Goal: Task Accomplishment & Management: Manage account settings

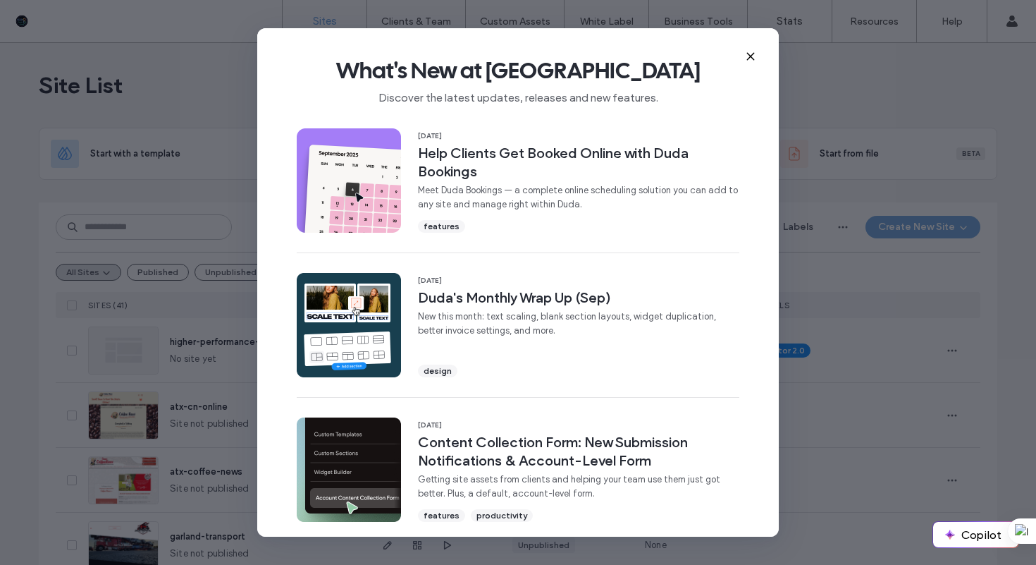
click at [752, 54] on use at bounding box center [750, 56] width 6 height 6
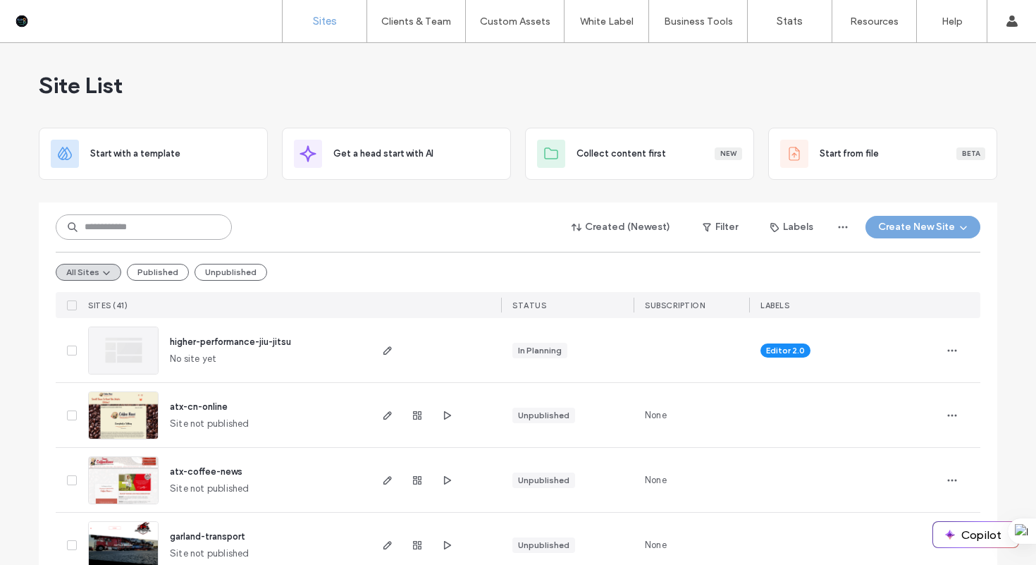
click at [132, 229] on input at bounding box center [144, 226] width 176 height 25
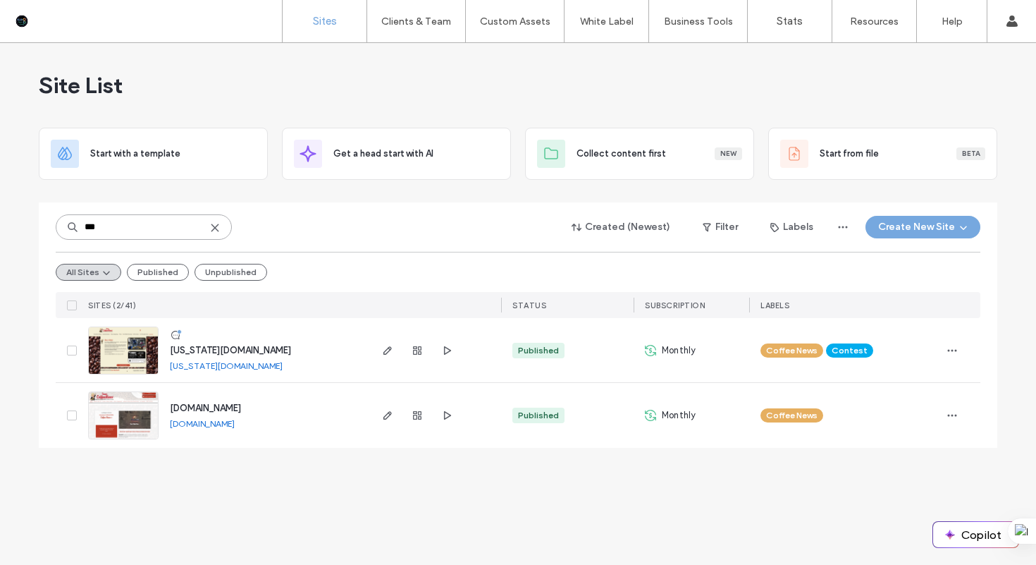
type input "***"
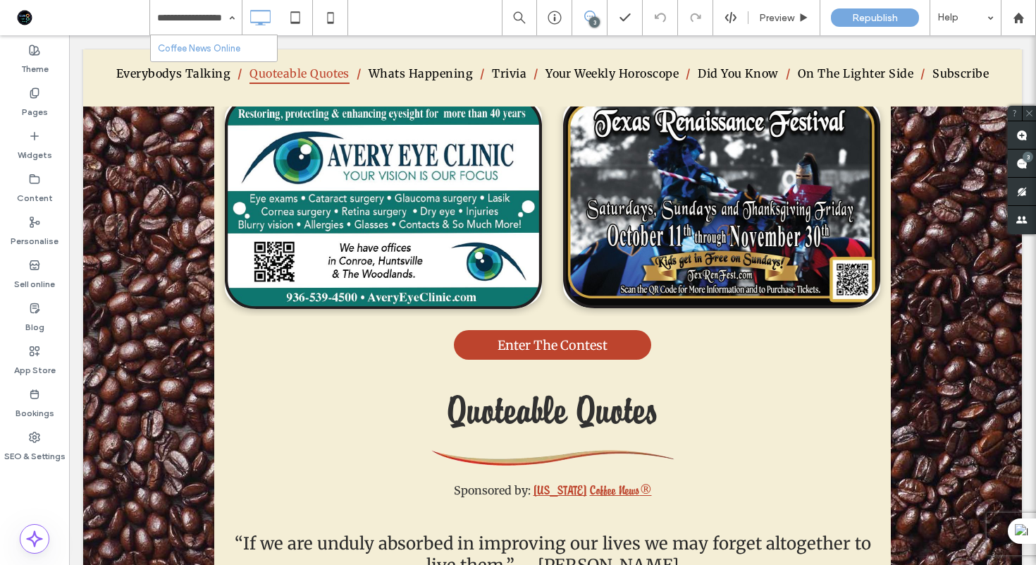
scroll to position [2529, 0]
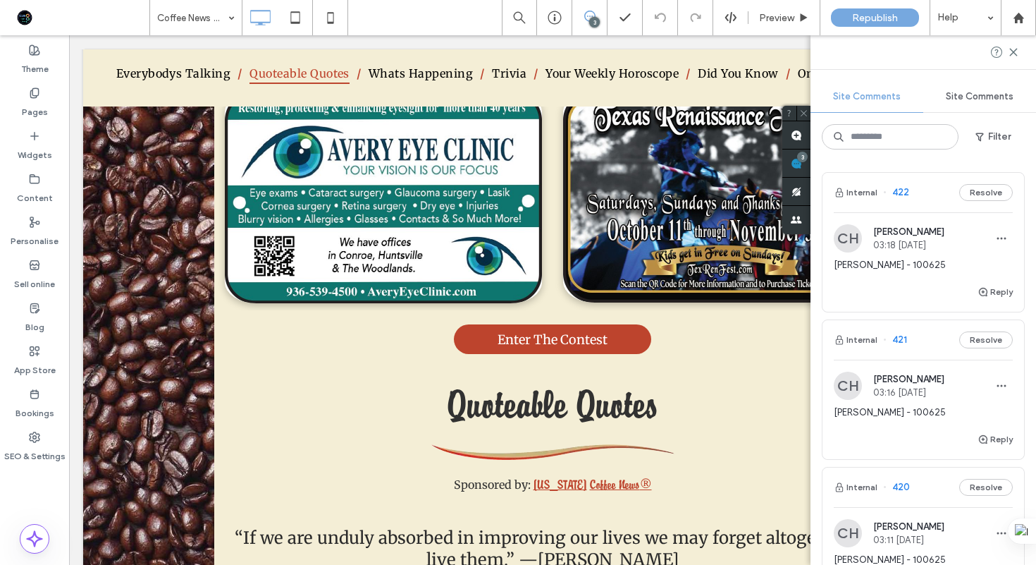
click at [931, 257] on div "CH [PERSON_NAME] 03:18 [DATE] [PERSON_NAME] - 100625" at bounding box center [923, 253] width 179 height 59
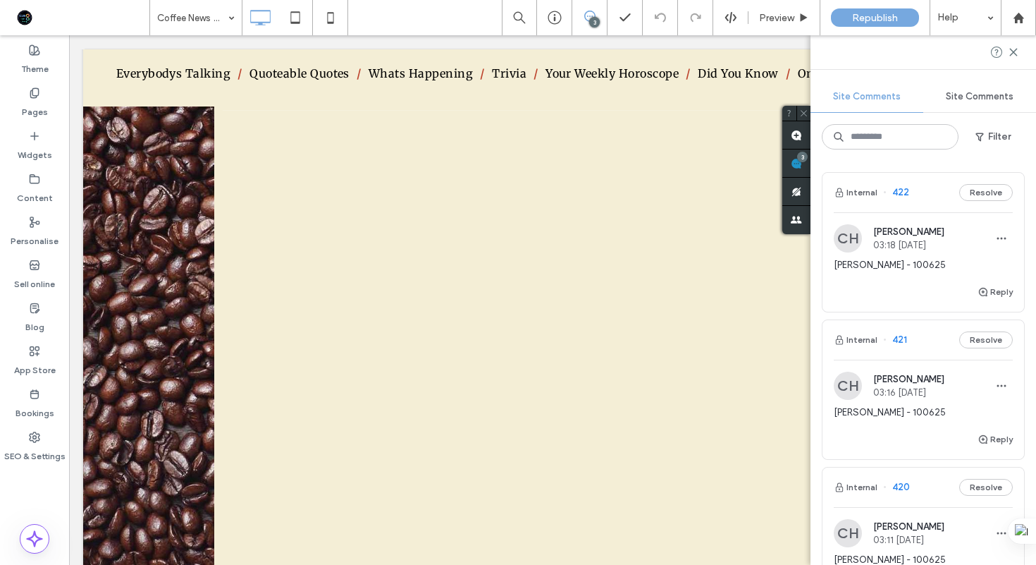
scroll to position [12408, 0]
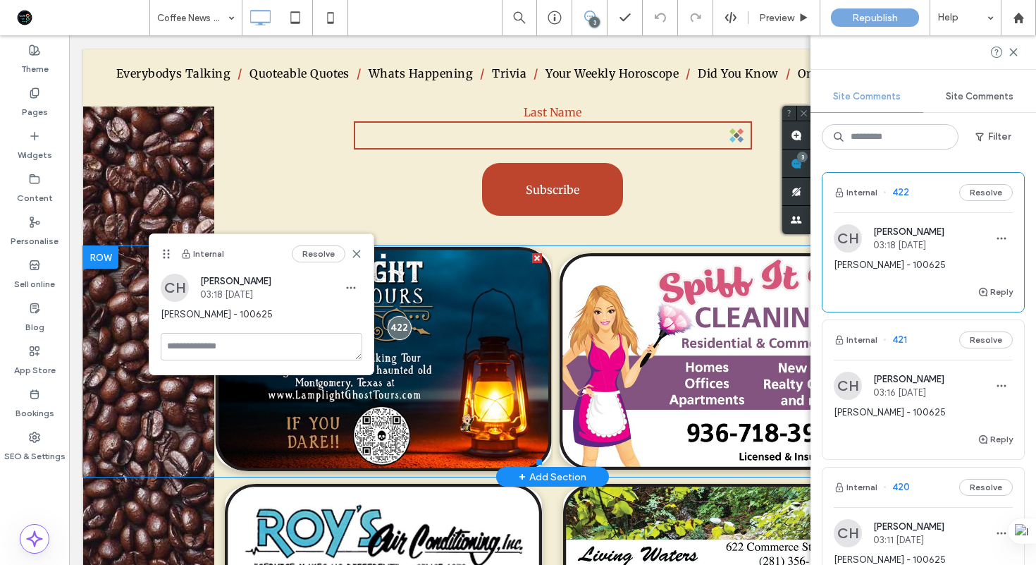
click at [432, 345] on img at bounding box center [384, 359] width 336 height 224
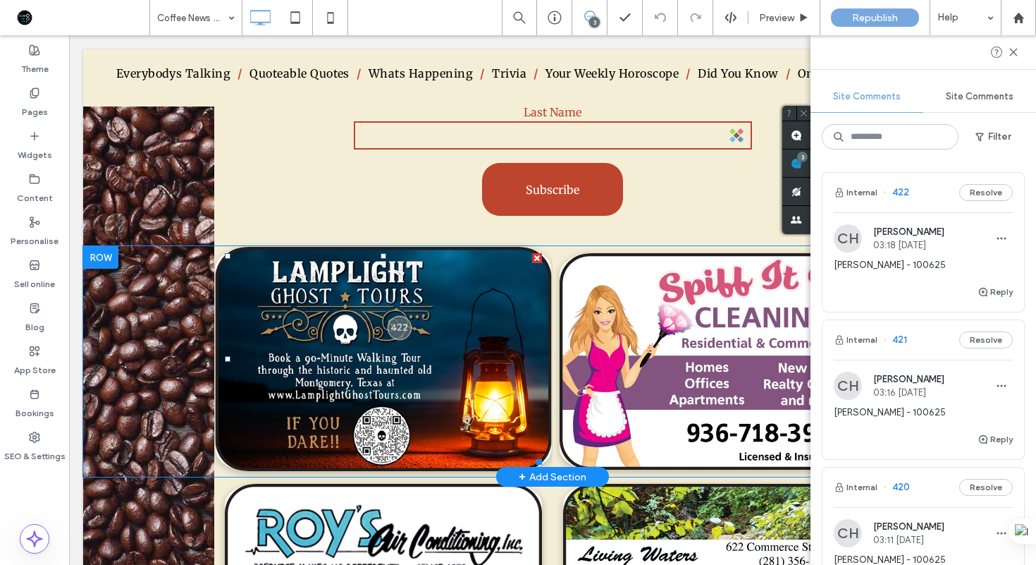
click at [432, 345] on img at bounding box center [384, 359] width 336 height 224
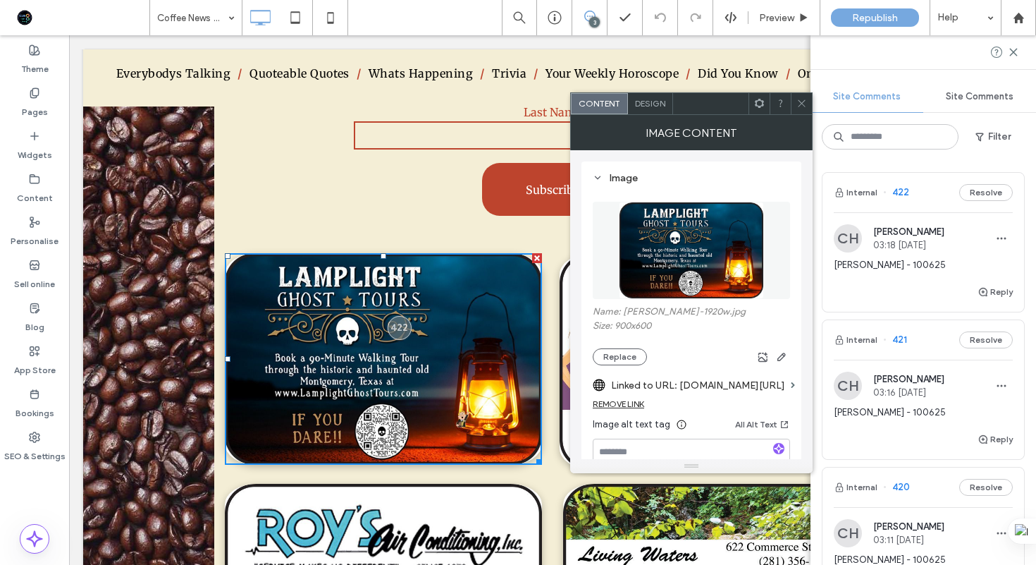
click at [704, 279] on img at bounding box center [691, 250] width 145 height 97
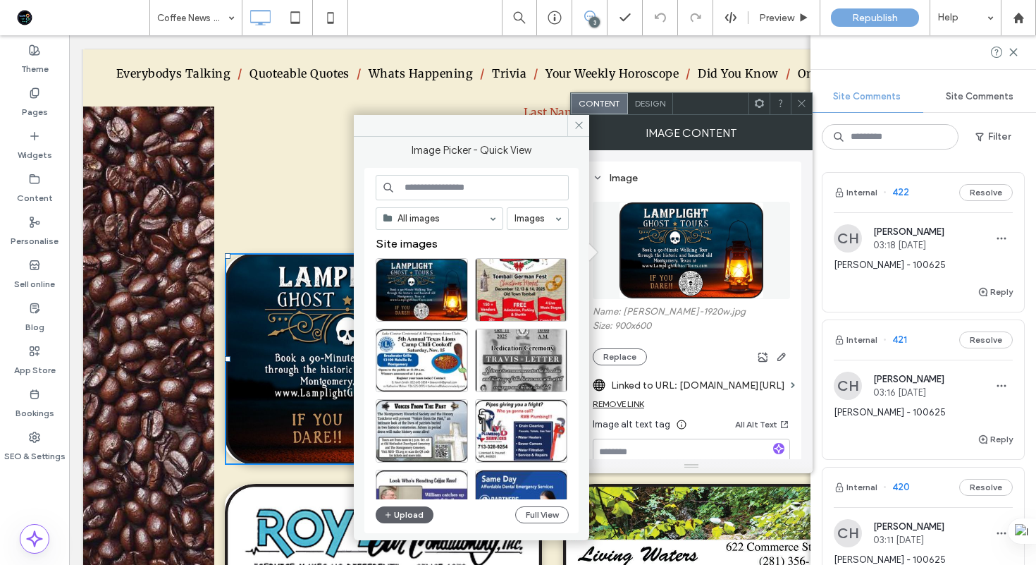
click at [506, 190] on input at bounding box center [472, 187] width 193 height 25
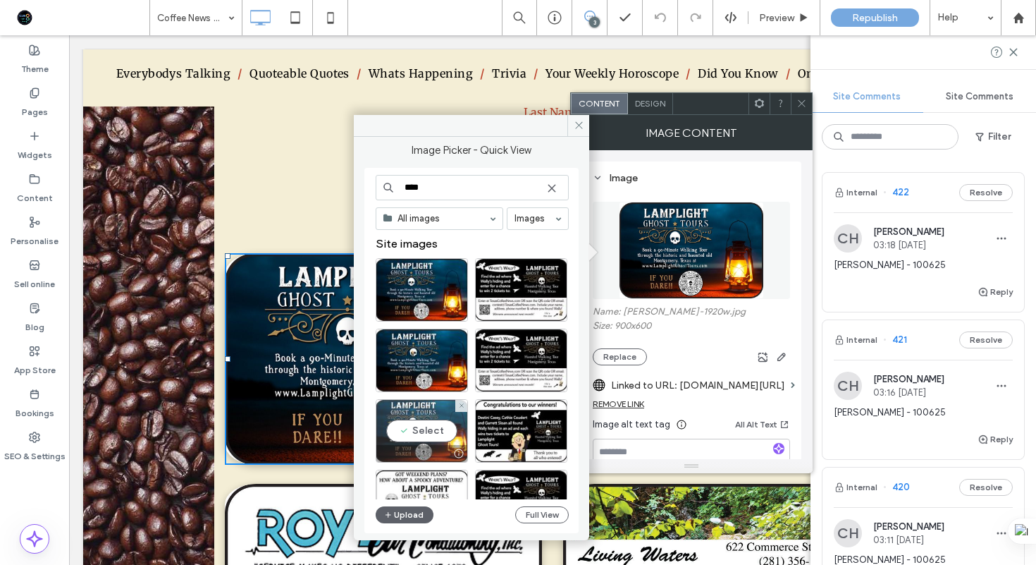
type input "****"
click at [431, 432] on div "Select" at bounding box center [422, 430] width 92 height 63
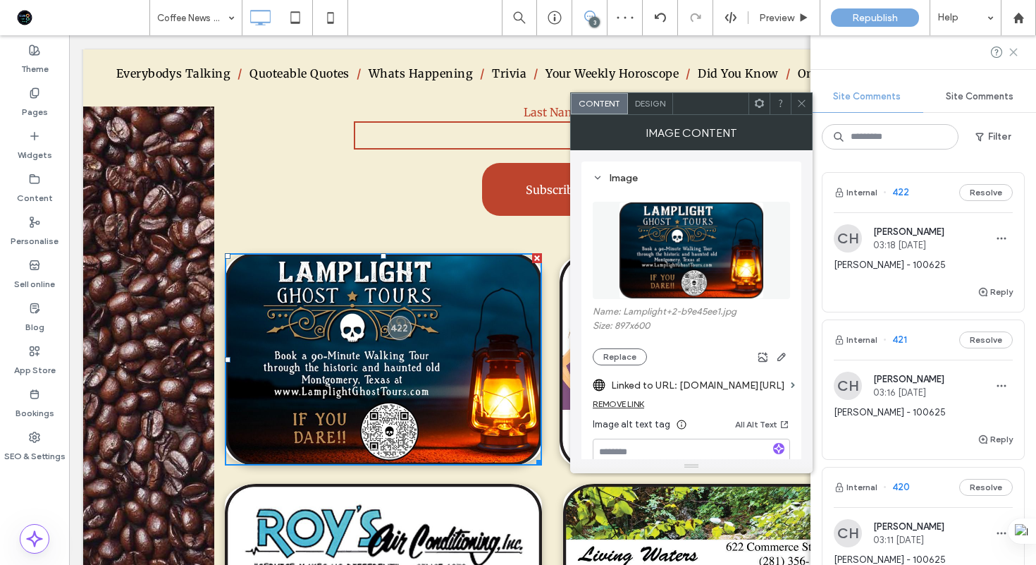
click at [1016, 51] on icon at bounding box center [1013, 52] width 11 height 11
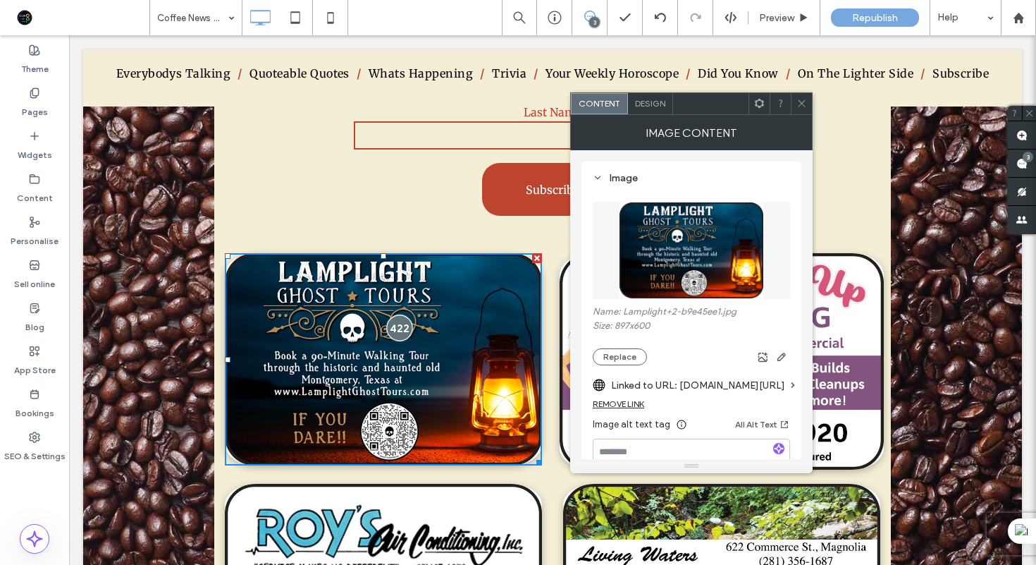
click at [400, 314] on div at bounding box center [399, 327] width 26 height 26
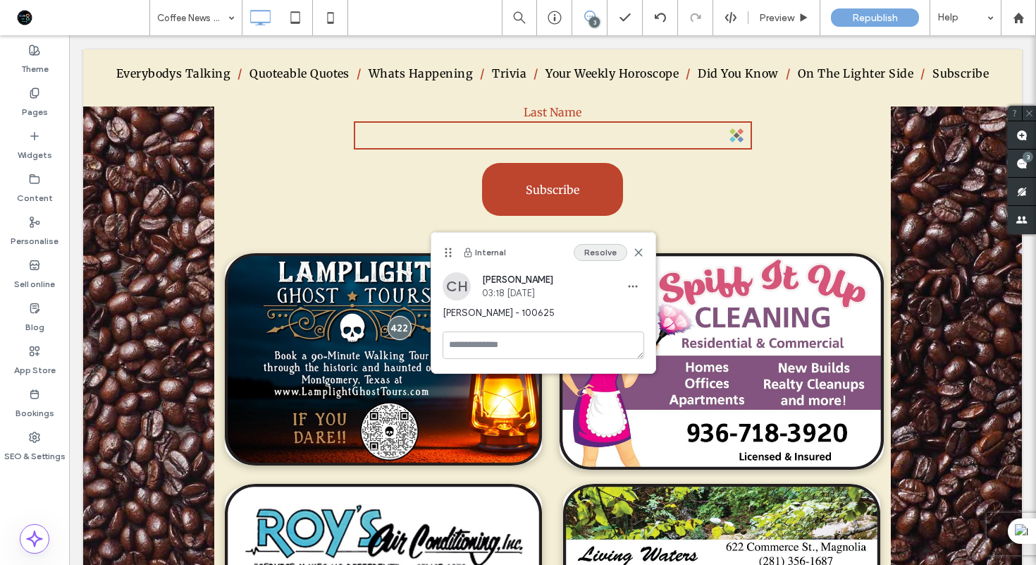
click at [600, 252] on button "Resolve" at bounding box center [601, 252] width 54 height 17
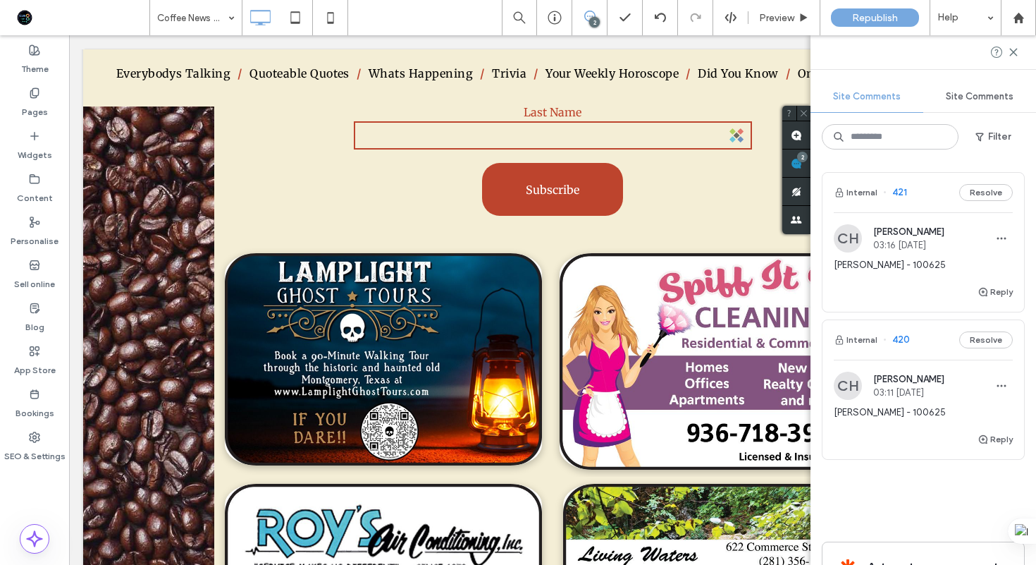
click at [923, 260] on span "[PERSON_NAME] - 100625" at bounding box center [923, 265] width 179 height 14
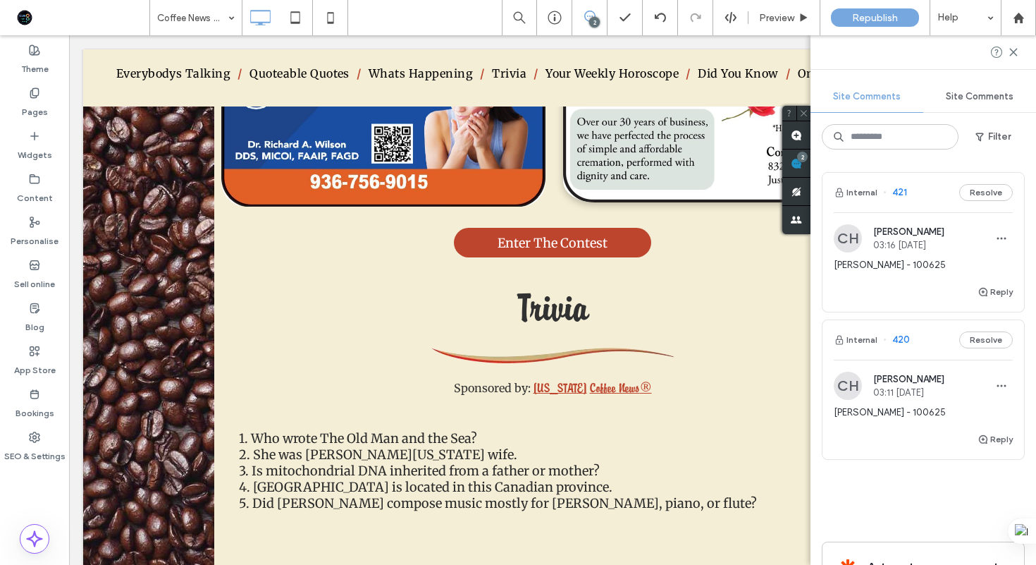
scroll to position [3183, 0]
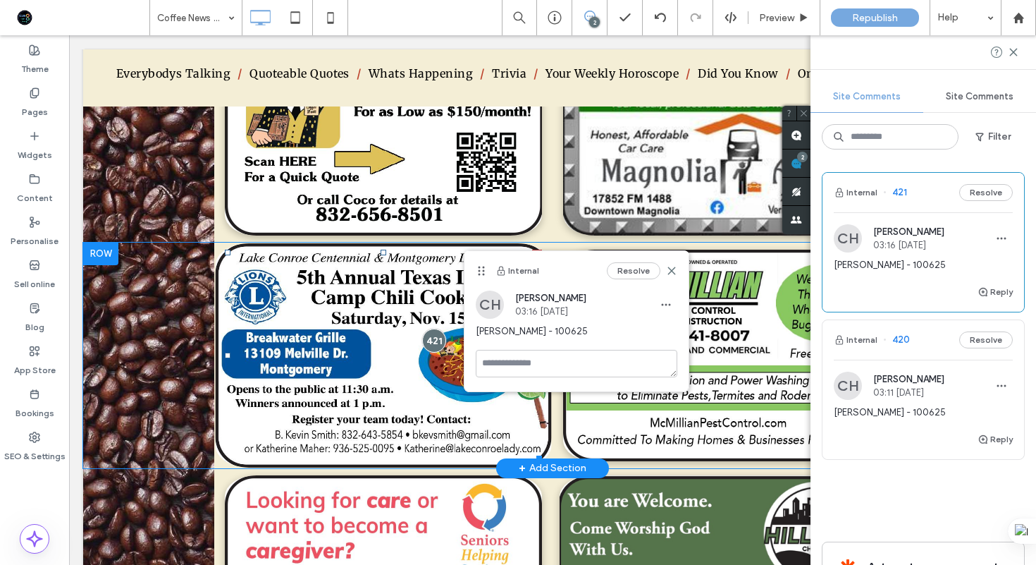
click at [385, 385] on img at bounding box center [384, 355] width 336 height 224
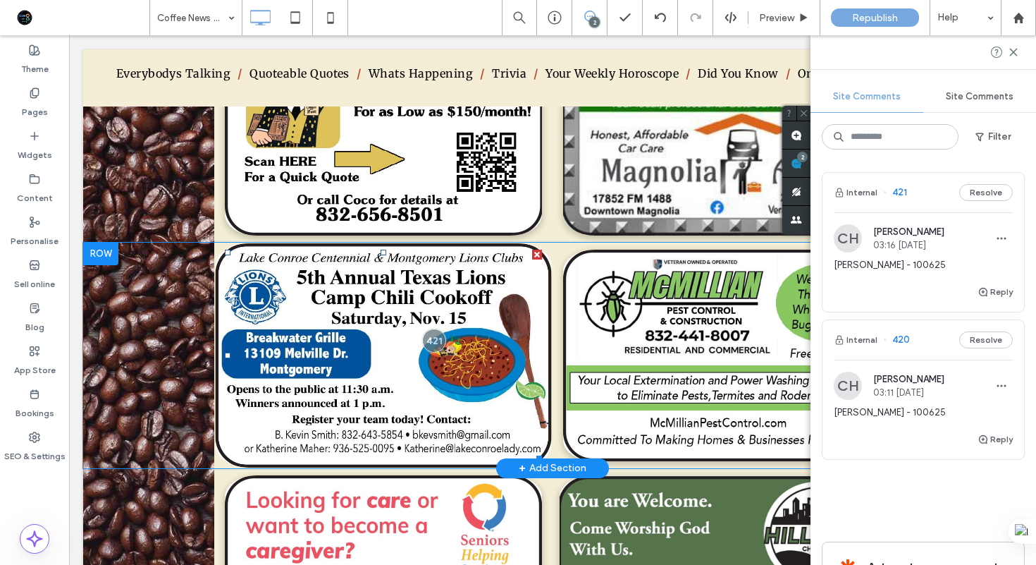
click at [385, 385] on img at bounding box center [384, 355] width 336 height 224
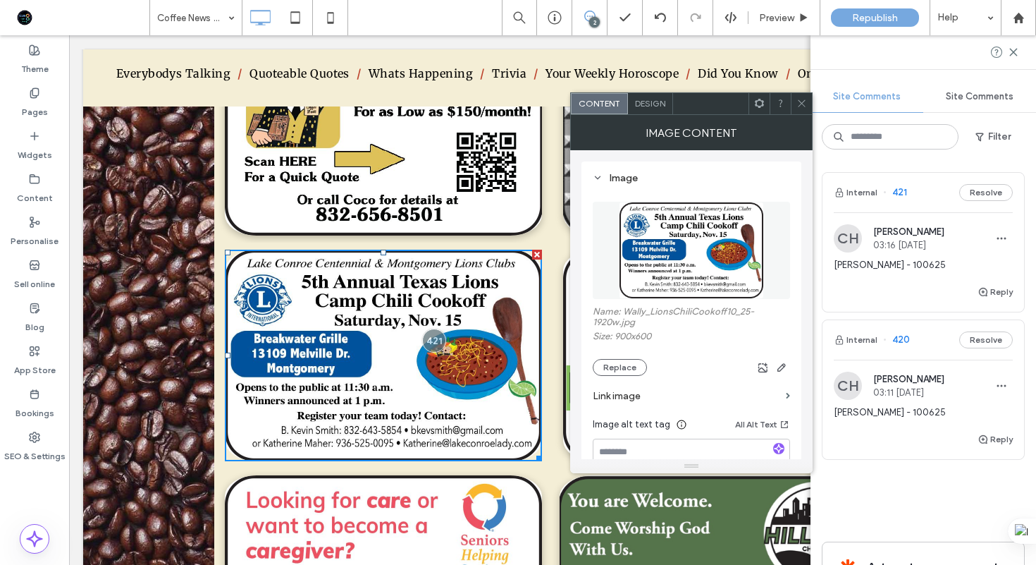
click at [655, 274] on img at bounding box center [691, 250] width 145 height 97
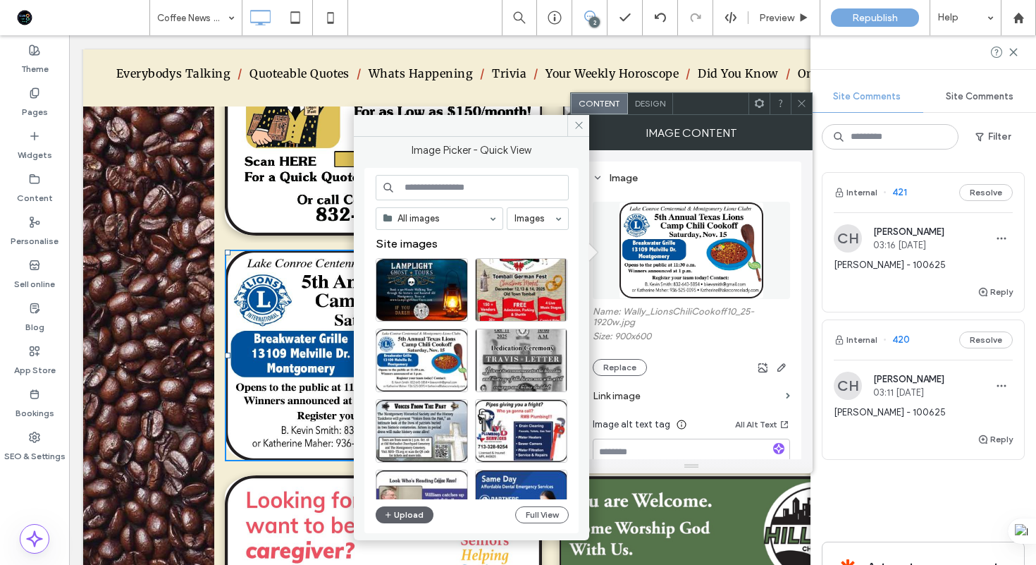
click at [434, 188] on input at bounding box center [472, 187] width 193 height 25
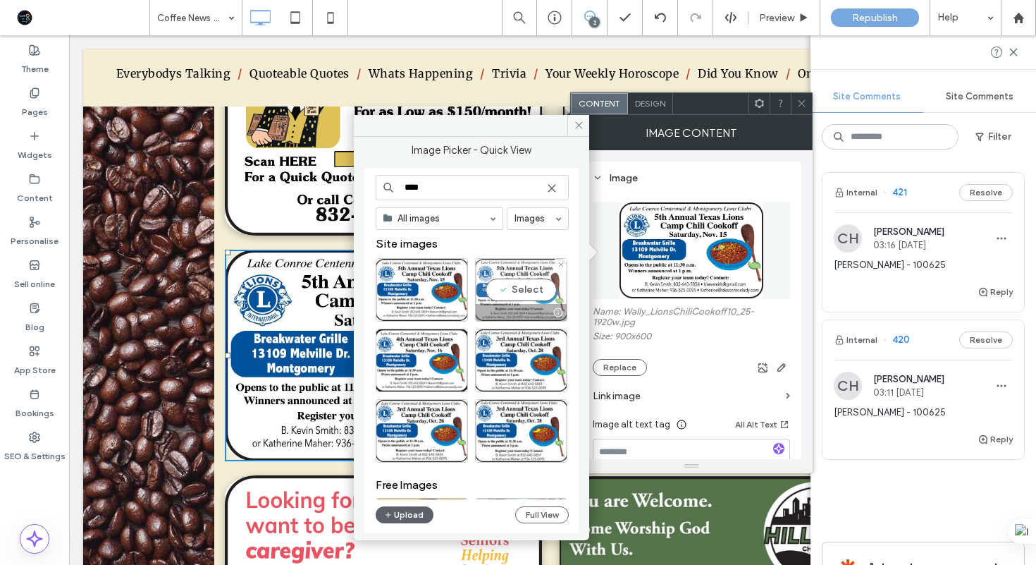
type input "****"
click at [537, 292] on div "Select" at bounding box center [521, 289] width 92 height 63
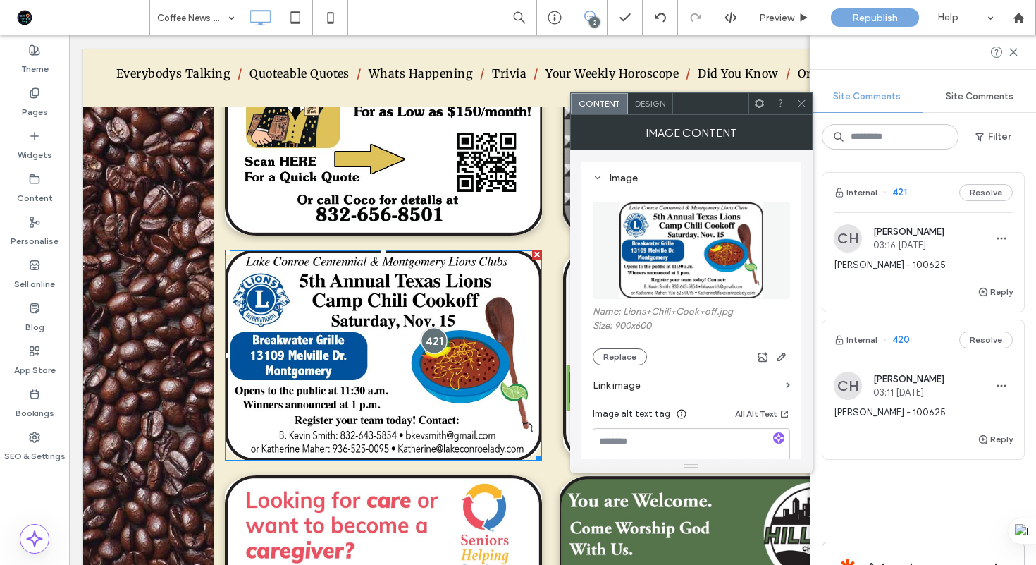
click at [439, 328] on div at bounding box center [434, 341] width 26 height 26
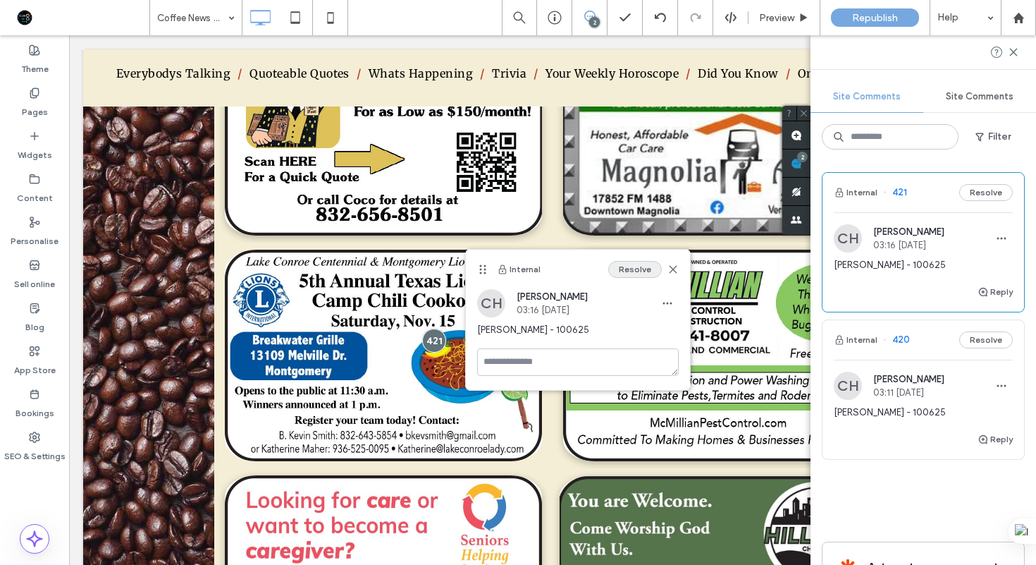
click at [632, 269] on button "Resolve" at bounding box center [635, 269] width 54 height 17
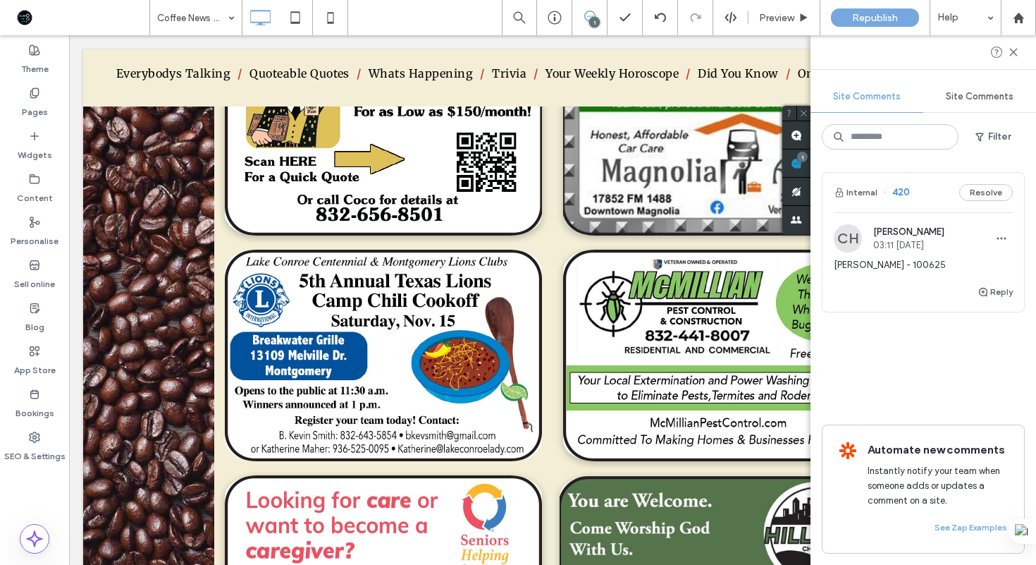
click at [914, 250] on span "03:11 [DATE]" at bounding box center [909, 245] width 71 height 11
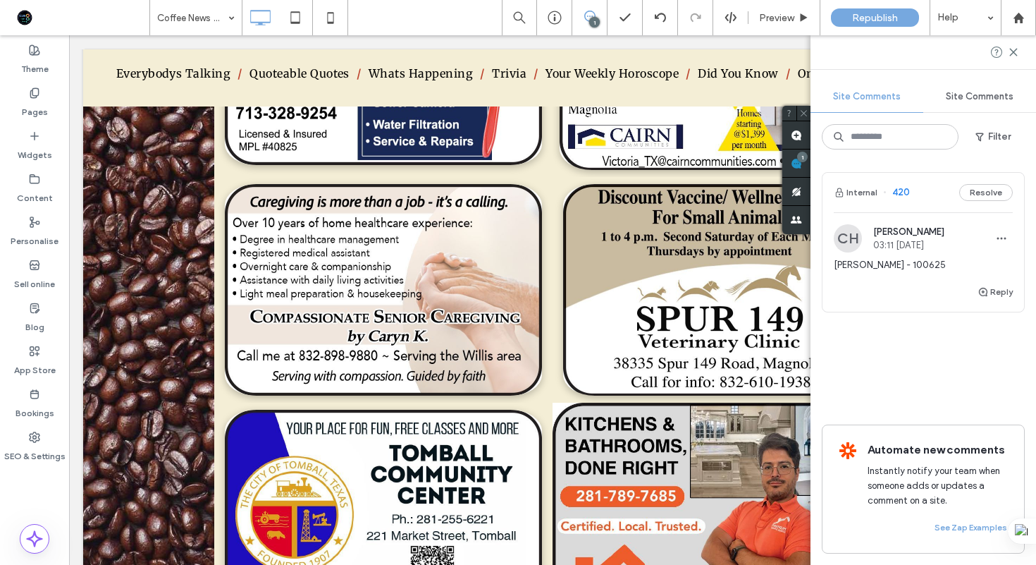
scroll to position [10988, 0]
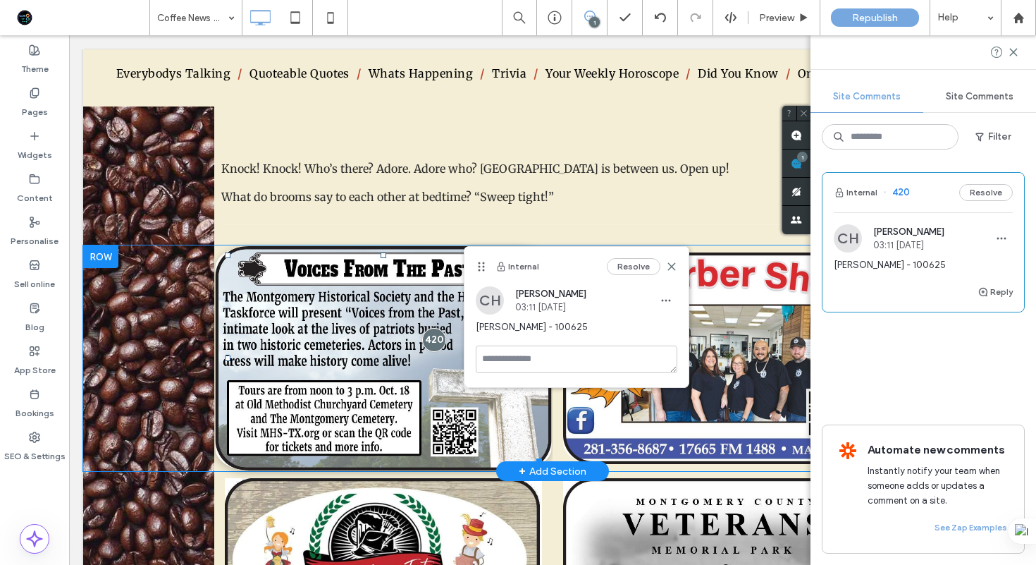
click at [288, 379] on img at bounding box center [384, 358] width 336 height 224
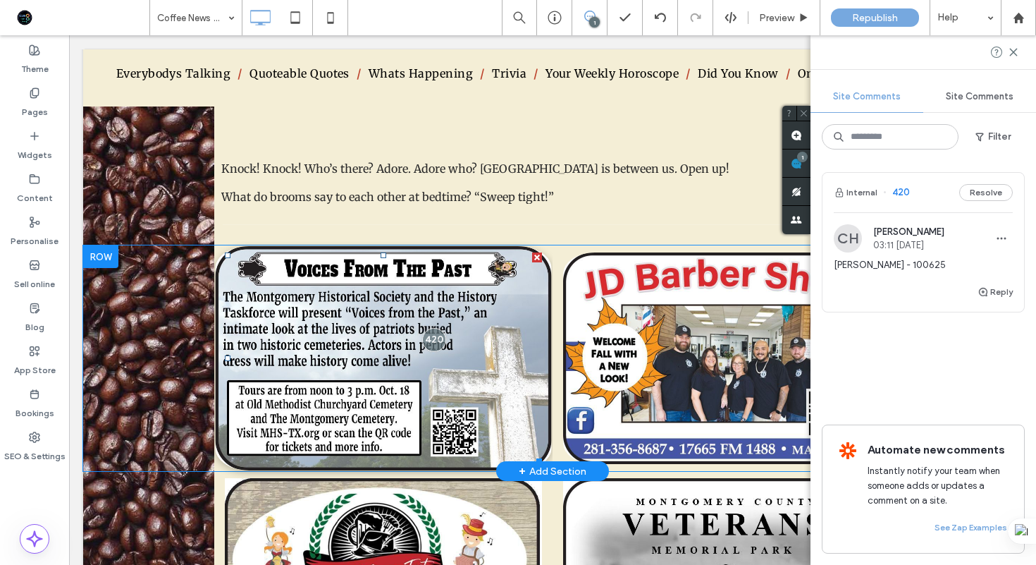
click at [288, 379] on img at bounding box center [384, 358] width 336 height 224
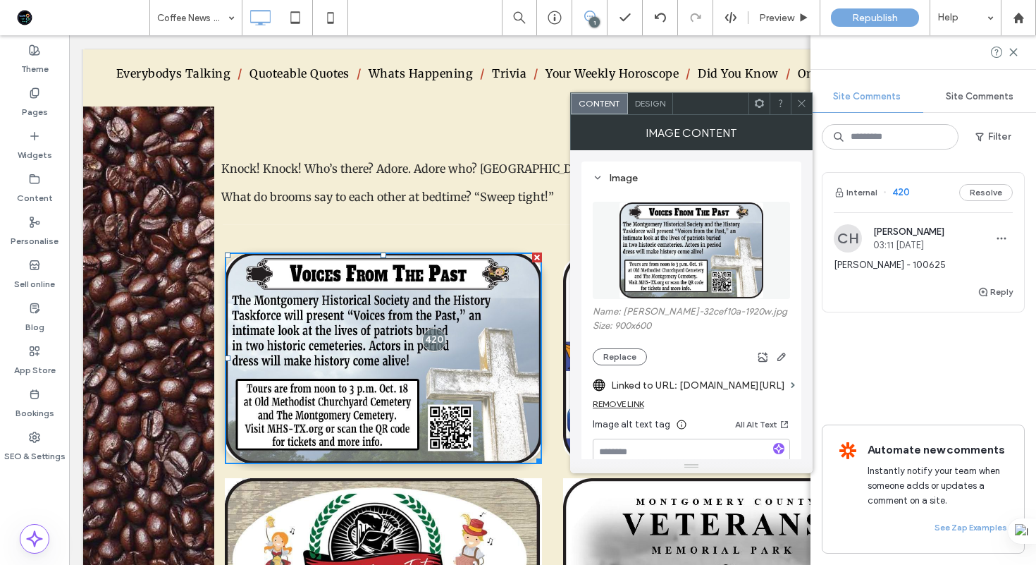
click at [642, 269] on img at bounding box center [691, 250] width 145 height 97
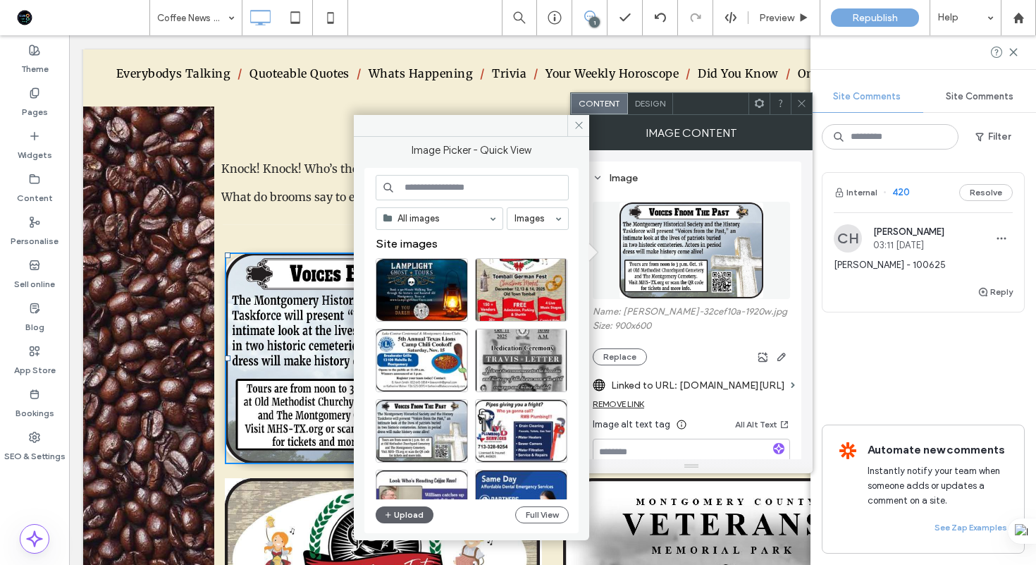
click at [485, 190] on input at bounding box center [472, 187] width 193 height 25
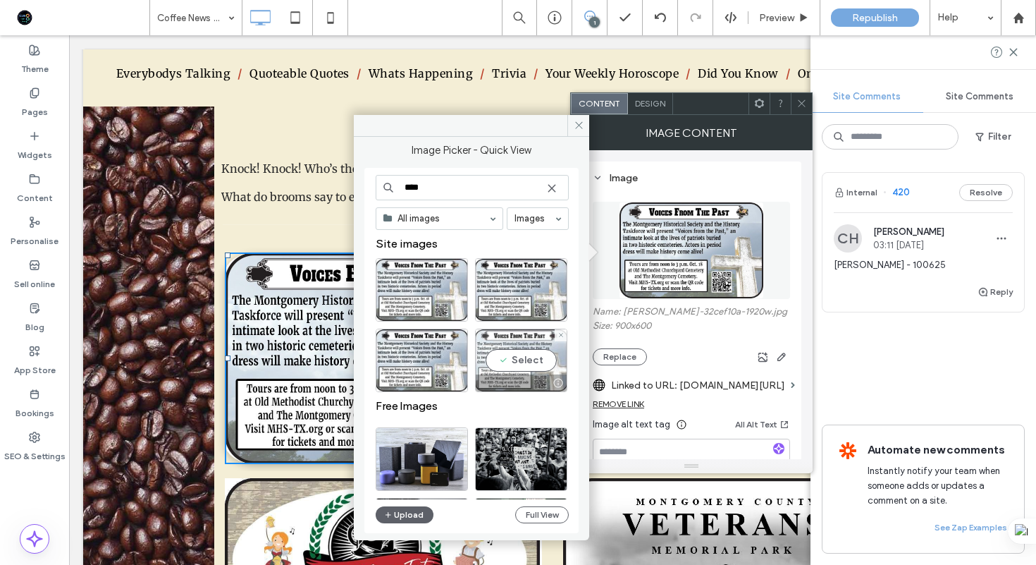
type input "****"
click at [542, 362] on div "Select" at bounding box center [521, 360] width 92 height 63
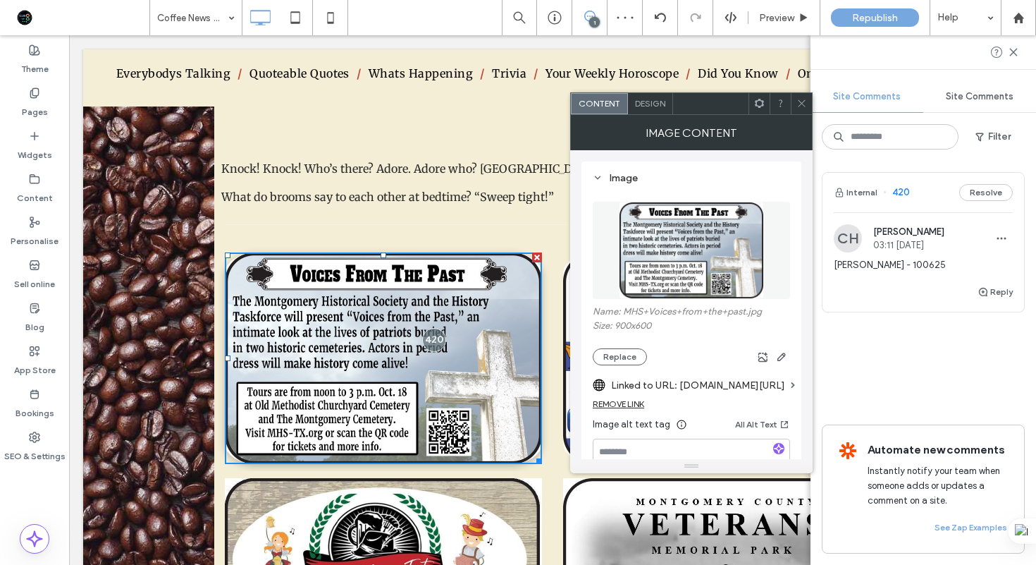
click at [800, 98] on icon at bounding box center [802, 103] width 11 height 11
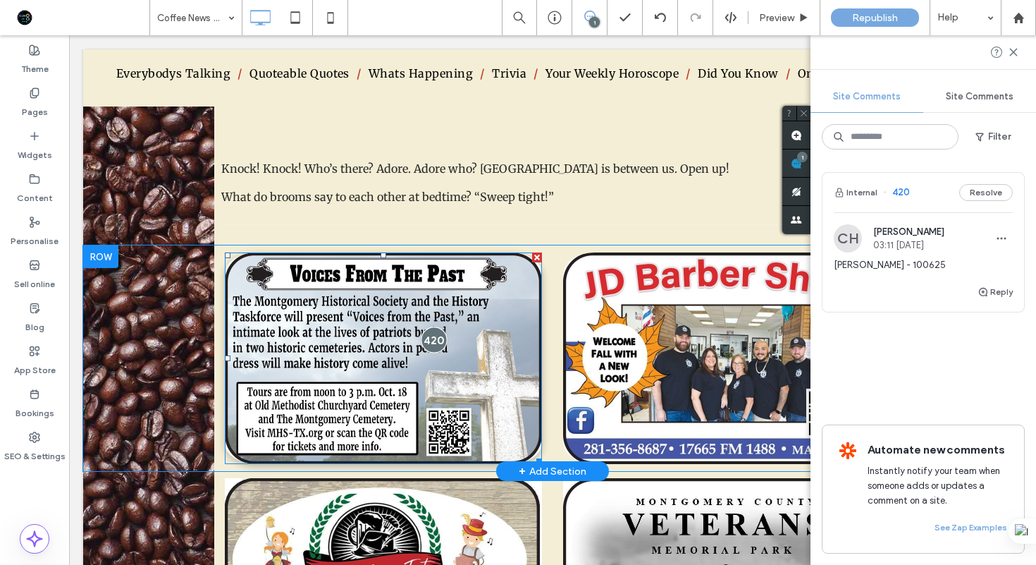
click at [437, 326] on div at bounding box center [434, 339] width 26 height 26
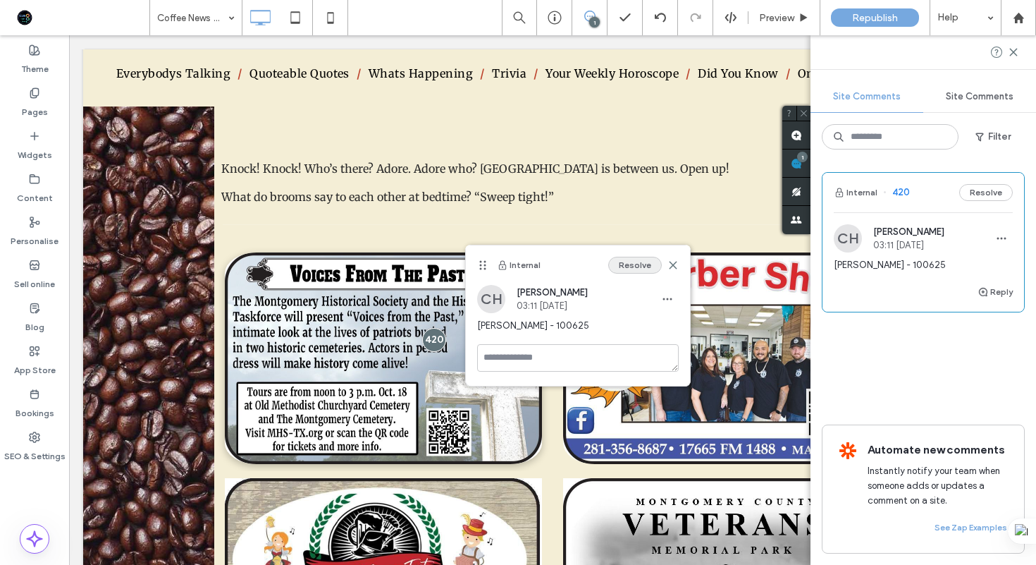
click at [630, 269] on button "Resolve" at bounding box center [635, 265] width 54 height 17
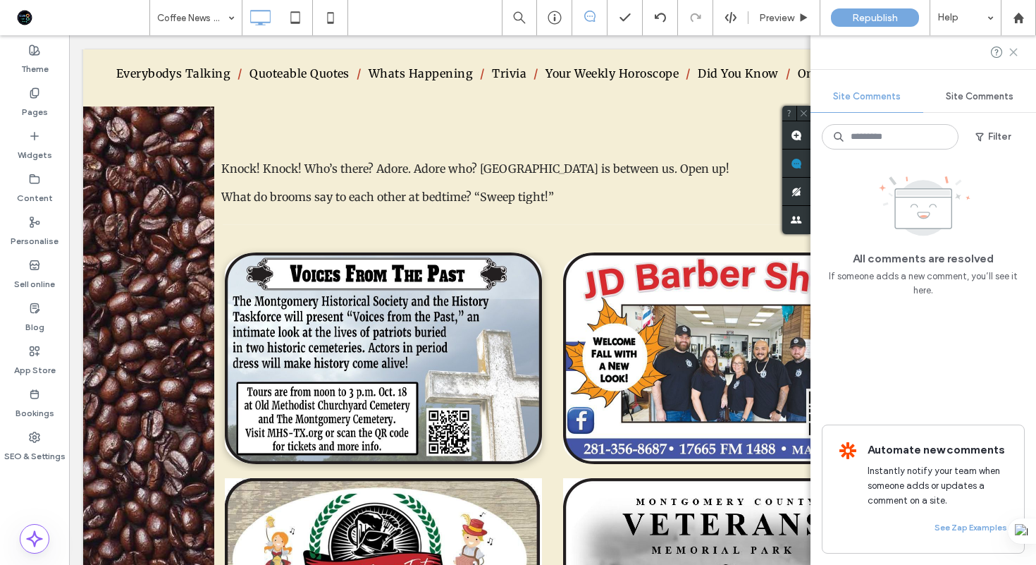
click at [1015, 52] on icon at bounding box center [1013, 52] width 11 height 11
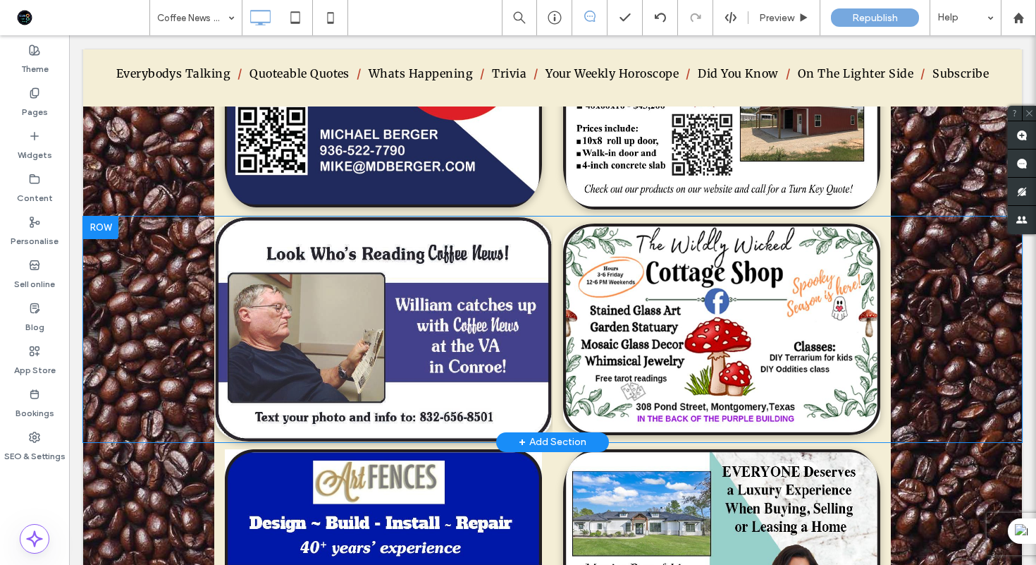
scroll to position [6584, 0]
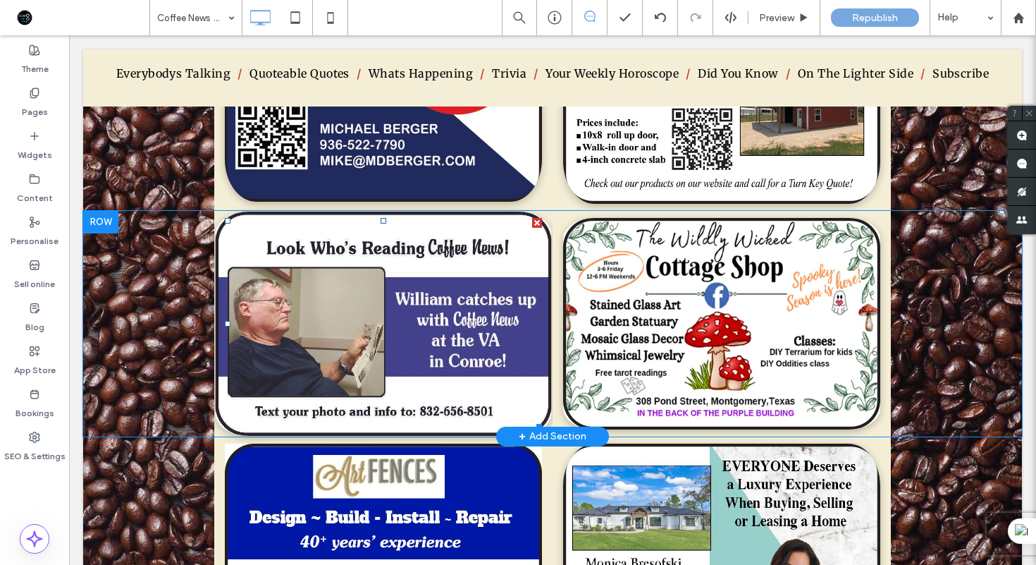
click at [420, 310] on img at bounding box center [384, 324] width 336 height 224
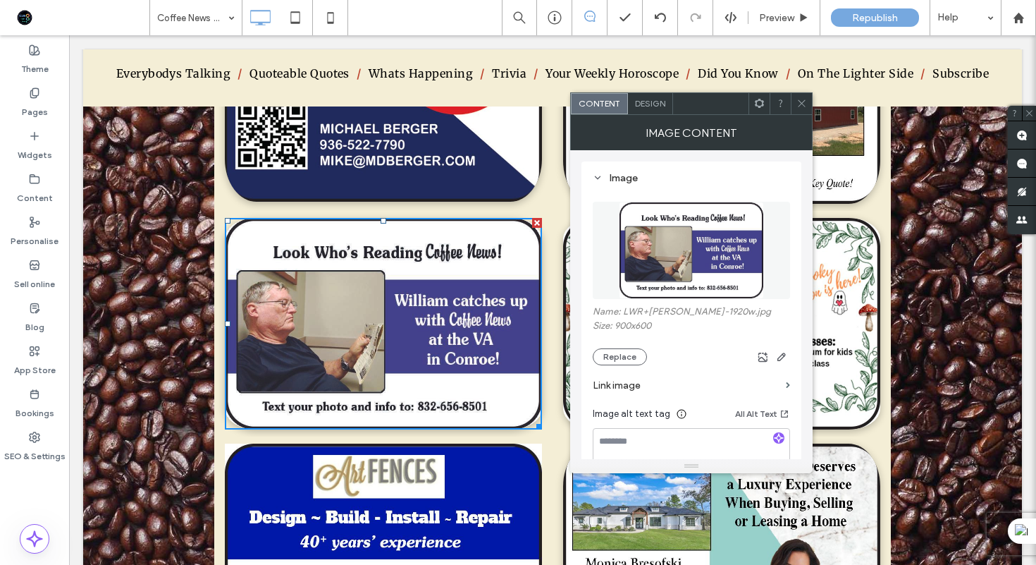
click at [697, 250] on img at bounding box center [691, 250] width 145 height 97
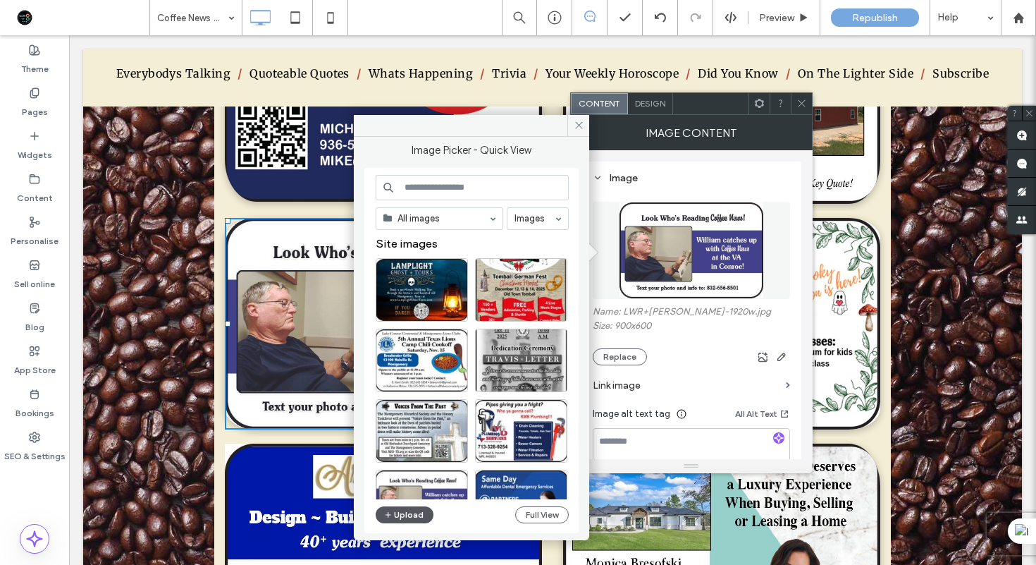
click at [391, 509] on icon "button" at bounding box center [388, 514] width 8 height 11
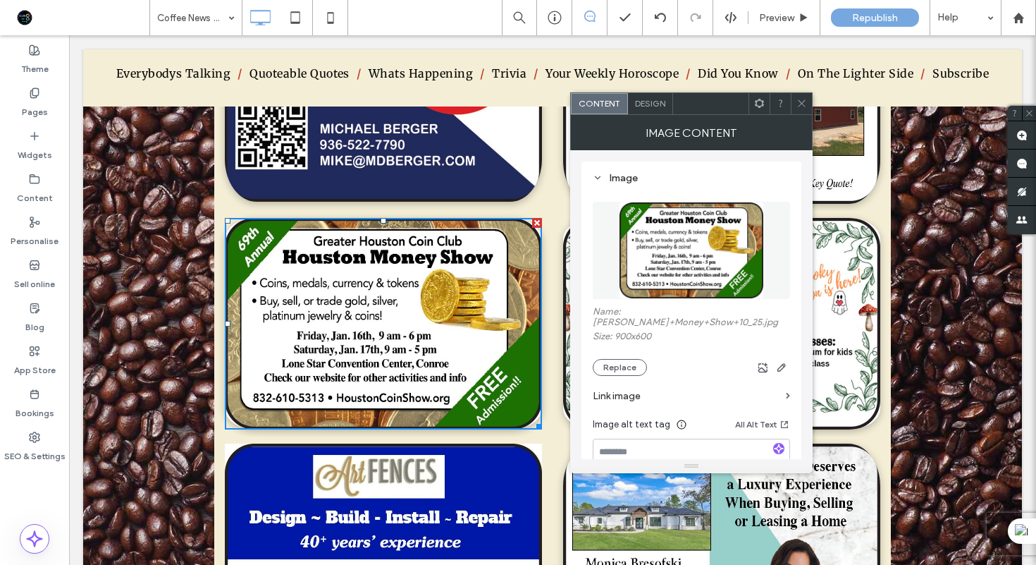
click at [645, 394] on label "Link image" at bounding box center [687, 396] width 188 height 26
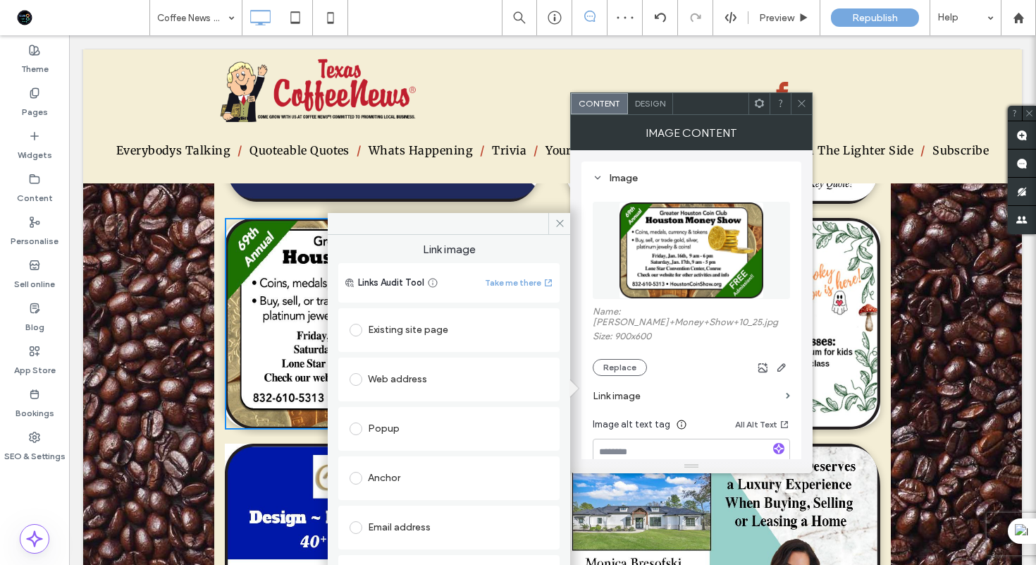
click at [420, 379] on div "Web address" at bounding box center [449, 379] width 199 height 23
click at [410, 414] on input "url" at bounding box center [449, 407] width 199 height 18
paste input "**********"
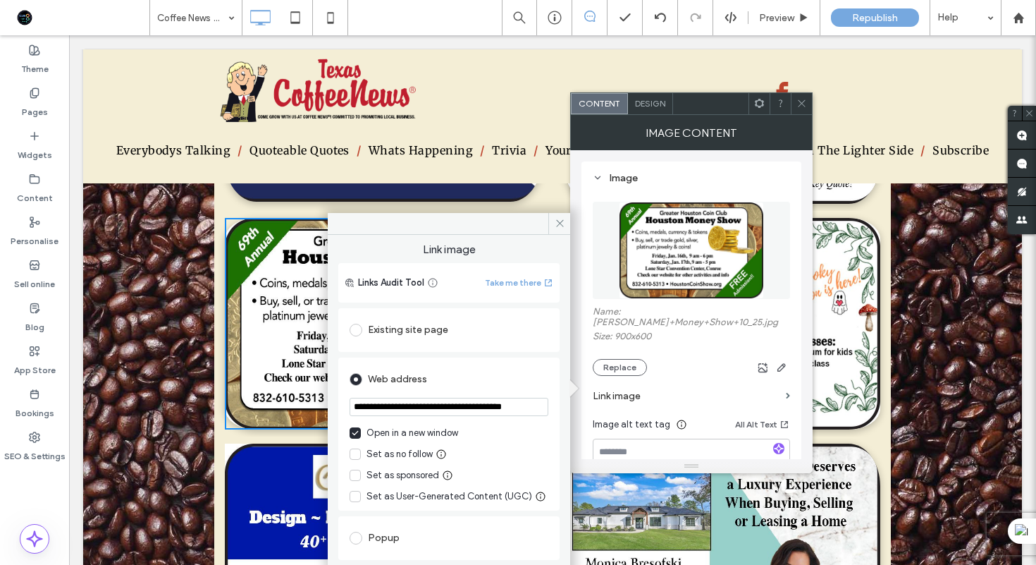
scroll to position [0, 27]
type input "**********"
click at [359, 474] on span at bounding box center [355, 475] width 11 height 11
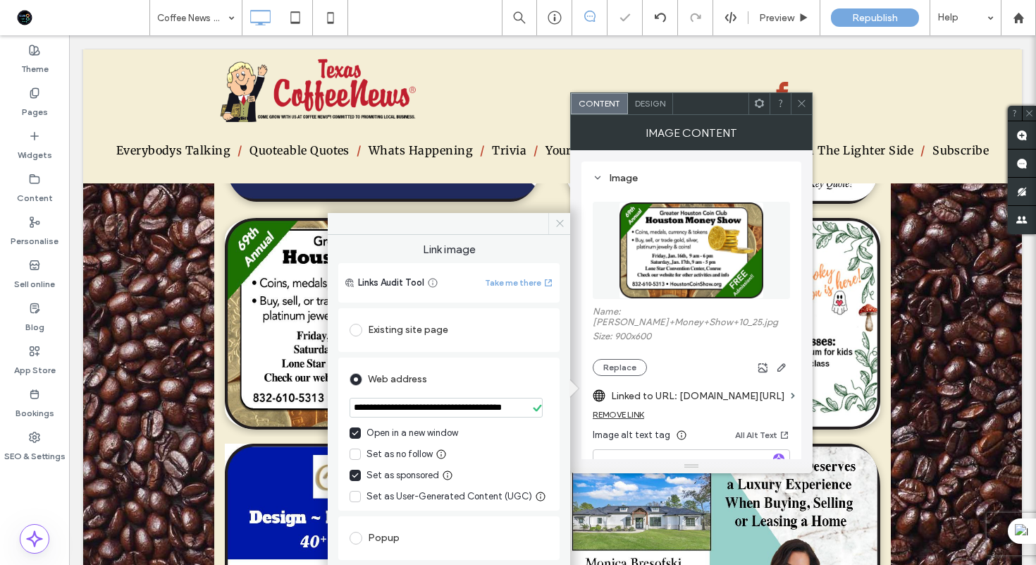
click at [559, 226] on icon at bounding box center [560, 223] width 11 height 11
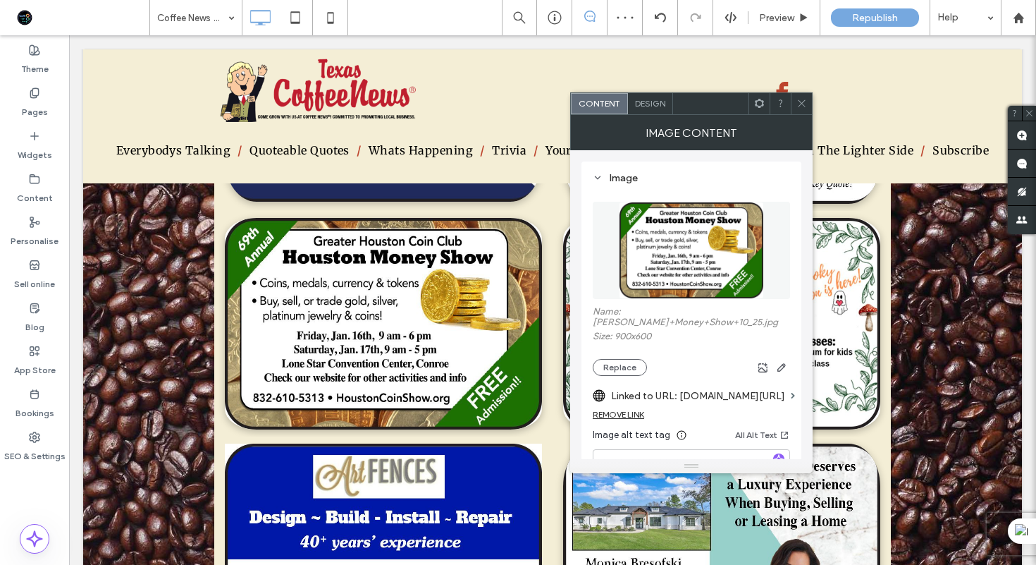
click at [800, 107] on icon at bounding box center [802, 103] width 11 height 11
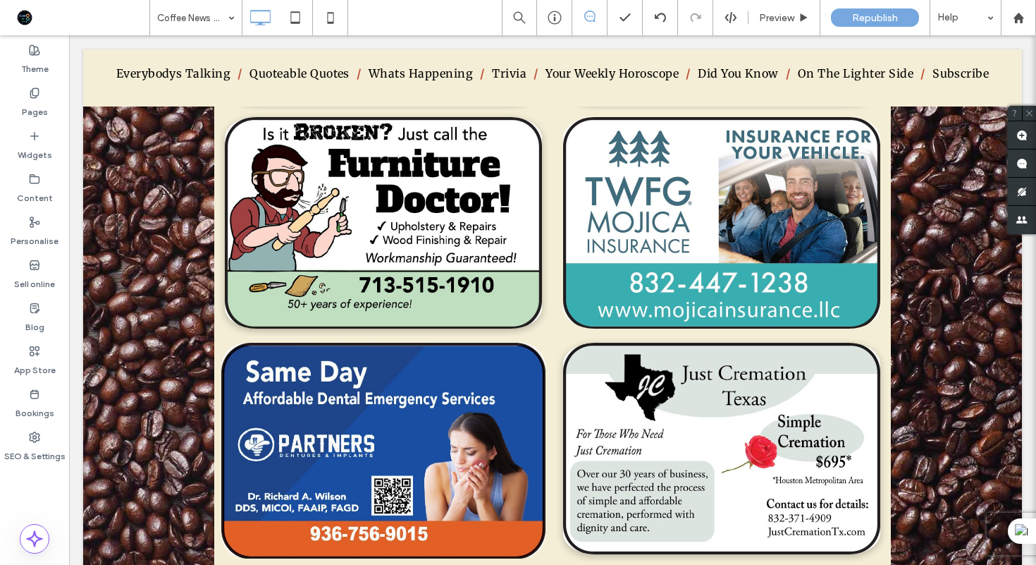
scroll to position [5435, 0]
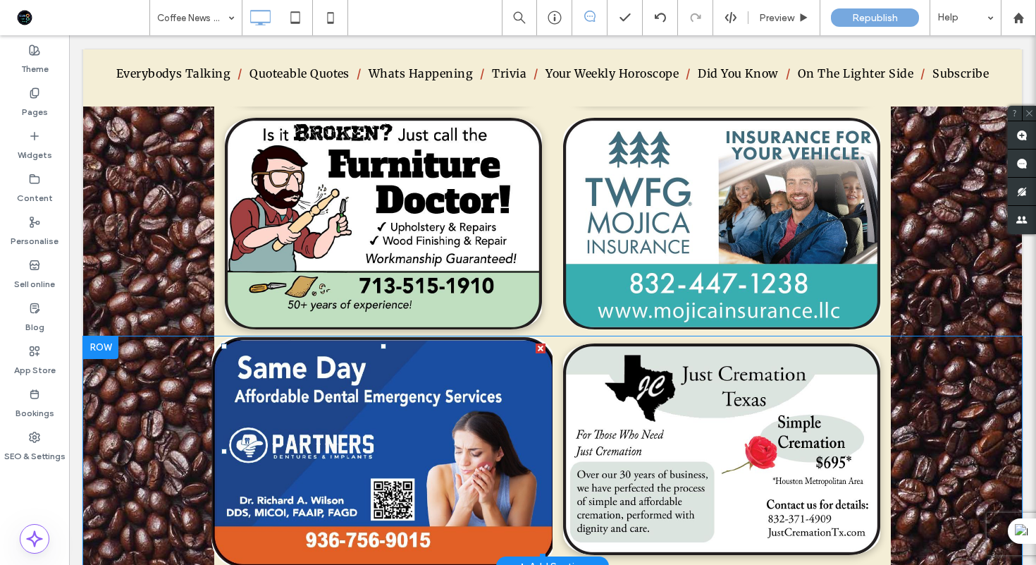
click at [481, 447] on img at bounding box center [384, 450] width 344 height 229
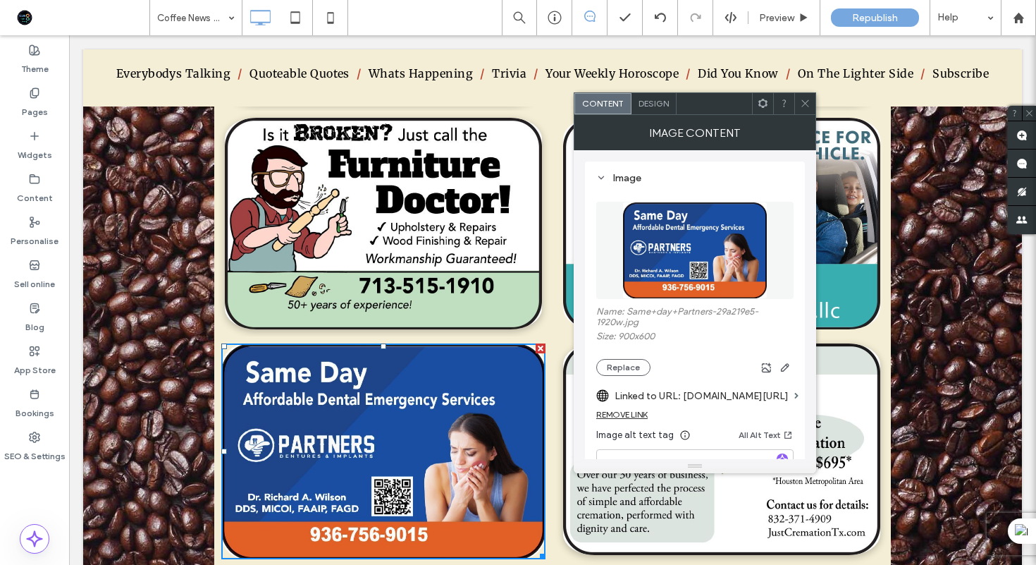
click at [706, 281] on img at bounding box center [695, 250] width 145 height 97
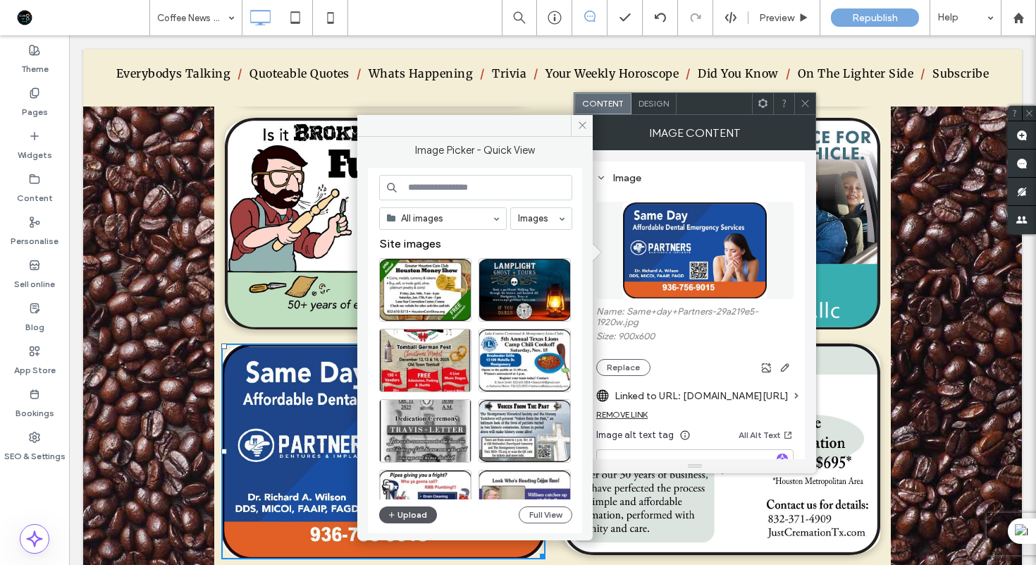
click at [420, 515] on button "Upload" at bounding box center [408, 514] width 58 height 17
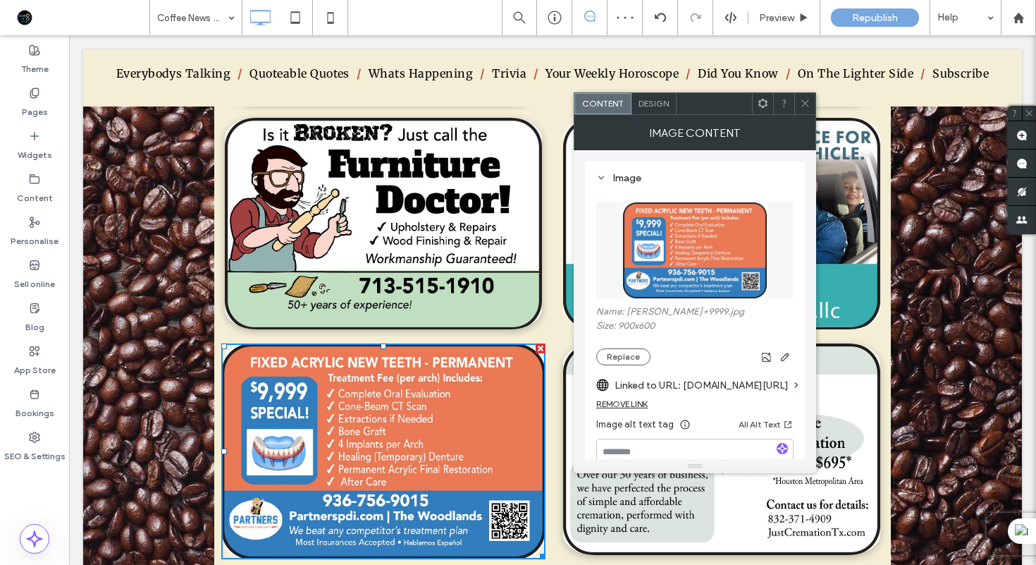
click at [805, 105] on icon at bounding box center [805, 103] width 11 height 11
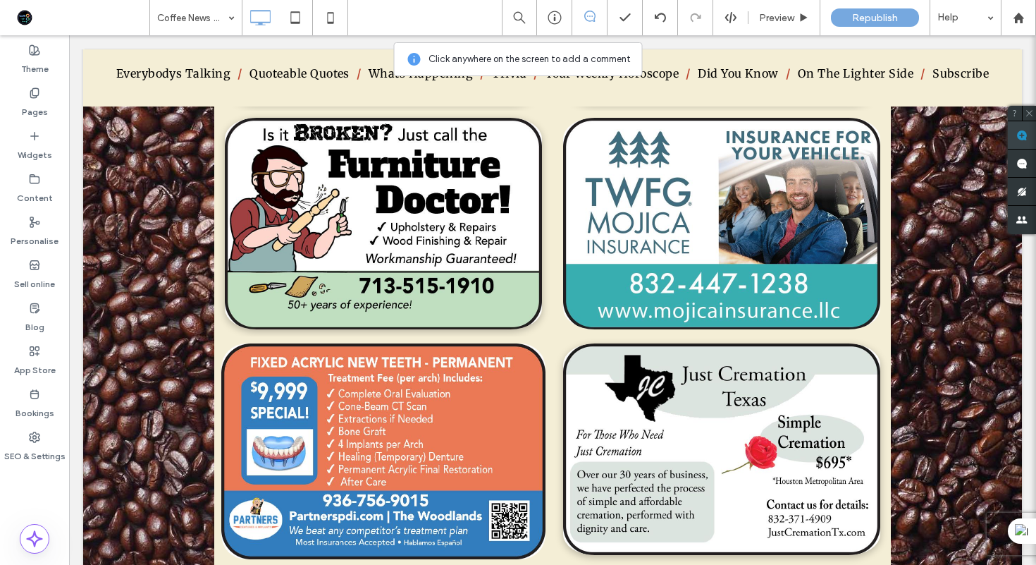
click at [1027, 136] on use at bounding box center [1022, 135] width 11 height 11
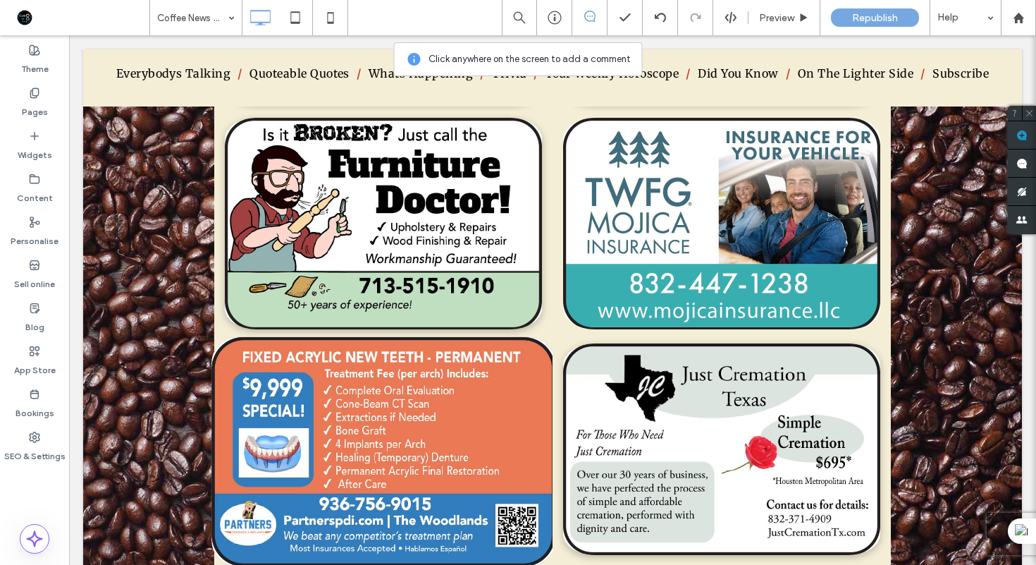
click at [419, 407] on img at bounding box center [384, 450] width 344 height 229
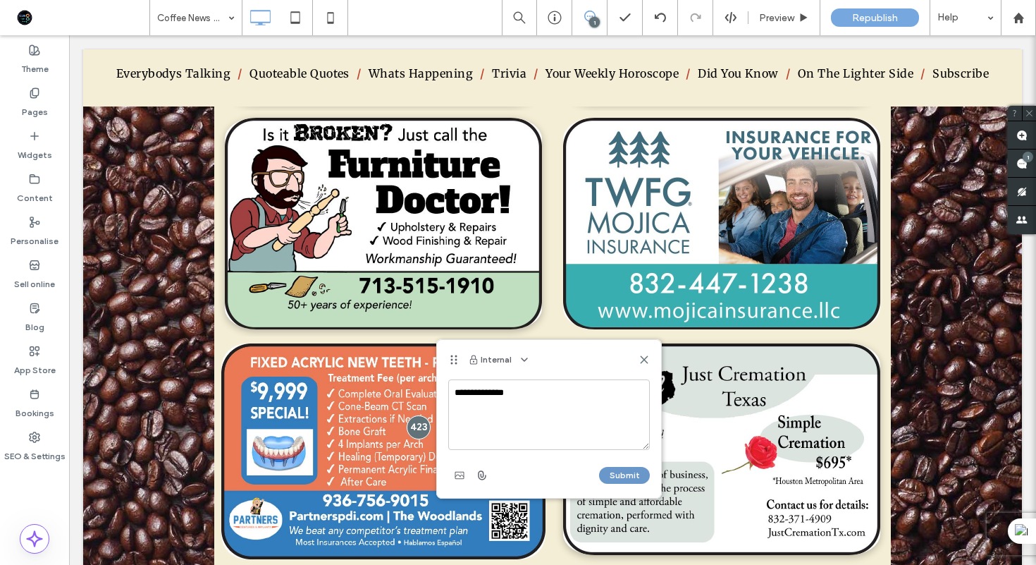
type textarea "**********"
click at [626, 472] on button "Submit" at bounding box center [624, 475] width 51 height 17
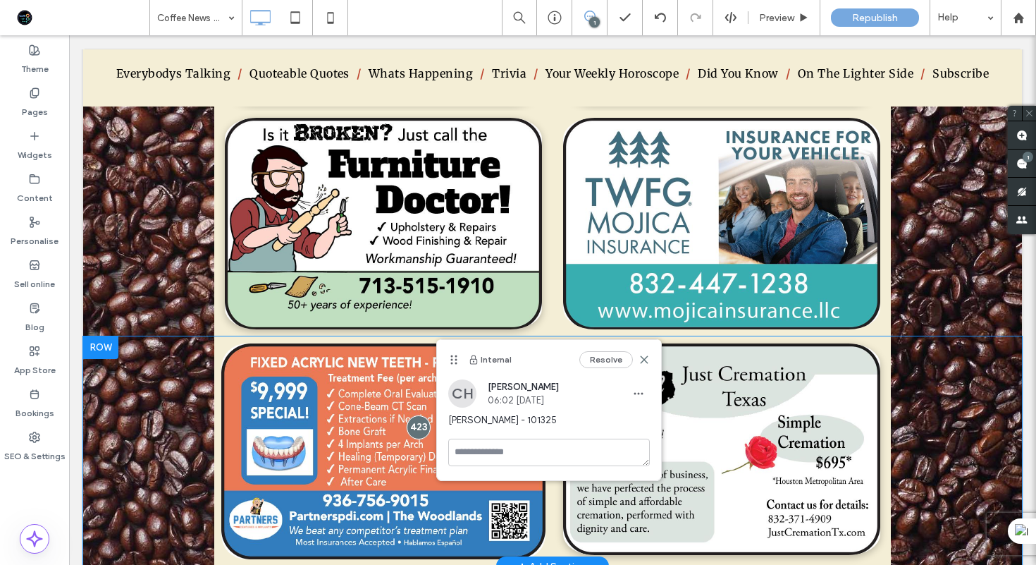
click at [922, 458] on div "Click To Paste Click To Paste Row + Add Section" at bounding box center [552, 451] width 939 height 231
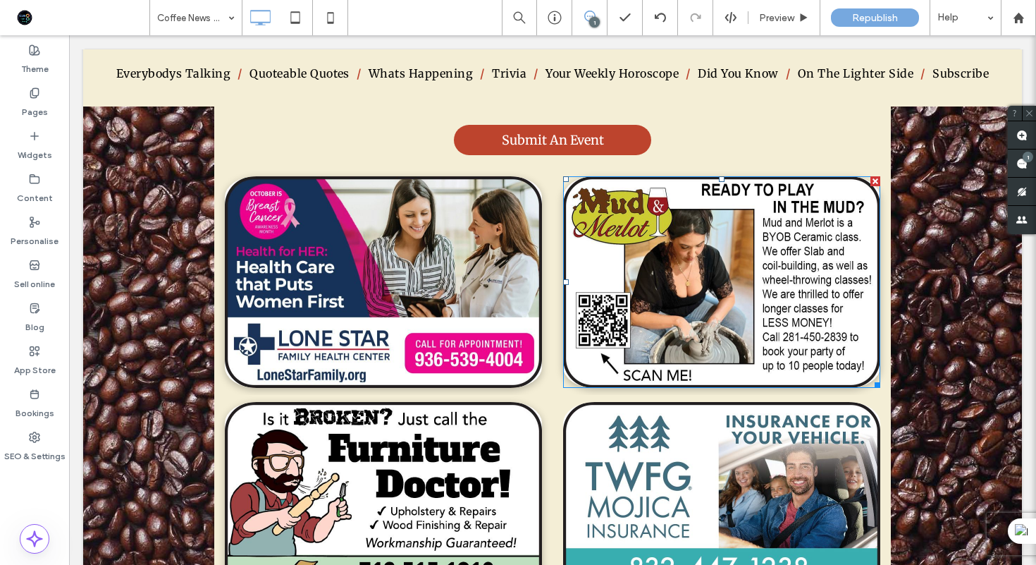
scroll to position [5151, 0]
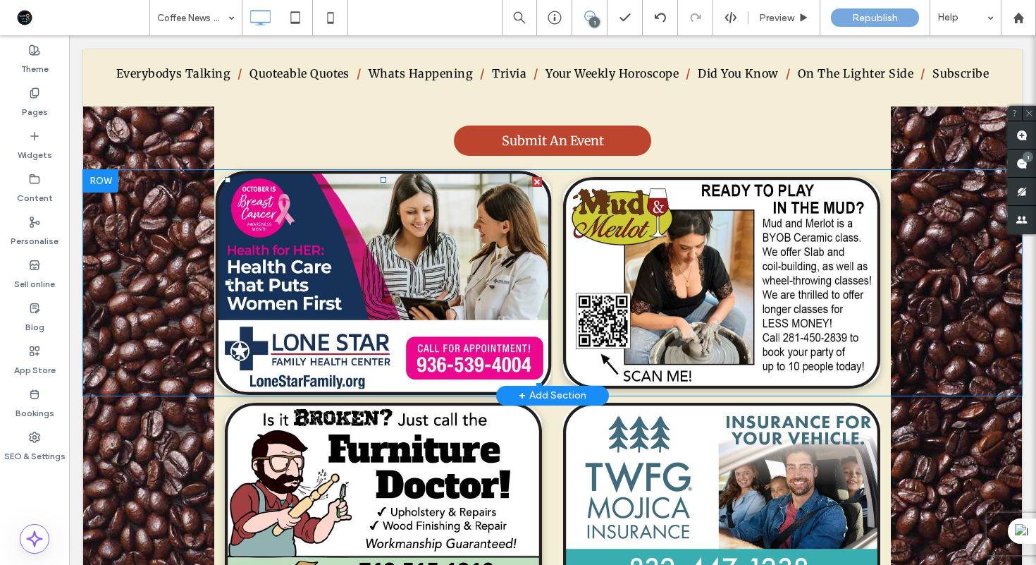
click at [419, 301] on img at bounding box center [384, 283] width 336 height 224
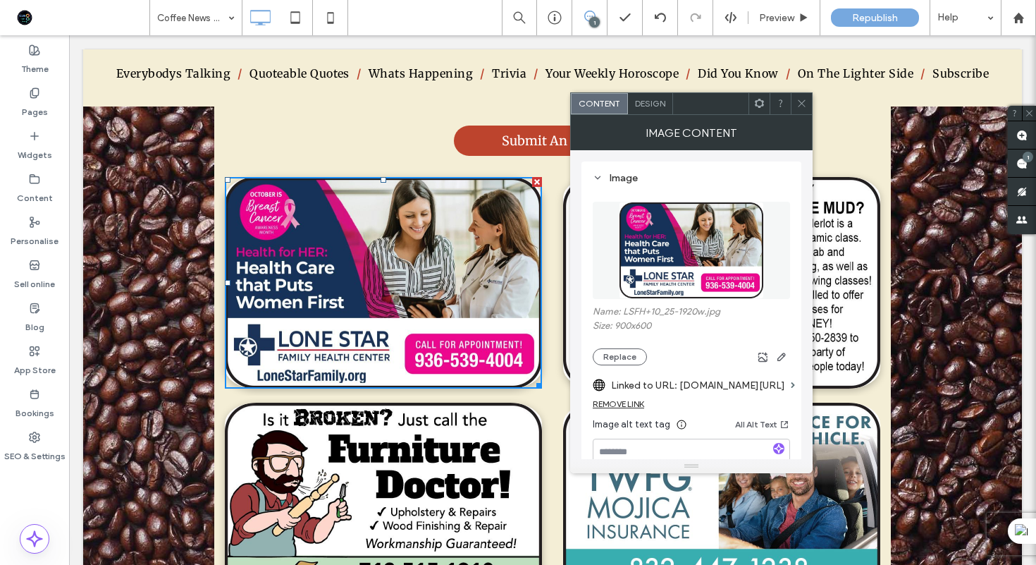
click at [702, 265] on img at bounding box center [691, 250] width 145 height 97
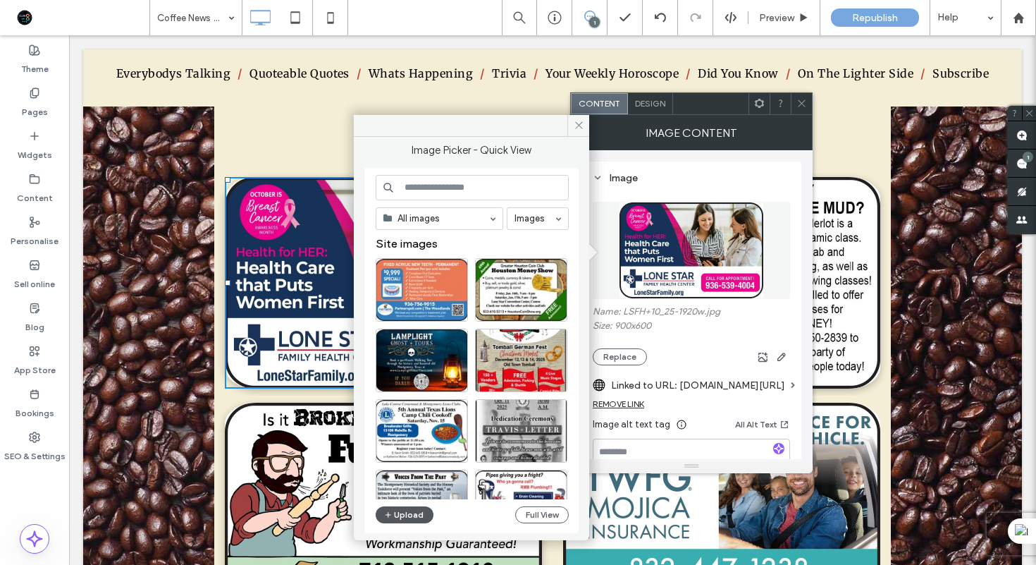
click at [402, 518] on button "Upload" at bounding box center [405, 514] width 58 height 17
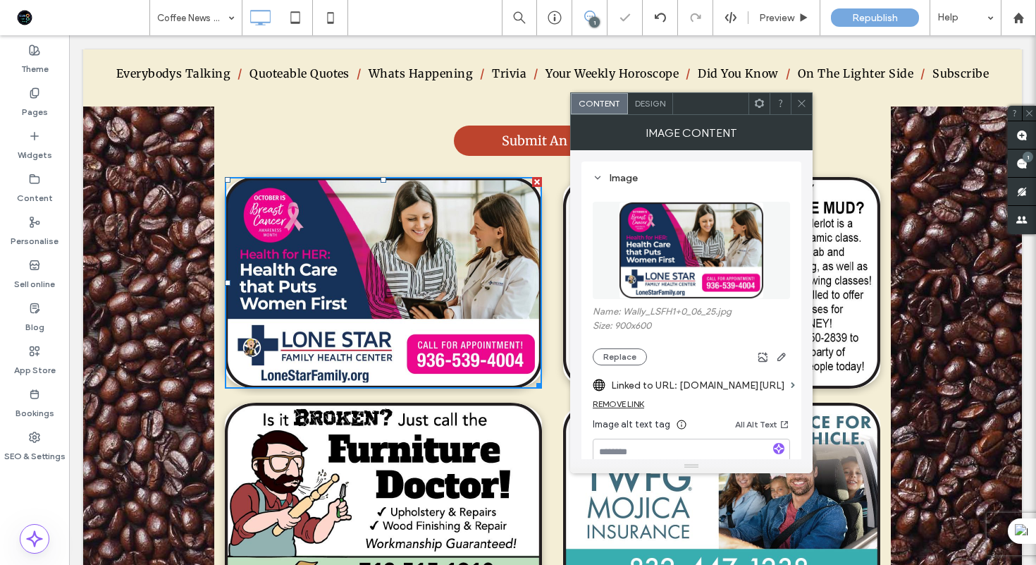
click at [799, 105] on icon at bounding box center [802, 103] width 11 height 11
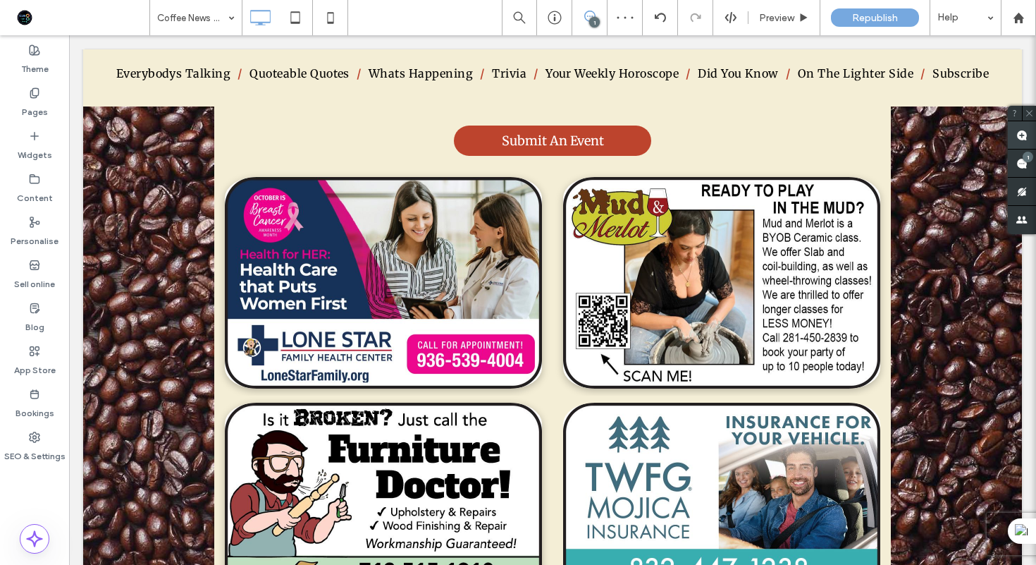
click at [1029, 135] on span at bounding box center [1022, 134] width 28 height 27
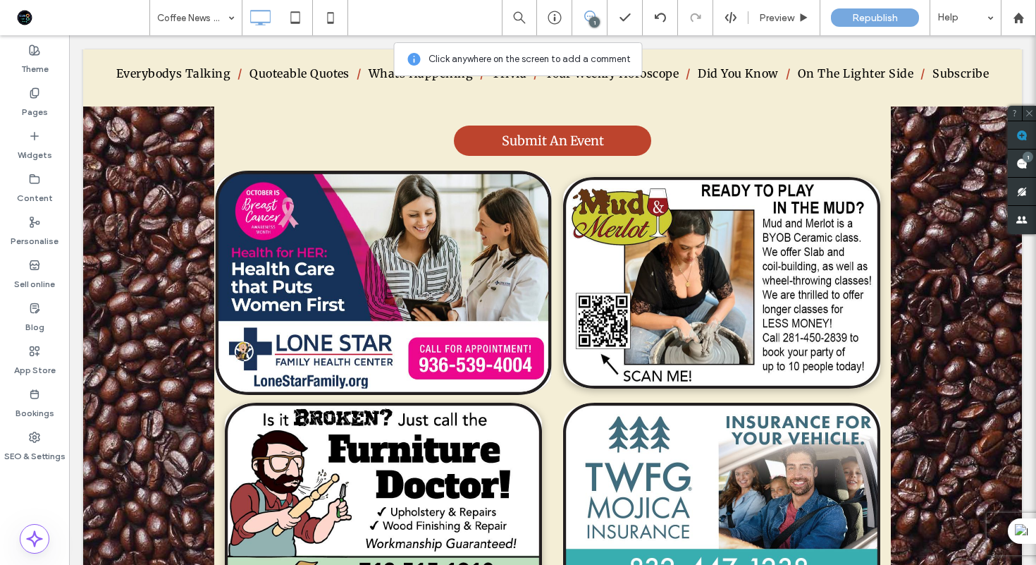
click at [349, 233] on img at bounding box center [384, 283] width 336 height 224
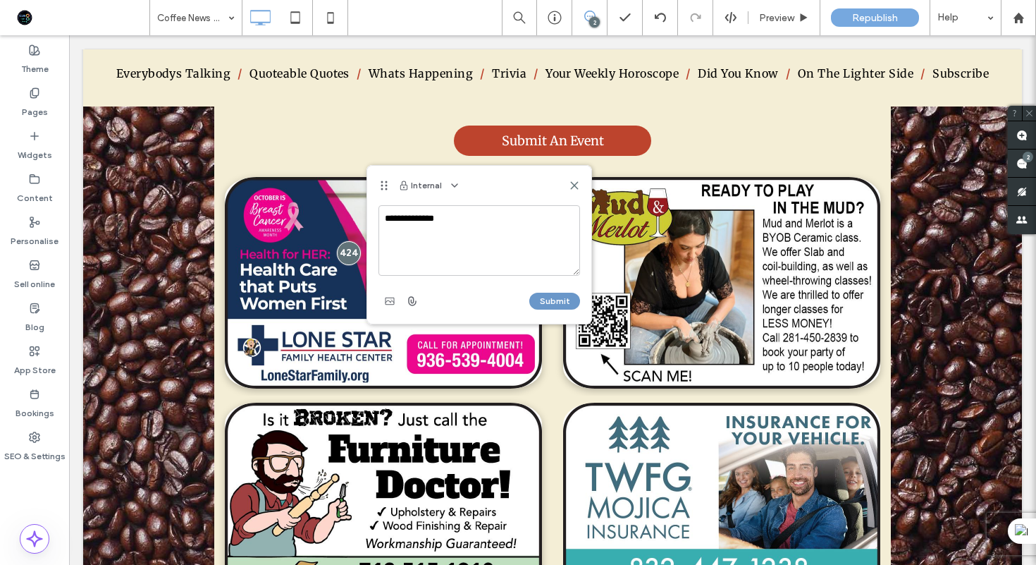
type textarea "**********"
click at [551, 297] on button "Submit" at bounding box center [555, 301] width 51 height 17
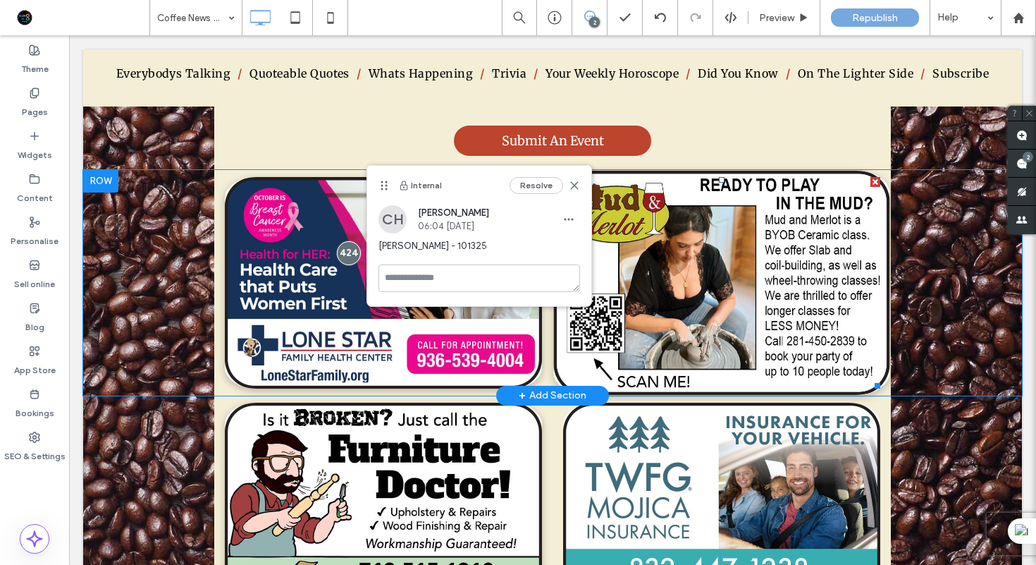
click at [716, 282] on img at bounding box center [722, 283] width 336 height 224
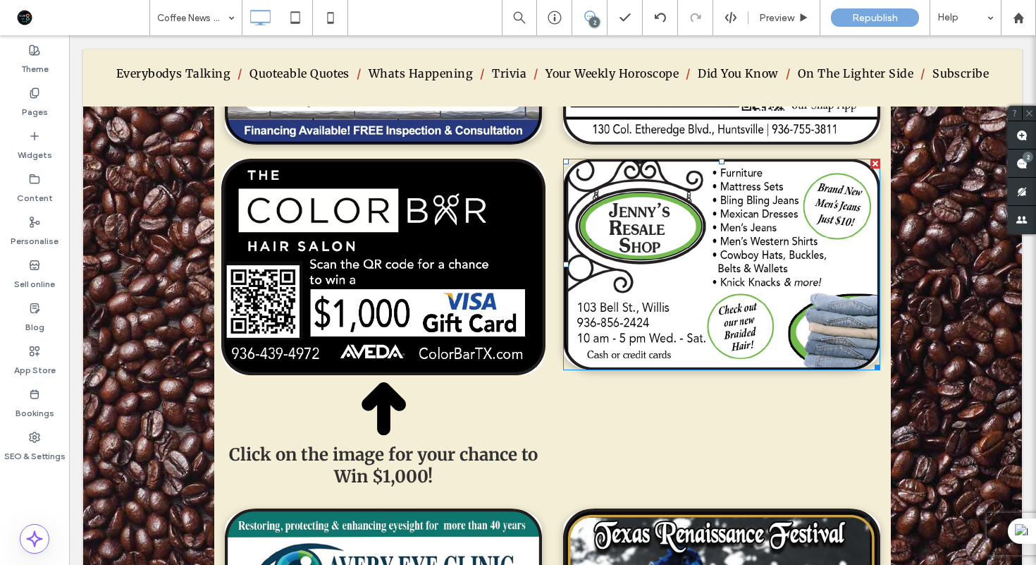
scroll to position [2091, 0]
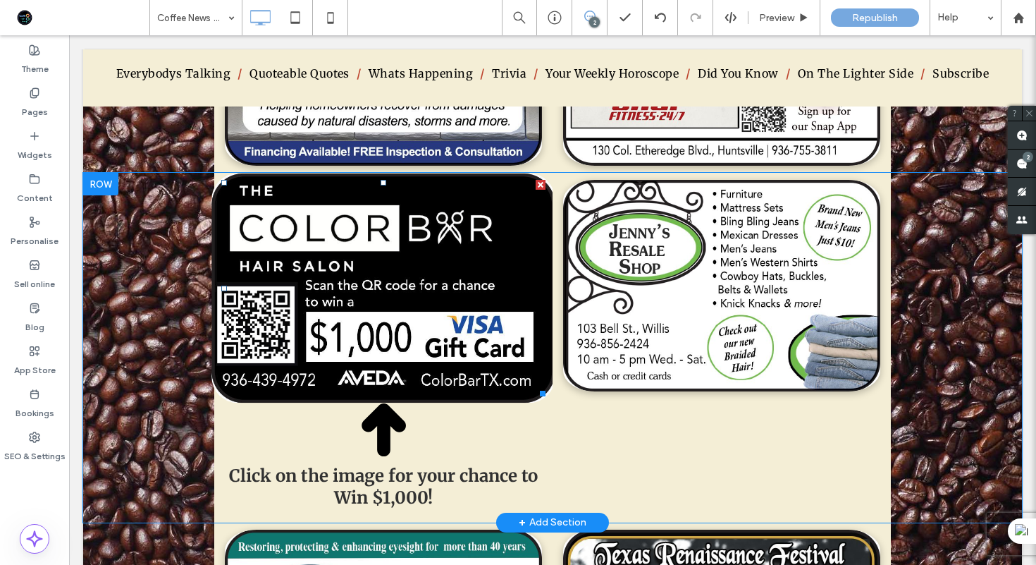
click at [471, 288] on img at bounding box center [384, 287] width 344 height 229
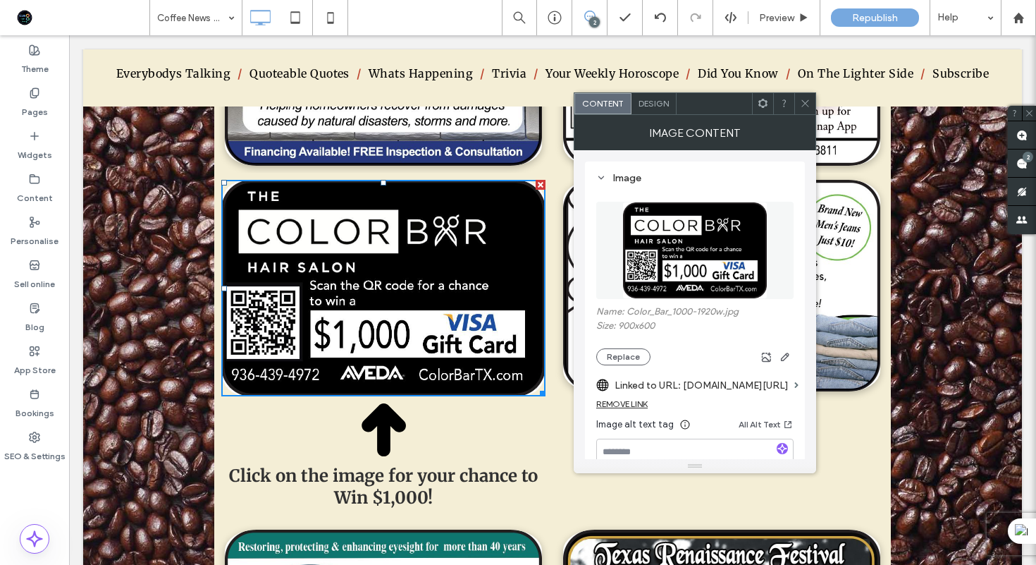
click at [659, 260] on img at bounding box center [695, 250] width 145 height 97
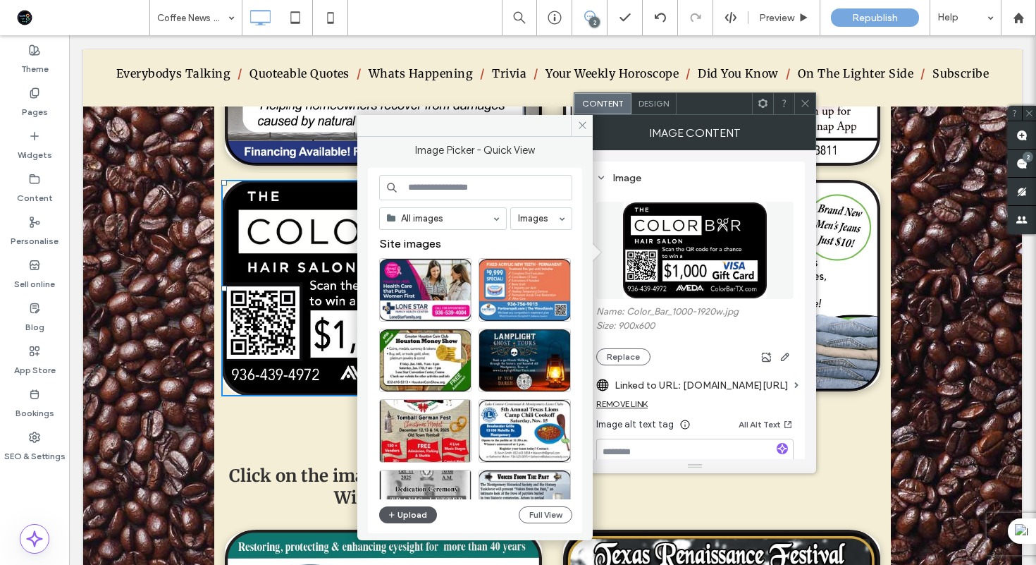
click at [411, 510] on button "Upload" at bounding box center [408, 514] width 58 height 17
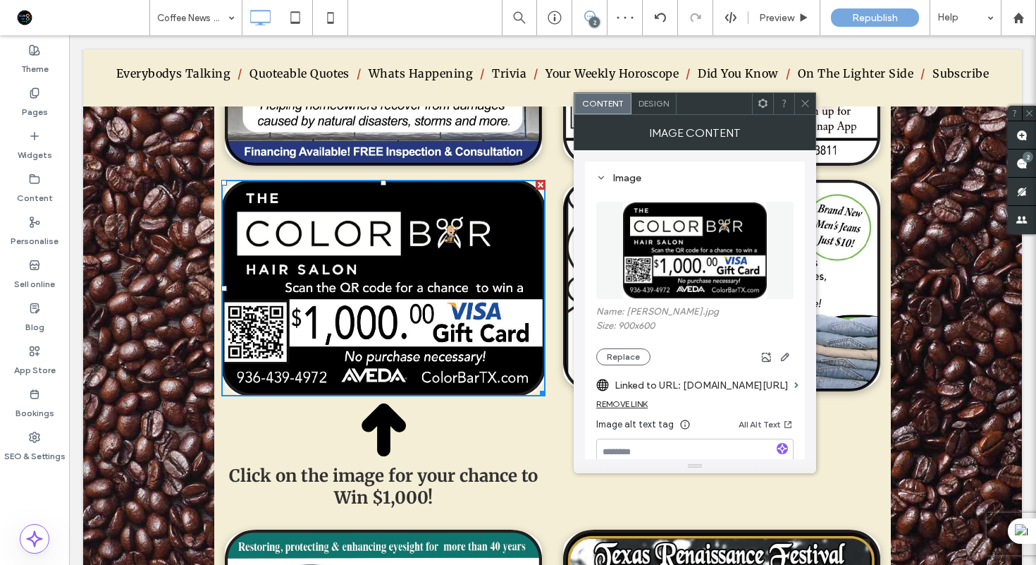
click at [812, 102] on div at bounding box center [805, 103] width 21 height 21
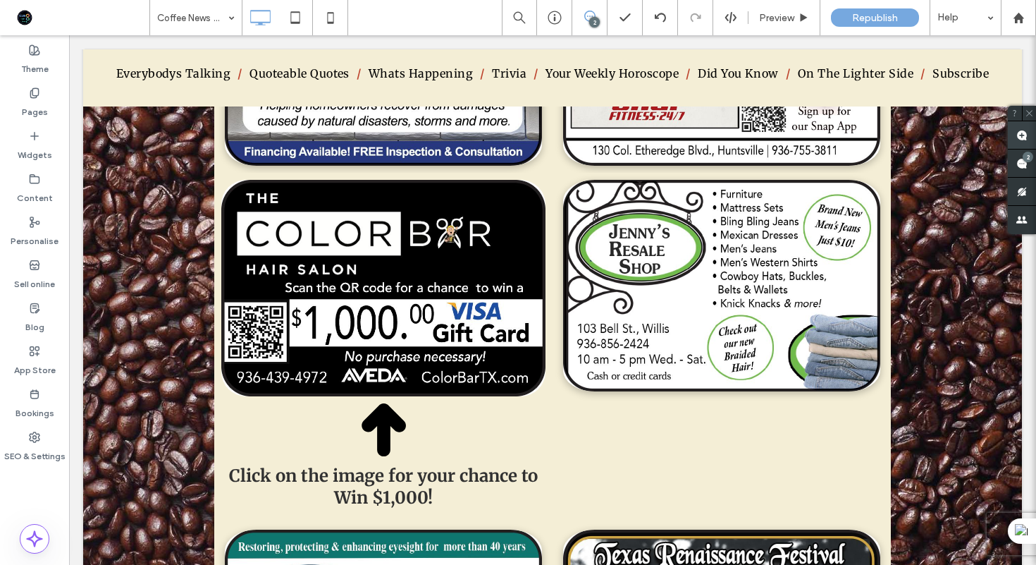
click at [1029, 132] on span at bounding box center [1022, 134] width 28 height 27
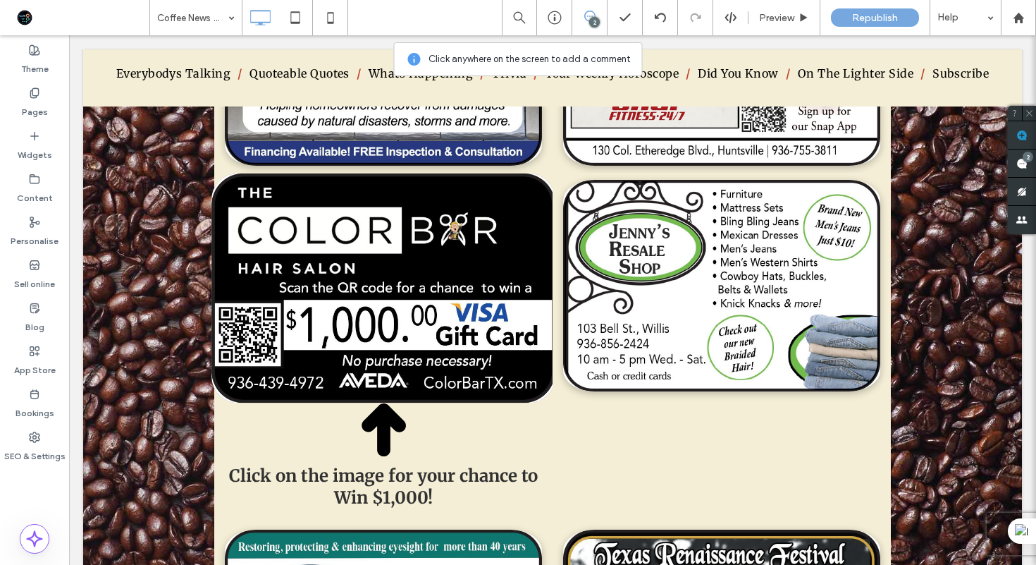
click at [420, 243] on img at bounding box center [384, 287] width 344 height 229
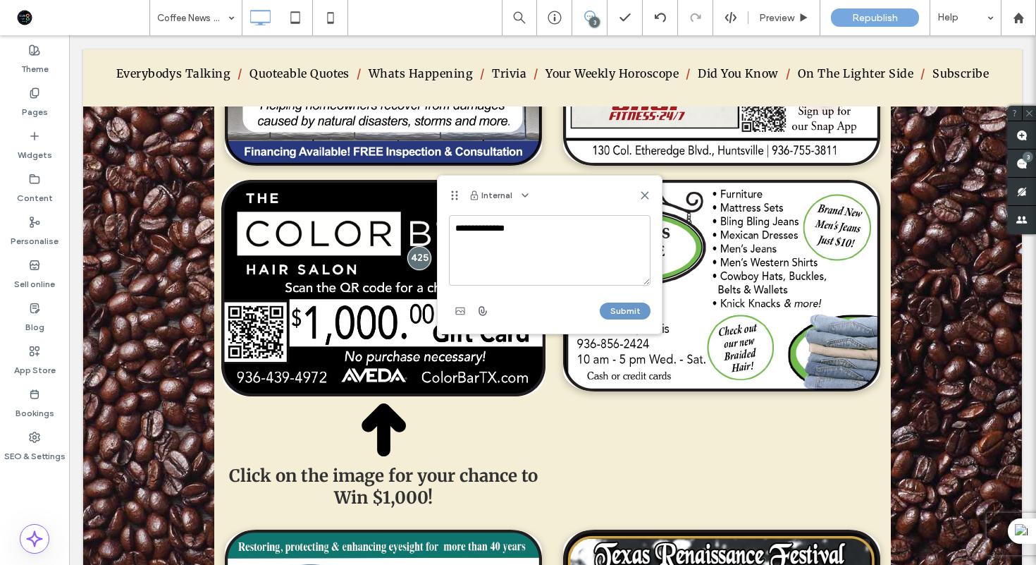
type textarea "**********"
click at [632, 312] on button "Submit" at bounding box center [625, 310] width 51 height 17
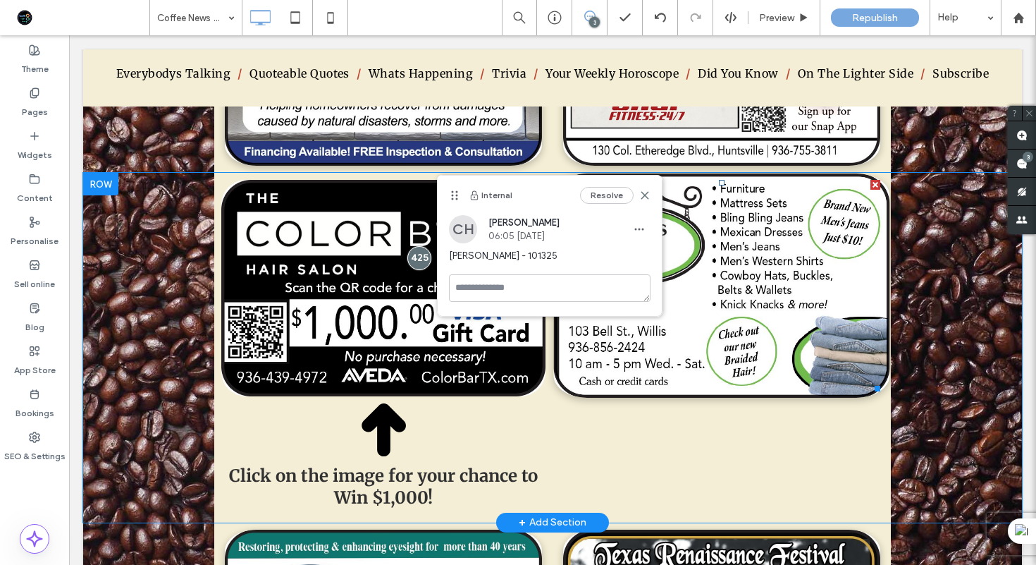
click at [747, 310] on img at bounding box center [722, 285] width 336 height 224
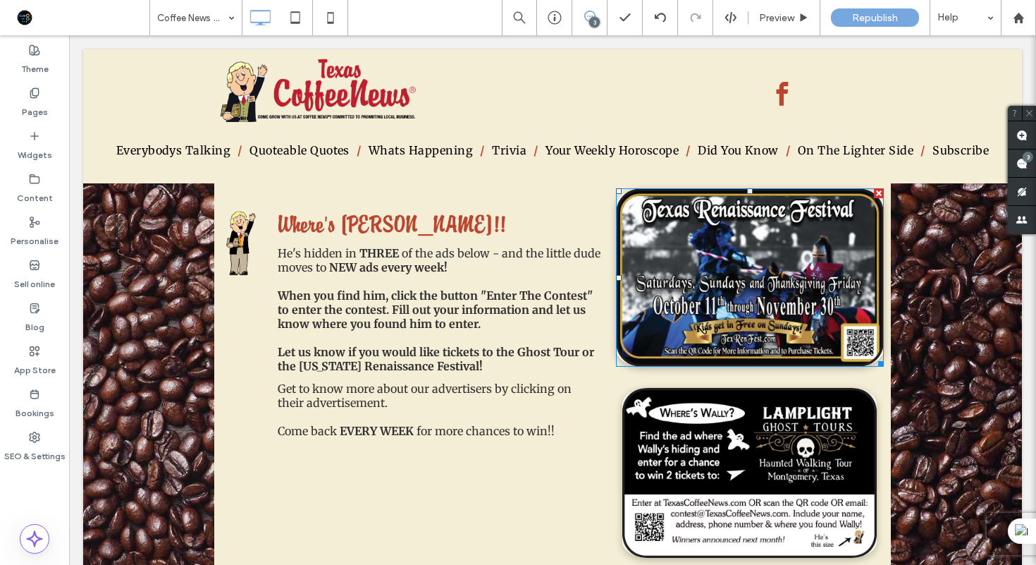
scroll to position [0, 0]
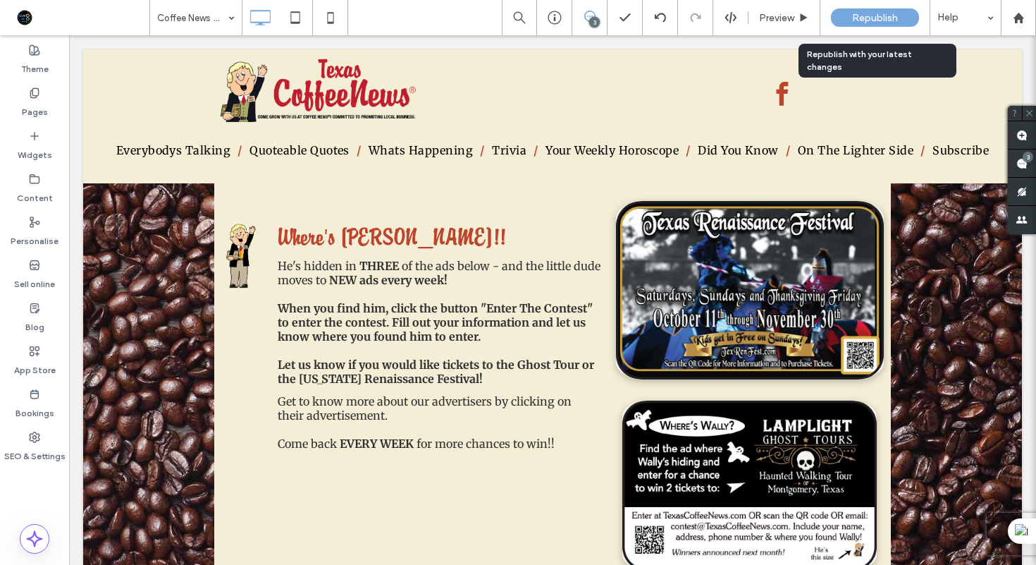
click at [882, 23] on span "Republish" at bounding box center [875, 18] width 46 height 12
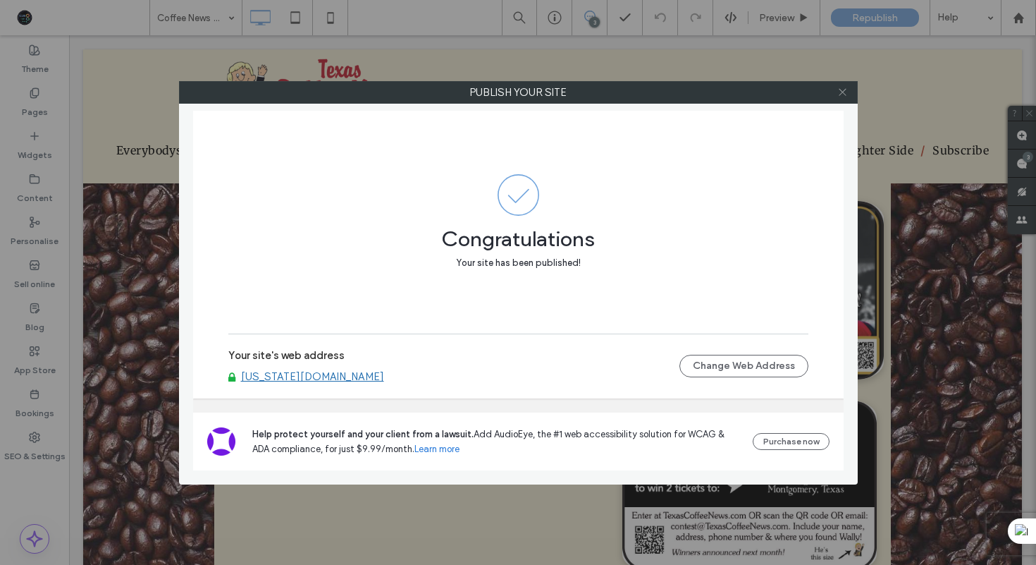
click at [844, 86] on span at bounding box center [843, 92] width 11 height 21
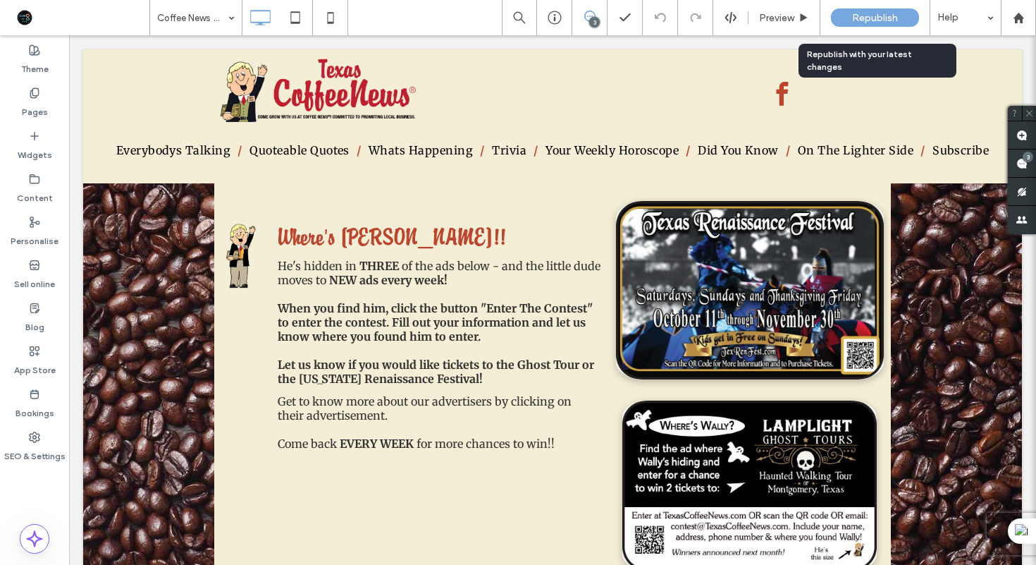
click at [862, 20] on span "Republish" at bounding box center [875, 18] width 46 height 12
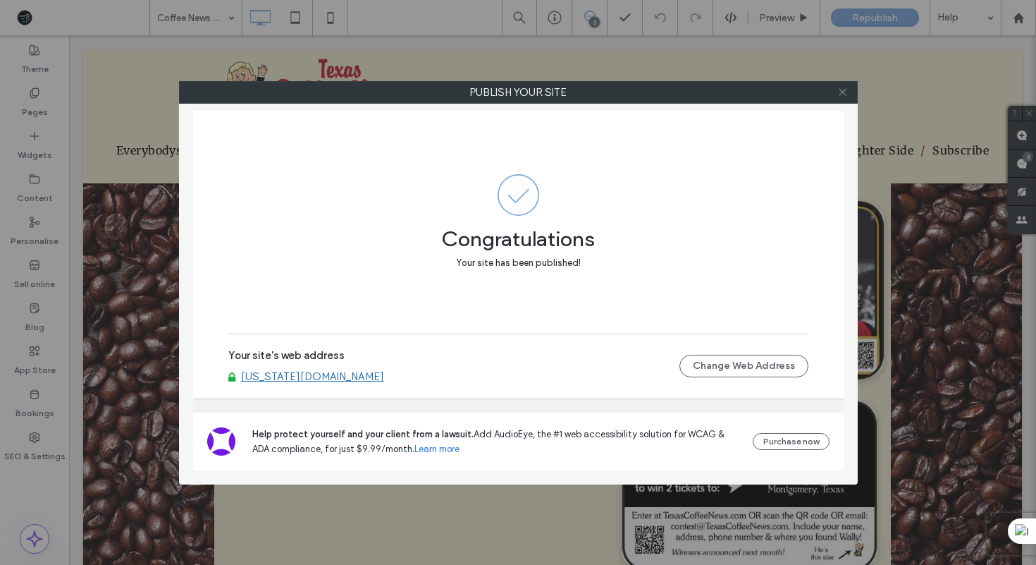
click at [842, 91] on use at bounding box center [842, 92] width 7 height 7
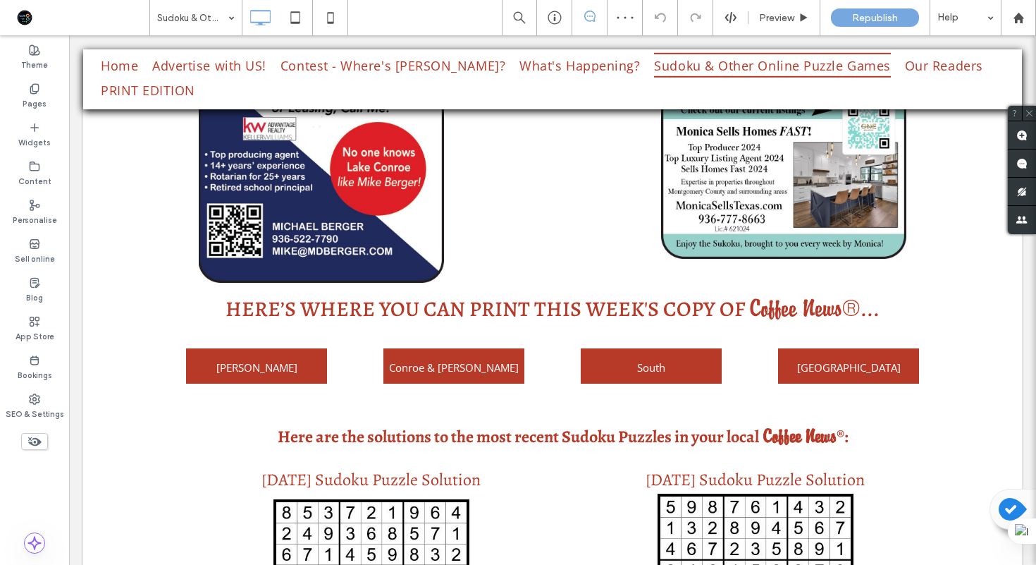
scroll to position [782, 0]
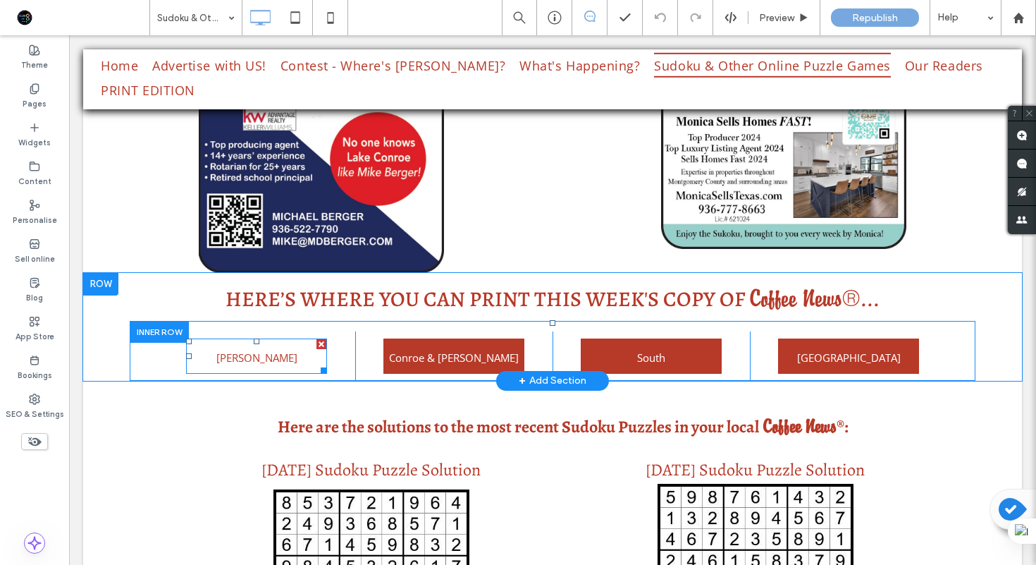
click at [286, 339] on span "Montgomery" at bounding box center [256, 357] width 81 height 37
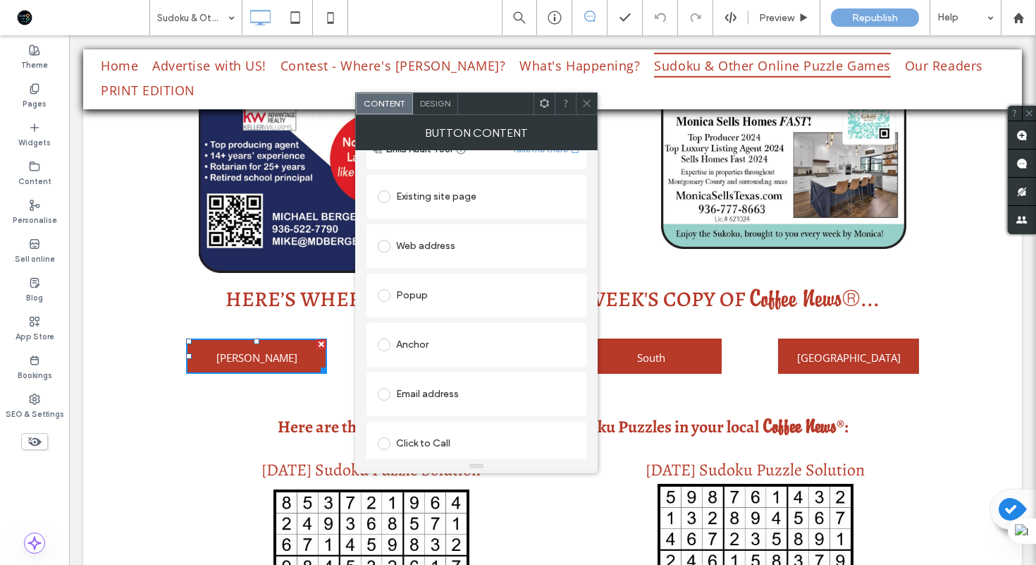
scroll to position [225, 0]
click at [401, 446] on div "Change file" at bounding box center [401, 446] width 46 height 11
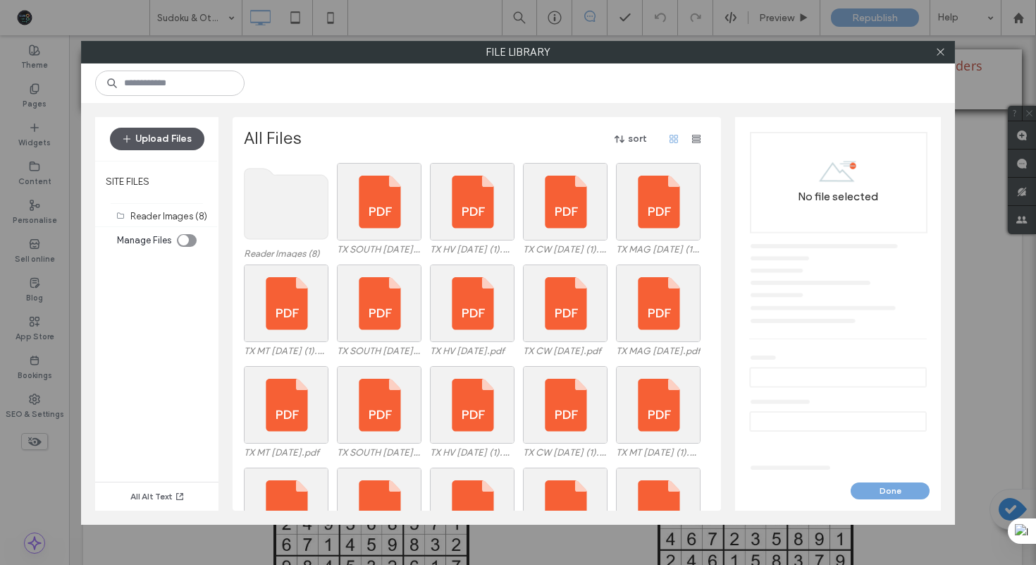
click at [171, 137] on button "Upload Files" at bounding box center [157, 139] width 94 height 23
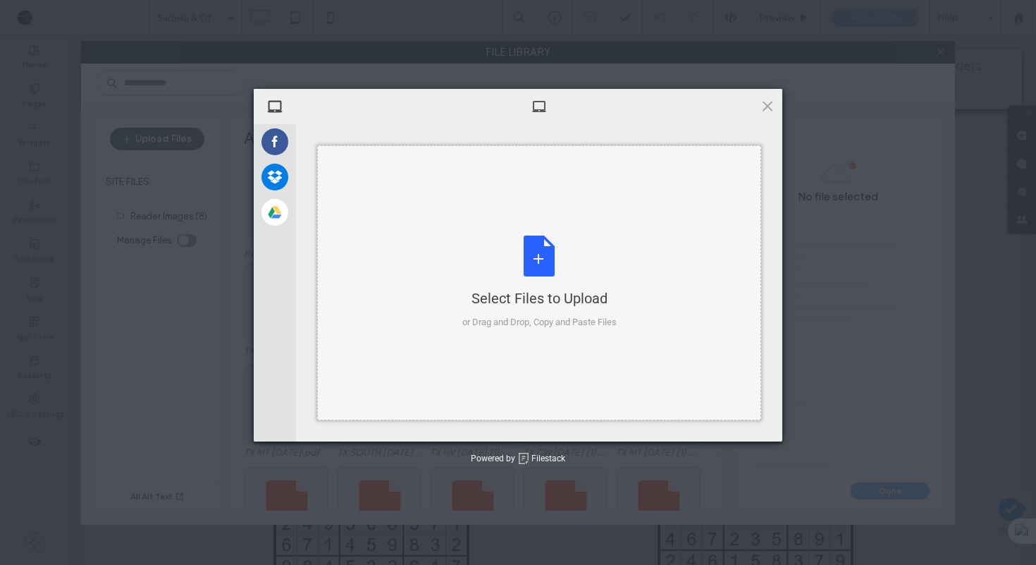
click at [451, 218] on div "Select Files to Upload or Drag and Drop, Copy and Paste Files" at bounding box center [539, 282] width 444 height 275
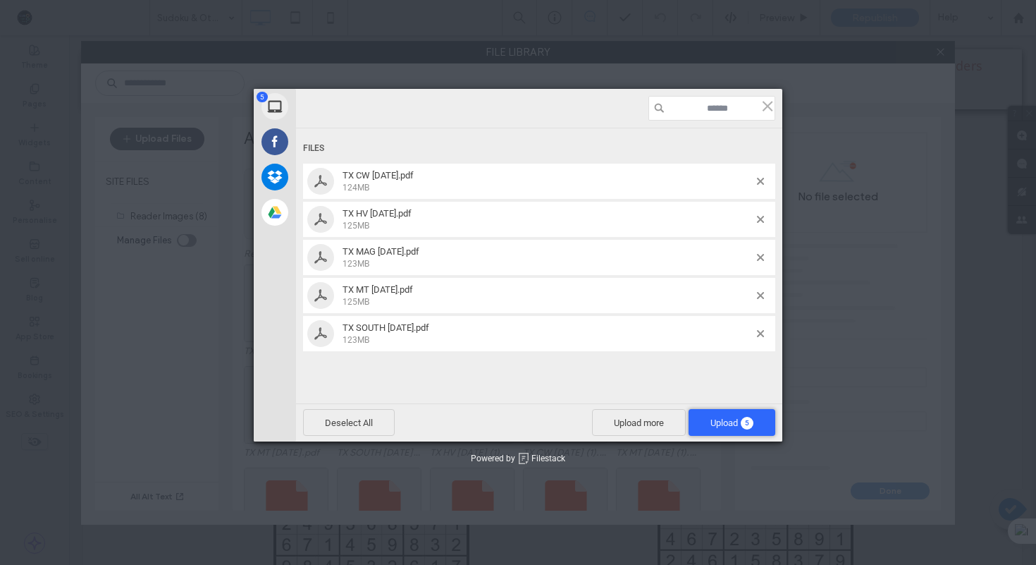
click at [761, 422] on span "Upload 5" at bounding box center [732, 422] width 87 height 27
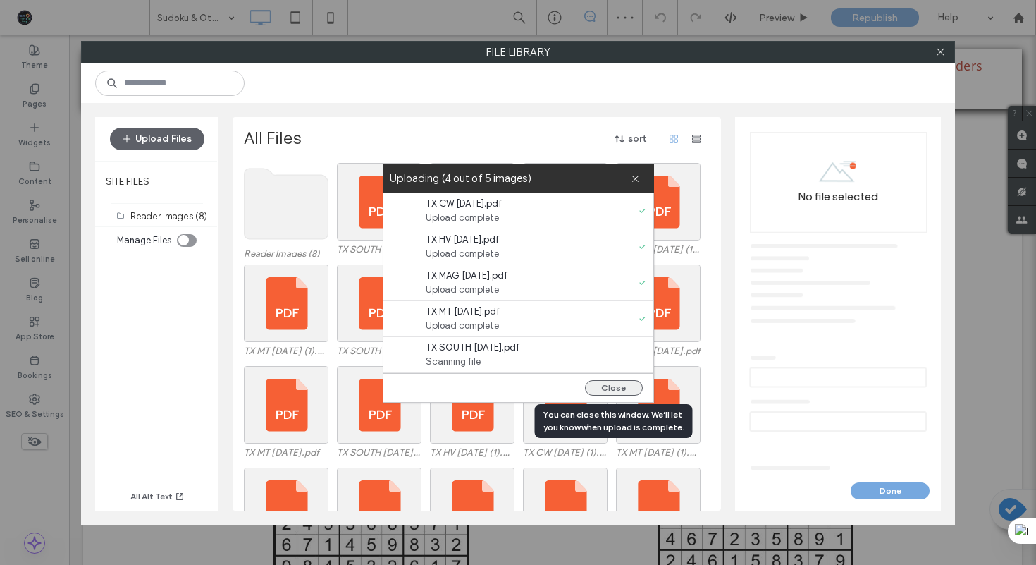
click at [632, 389] on button "Close" at bounding box center [614, 388] width 58 height 16
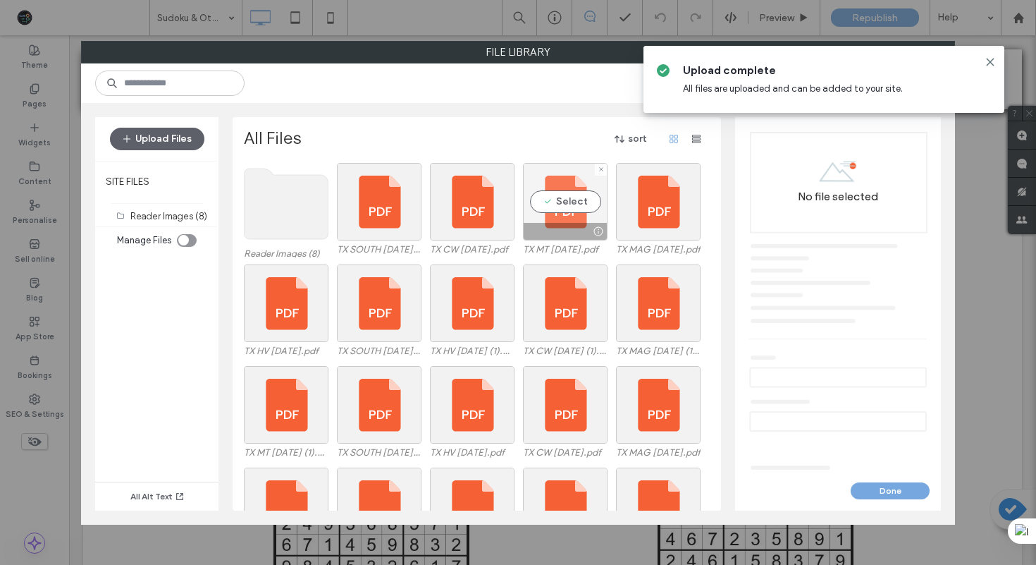
click at [580, 206] on div "Select" at bounding box center [565, 202] width 85 height 78
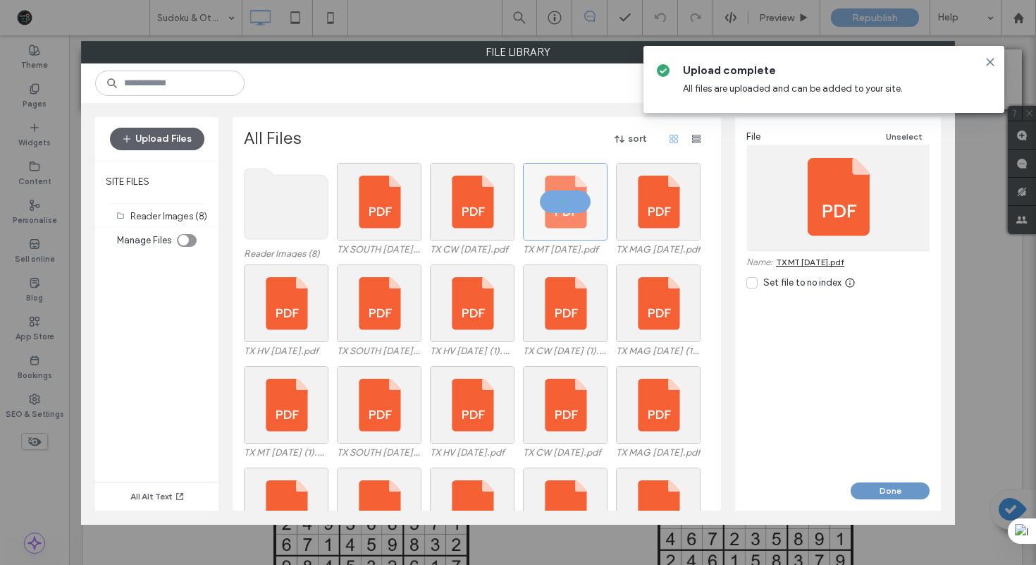
click at [876, 489] on button "Done" at bounding box center [890, 490] width 79 height 17
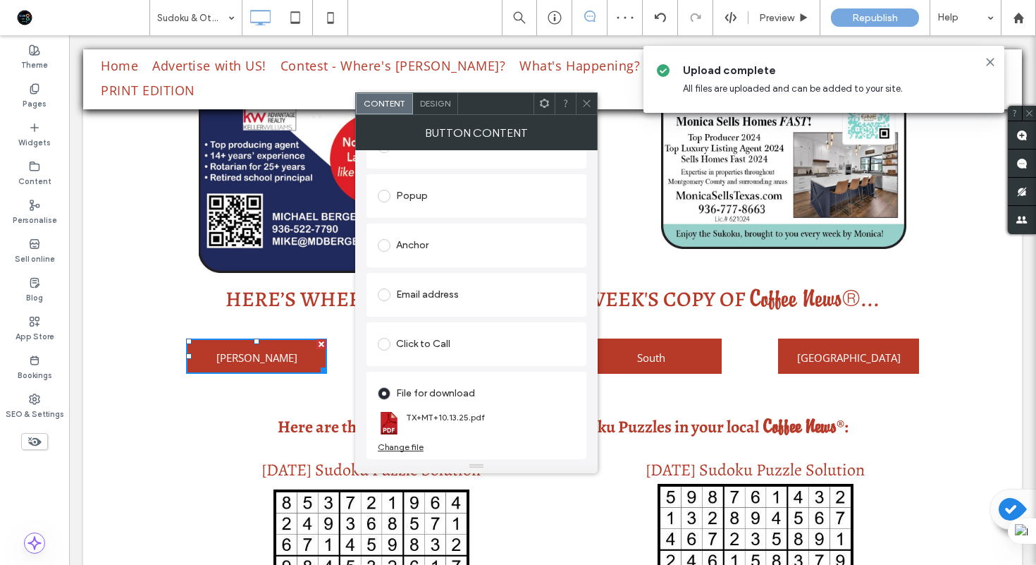
click at [589, 99] on icon at bounding box center [587, 103] width 11 height 11
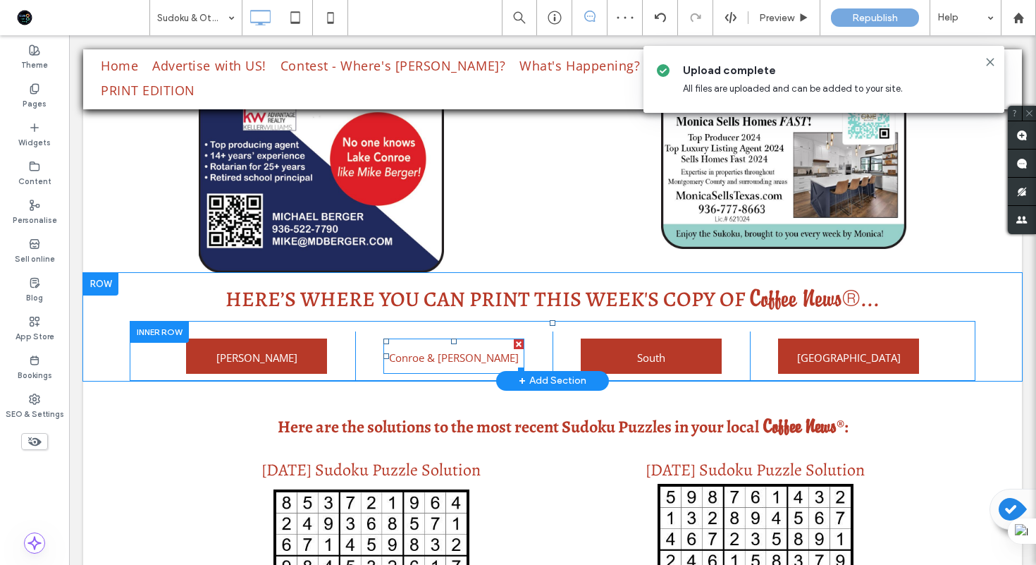
click at [466, 340] on span "Conroe & Willis" at bounding box center [454, 357] width 130 height 37
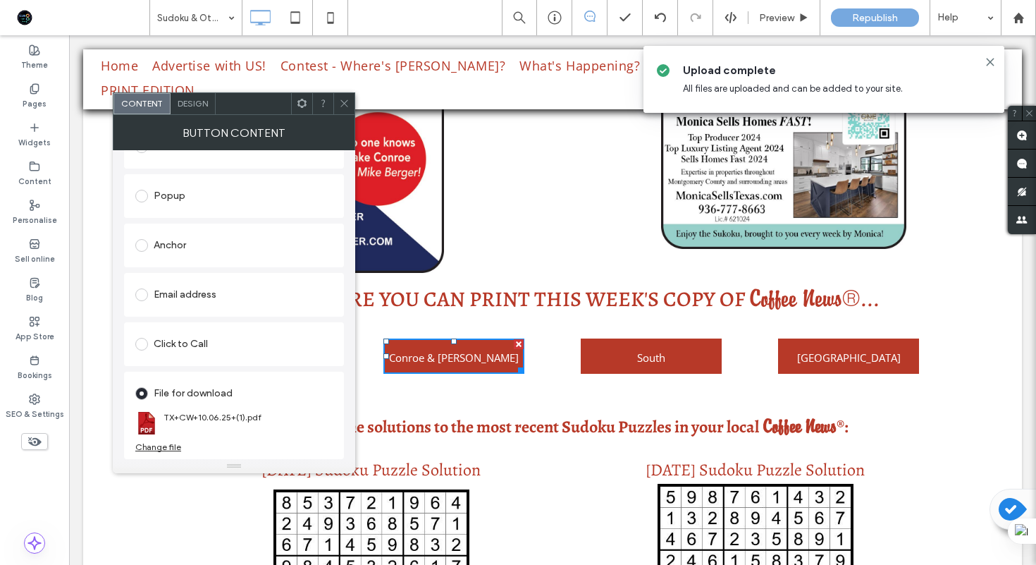
click at [165, 447] on div "Change file" at bounding box center [158, 446] width 46 height 11
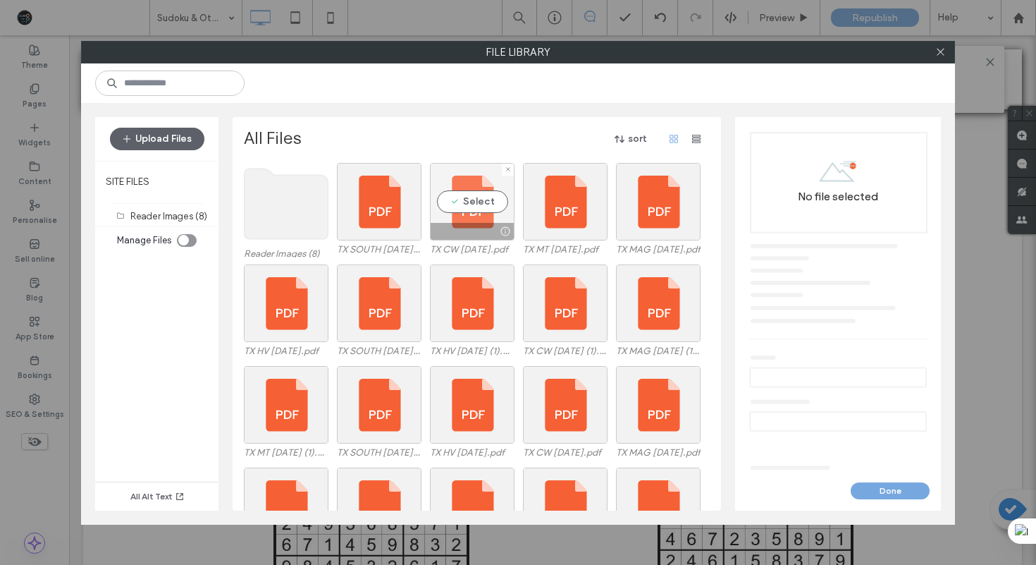
click at [479, 197] on div "Select" at bounding box center [472, 202] width 85 height 78
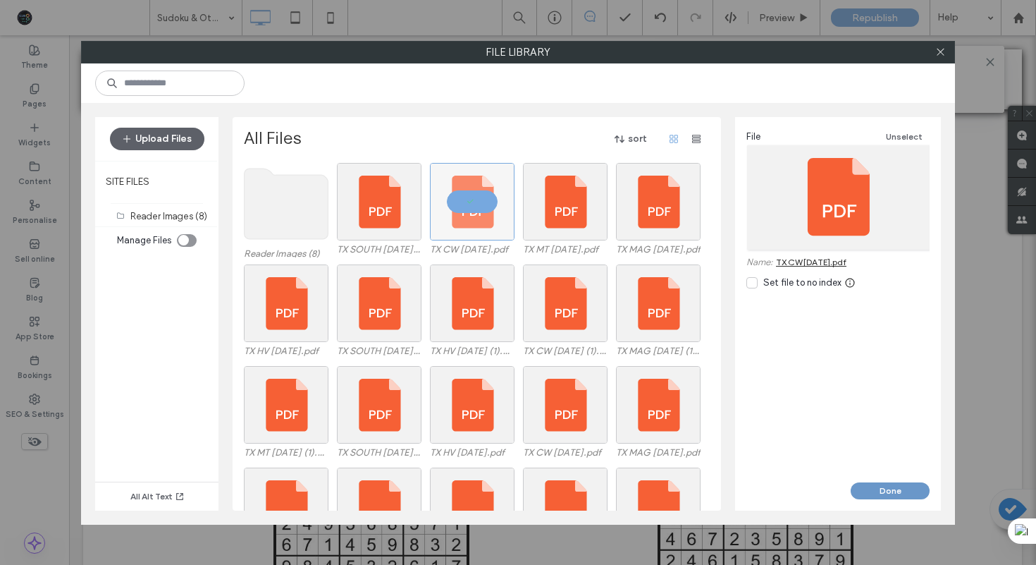
click at [890, 492] on button "Done" at bounding box center [890, 490] width 79 height 17
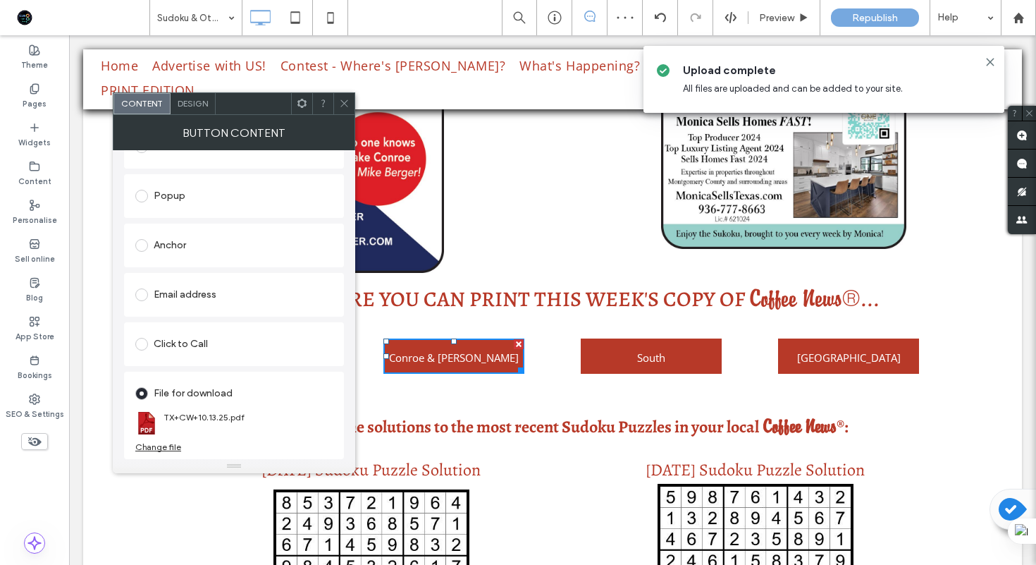
click at [350, 107] on div at bounding box center [344, 103] width 21 height 21
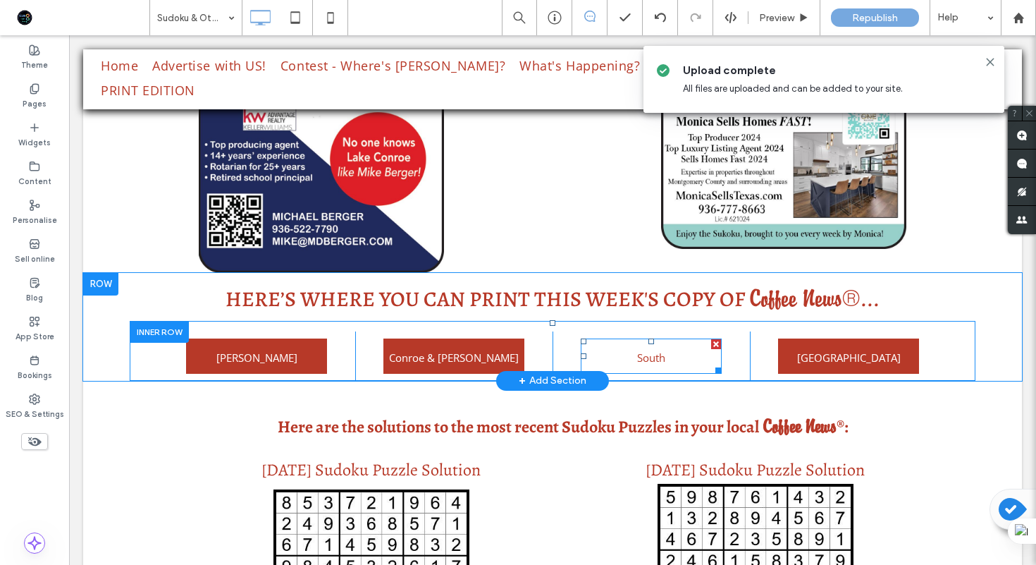
click at [689, 346] on link "South" at bounding box center [651, 355] width 141 height 35
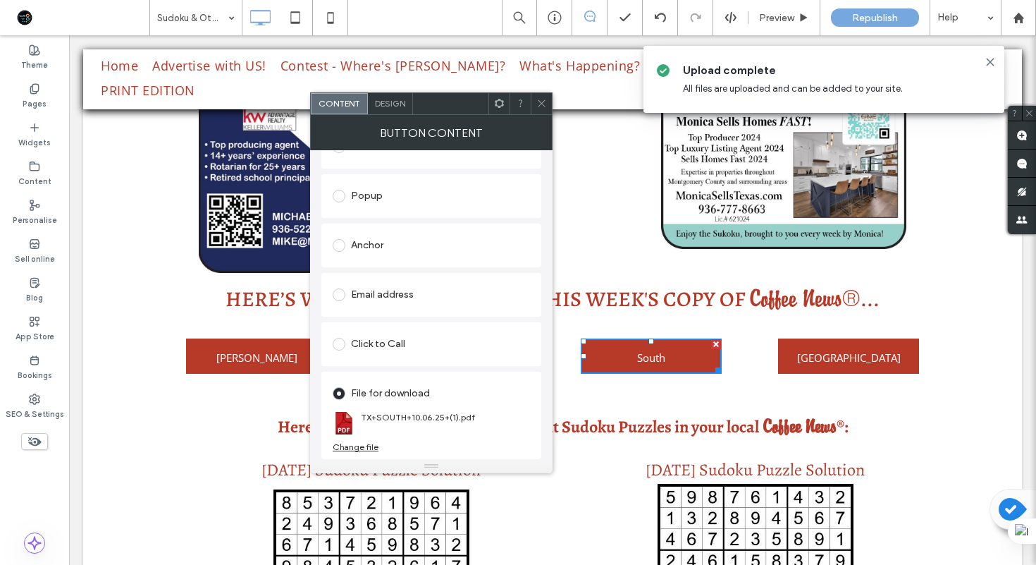
click at [368, 445] on div "Change file" at bounding box center [356, 446] width 46 height 11
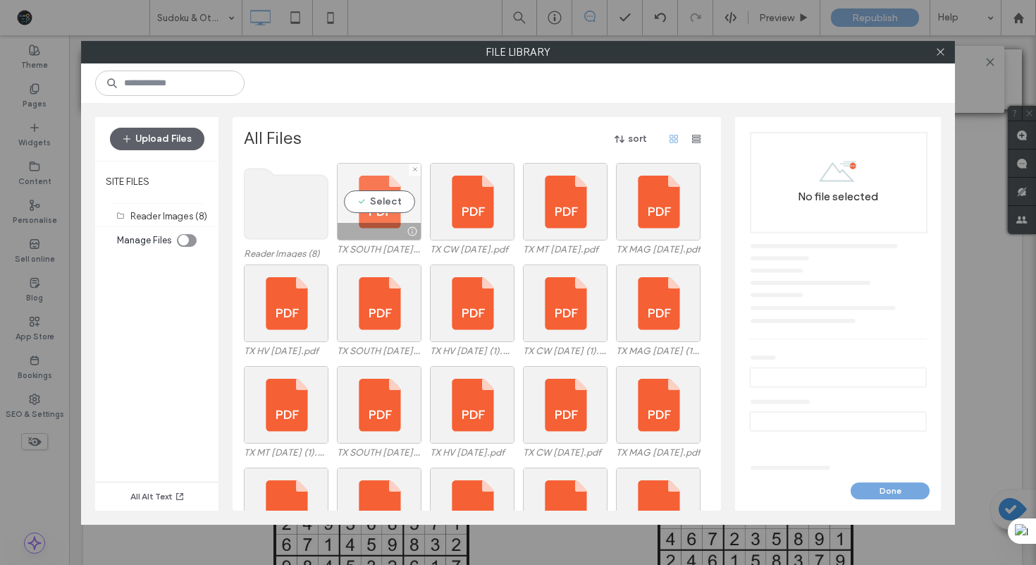
click at [392, 202] on div "Select" at bounding box center [379, 202] width 85 height 78
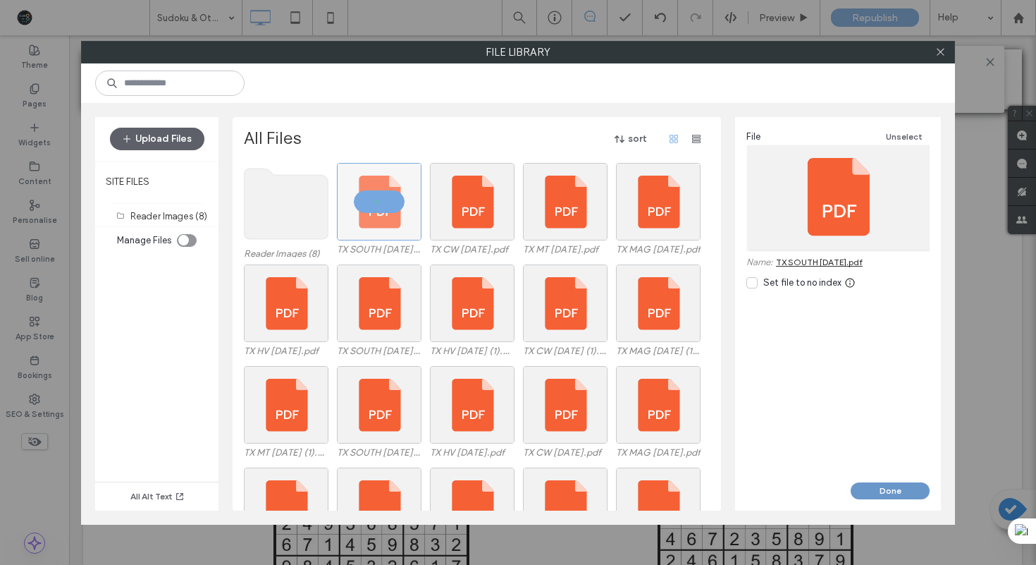
click at [872, 488] on button "Done" at bounding box center [890, 490] width 79 height 17
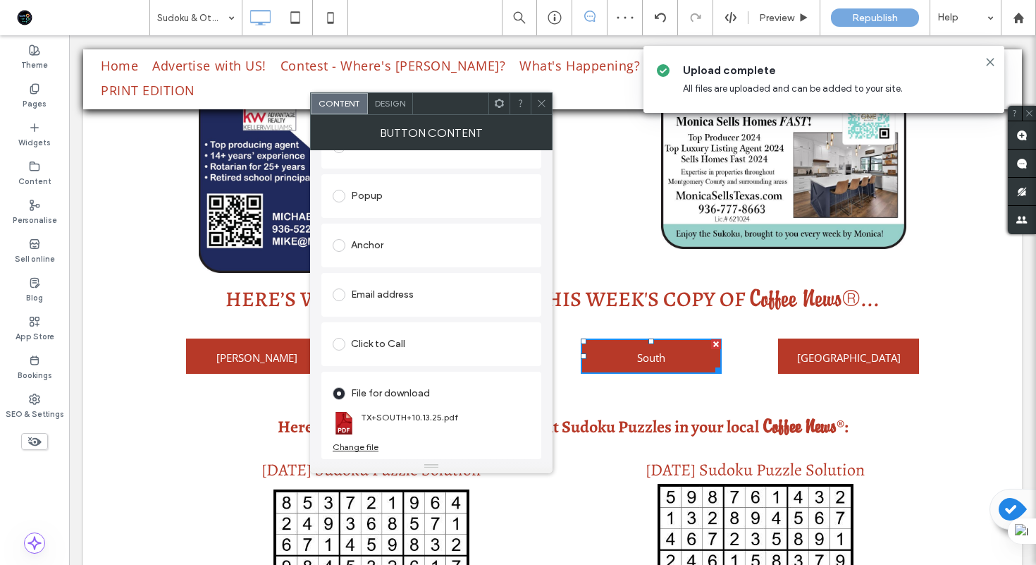
click at [542, 101] on icon at bounding box center [542, 103] width 11 height 11
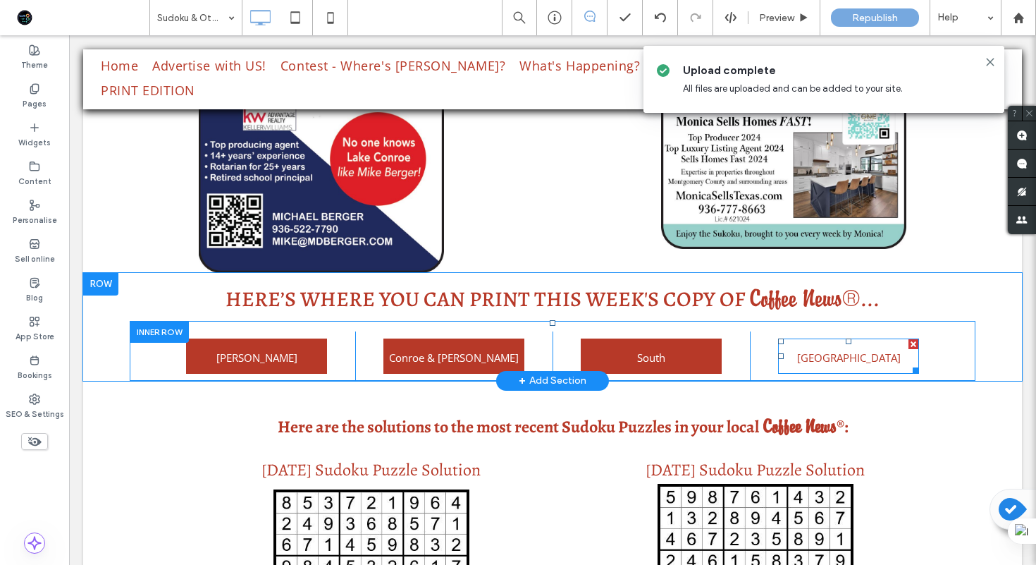
click at [826, 339] on span "Huntsville" at bounding box center [849, 357] width 104 height 37
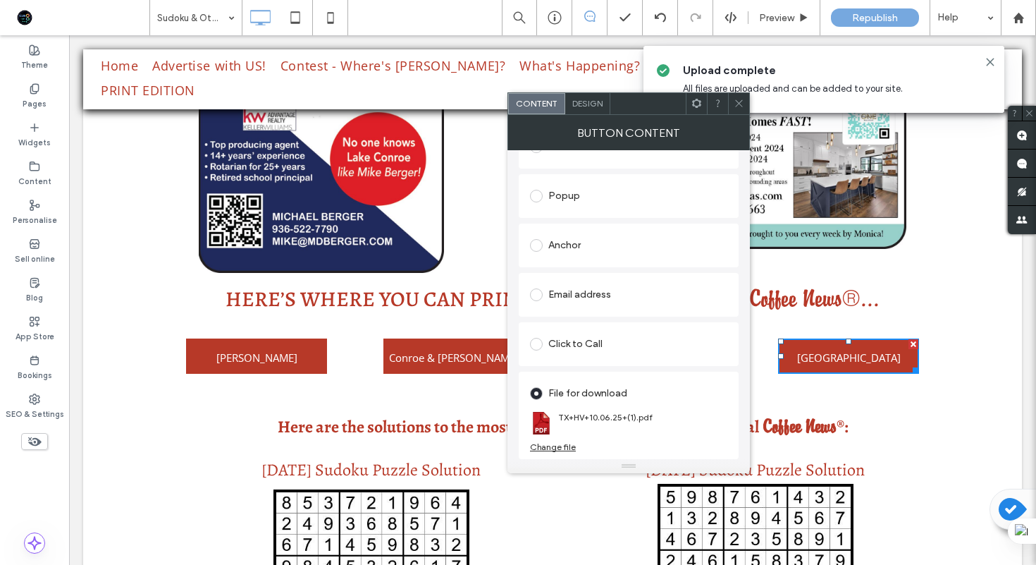
click at [564, 446] on div "Change file" at bounding box center [553, 446] width 46 height 11
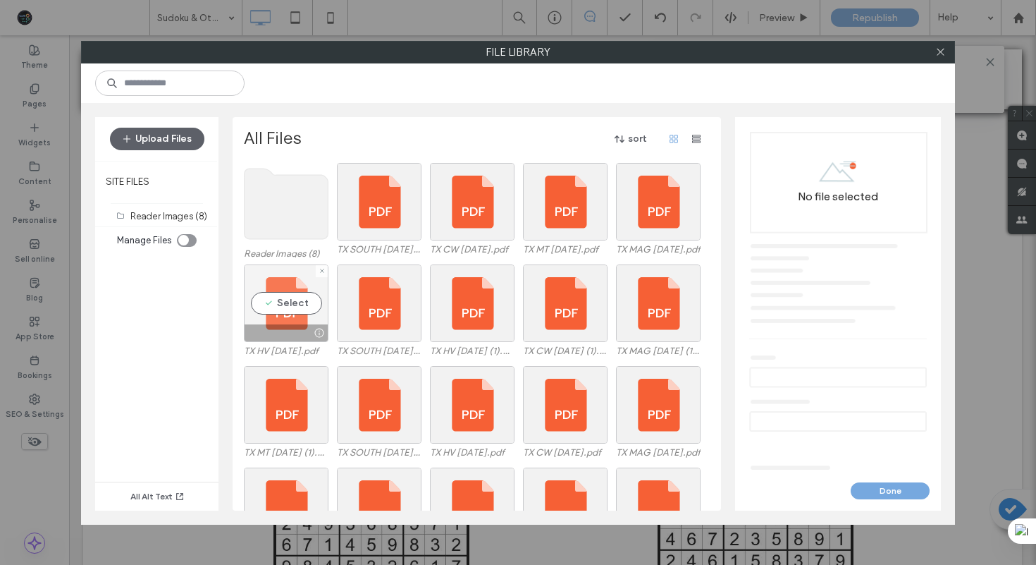
click at [295, 300] on div "Select" at bounding box center [286, 303] width 85 height 78
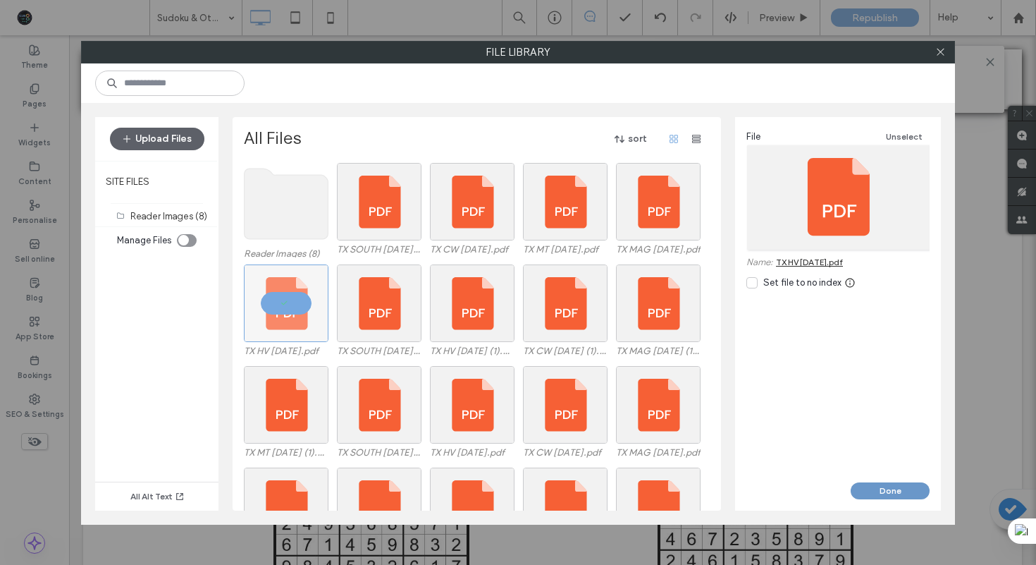
click at [878, 484] on button "Done" at bounding box center [890, 490] width 79 height 17
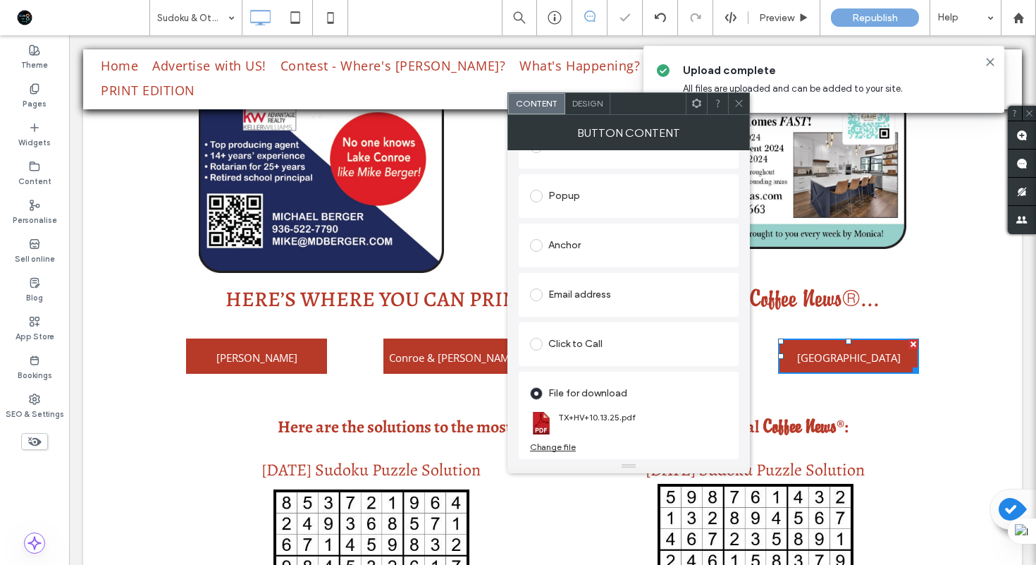
click at [739, 102] on icon at bounding box center [739, 103] width 11 height 11
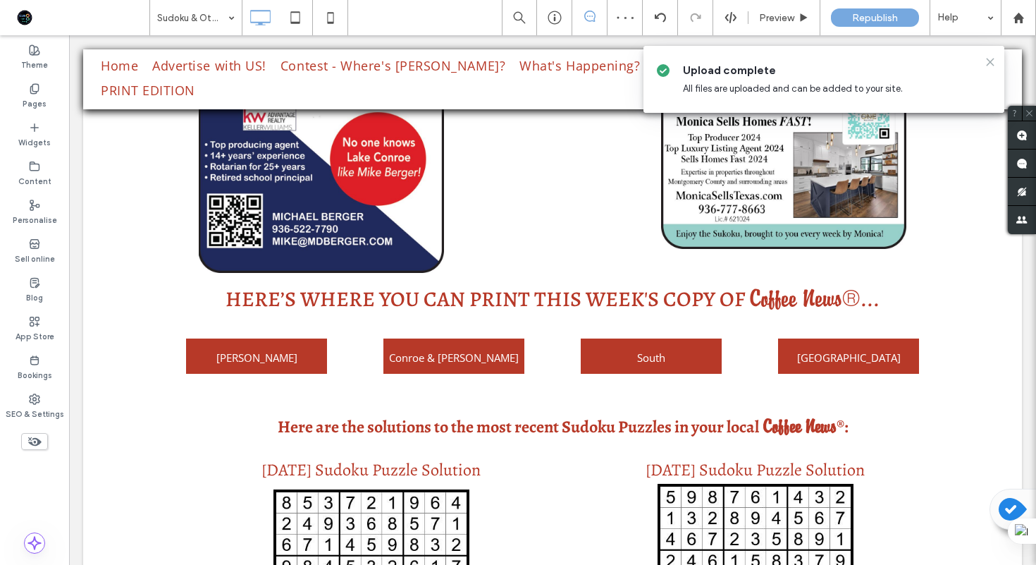
click at [990, 61] on use at bounding box center [990, 62] width 6 height 6
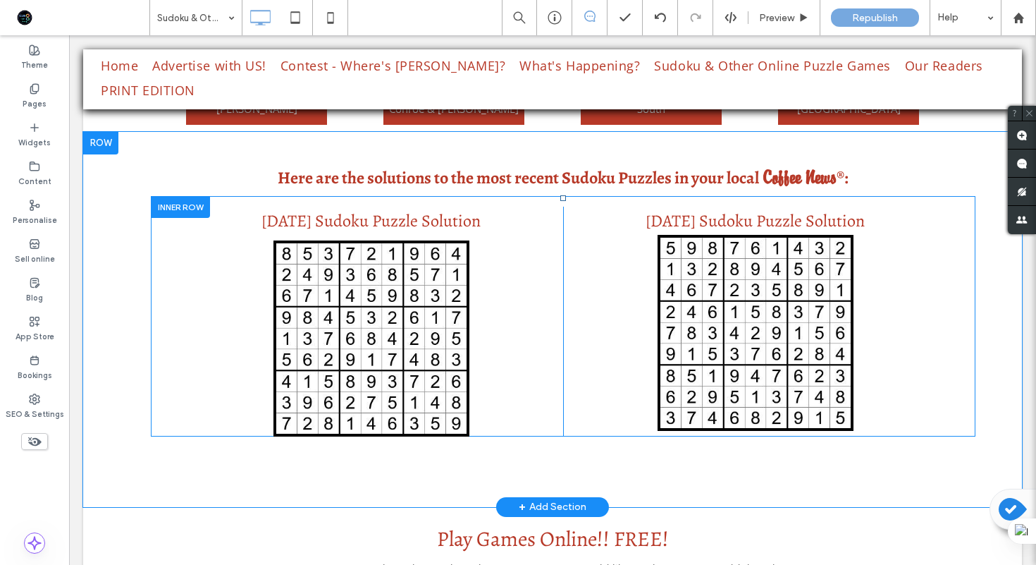
scroll to position [1032, 0]
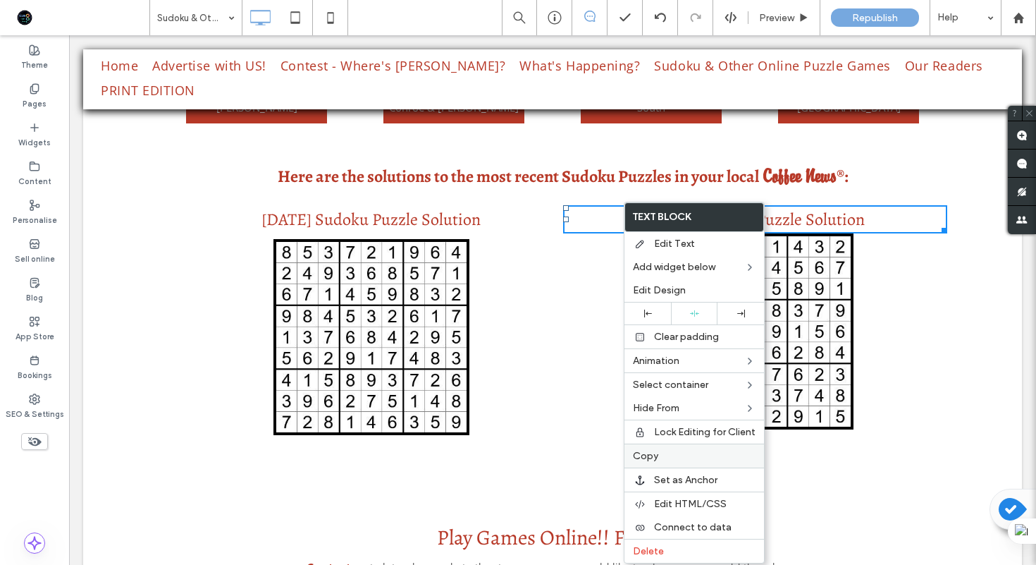
click at [656, 457] on span "Copy" at bounding box center [645, 456] width 25 height 12
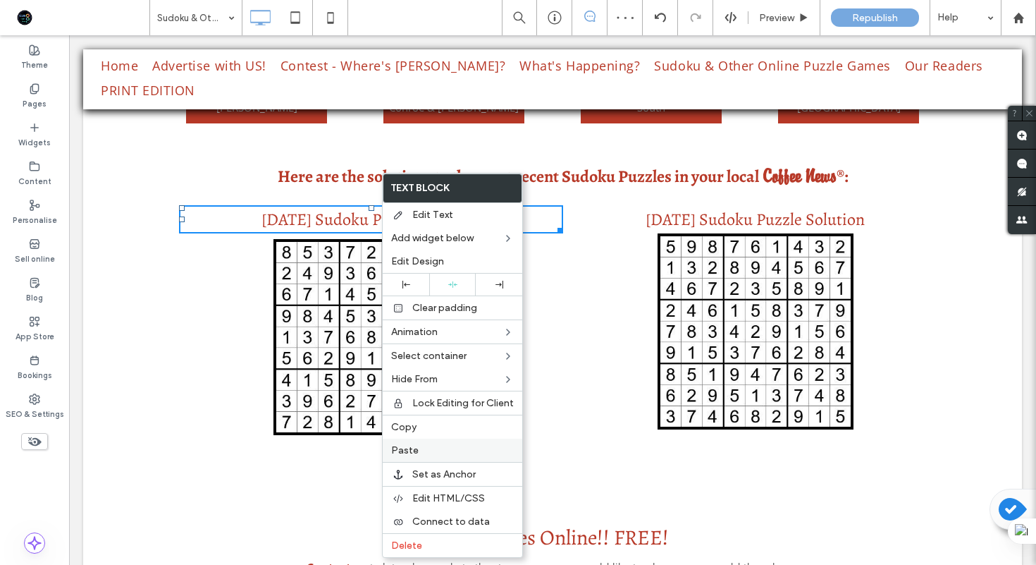
click at [414, 448] on span "Paste" at bounding box center [404, 450] width 27 height 12
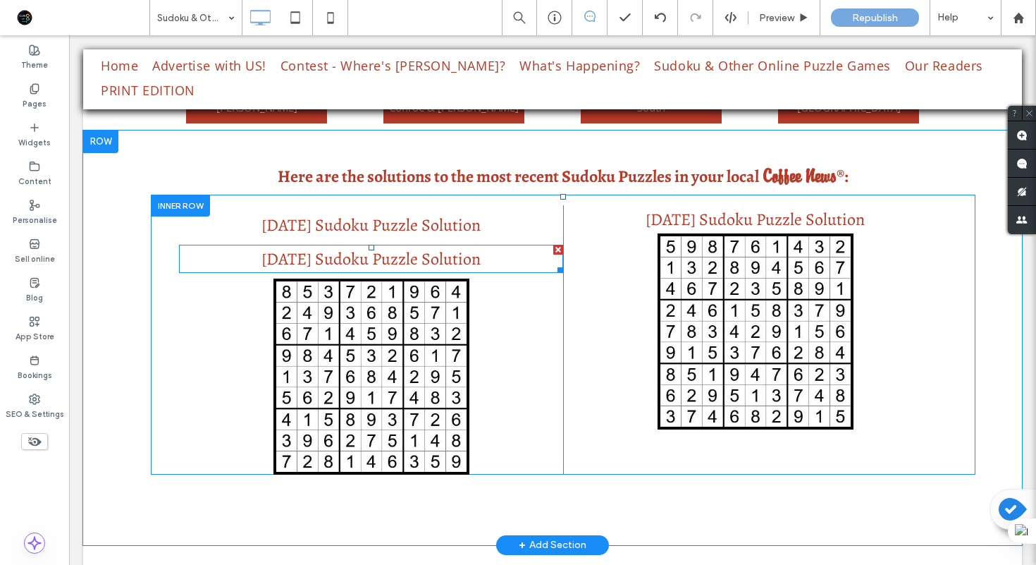
drag, startPoint x: 558, startPoint y: 228, endPoint x: 581, endPoint y: 288, distance: 63.4
click at [558, 245] on div at bounding box center [558, 250] width 10 height 10
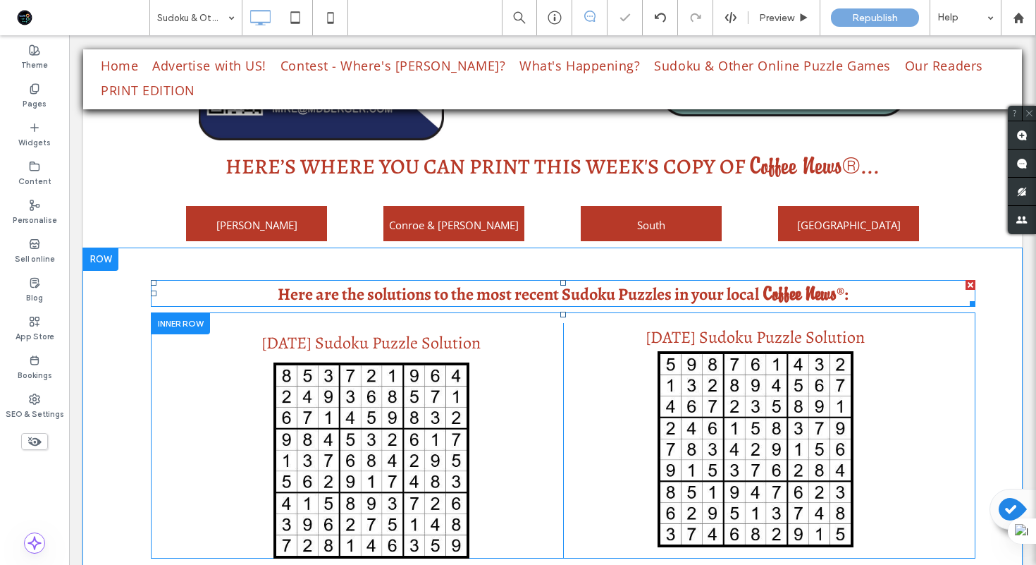
scroll to position [914, 0]
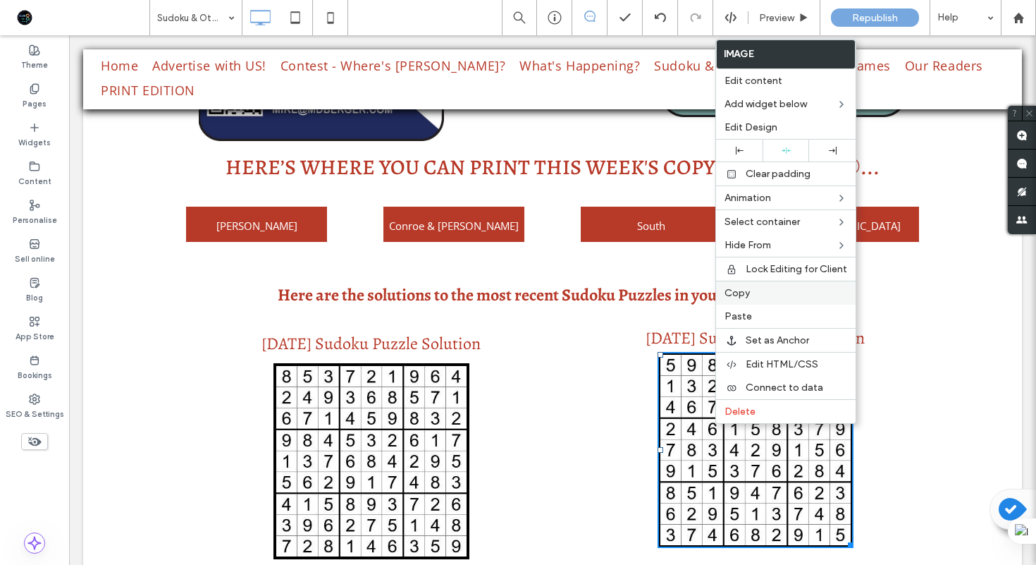
click at [733, 296] on span "Copy" at bounding box center [737, 293] width 25 height 12
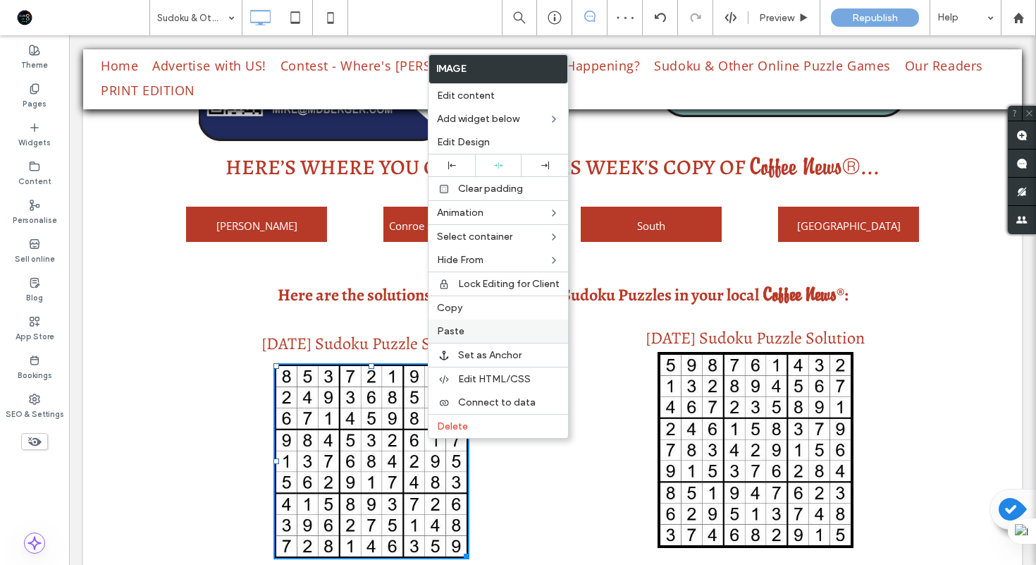
click at [467, 334] on label "Paste" at bounding box center [498, 331] width 123 height 12
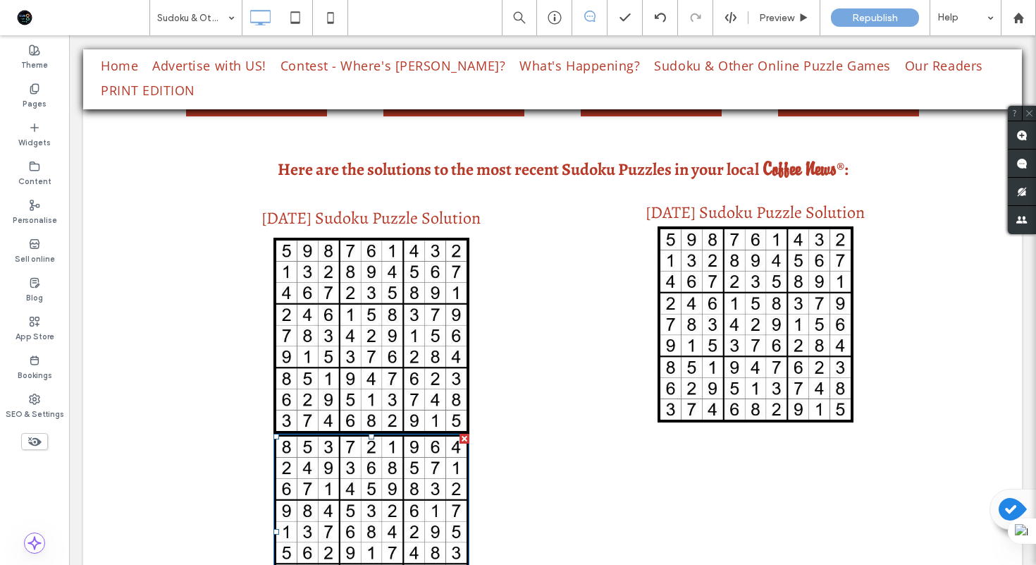
scroll to position [1042, 0]
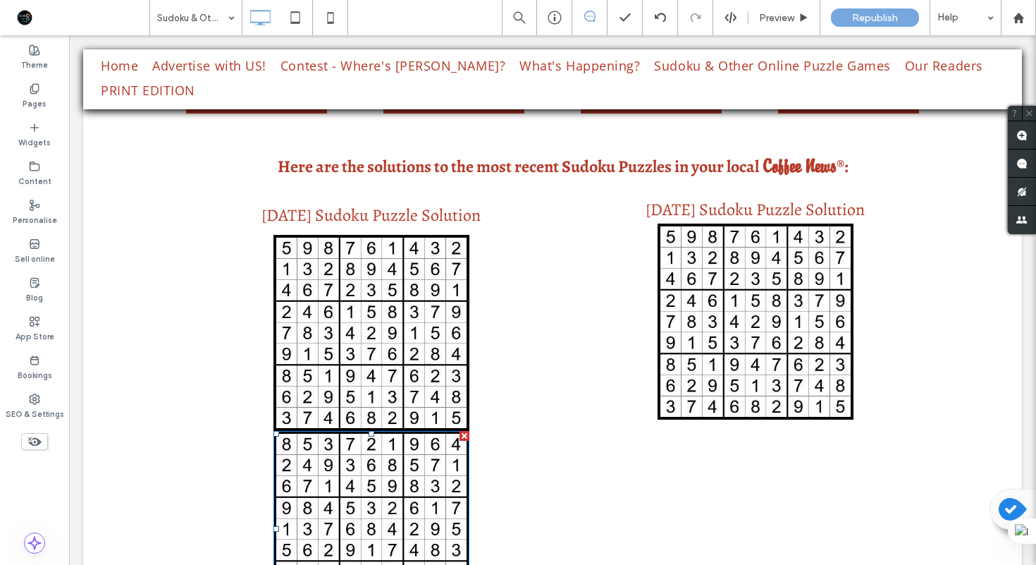
click at [465, 431] on div at bounding box center [465, 436] width 10 height 10
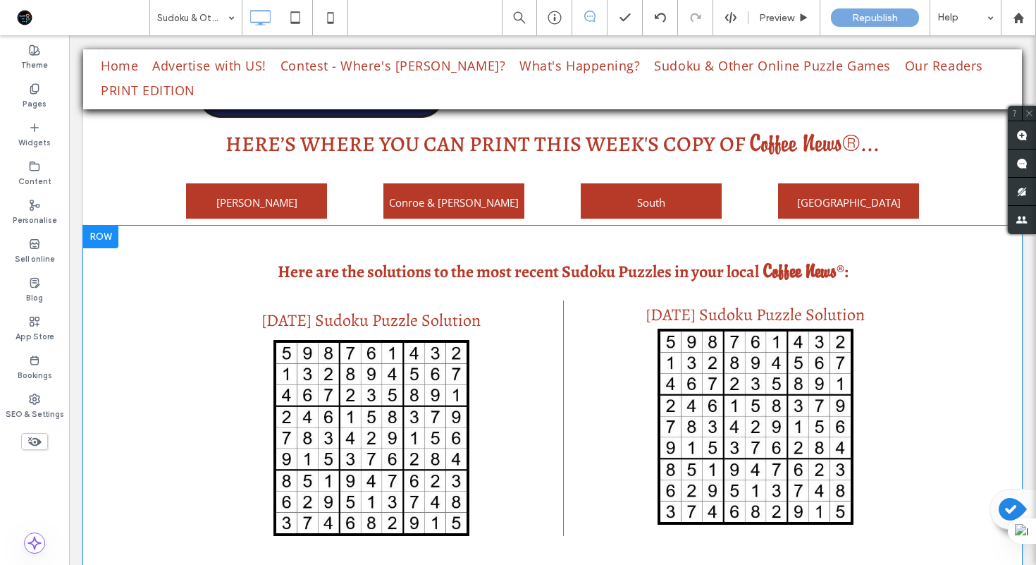
scroll to position [936, 0]
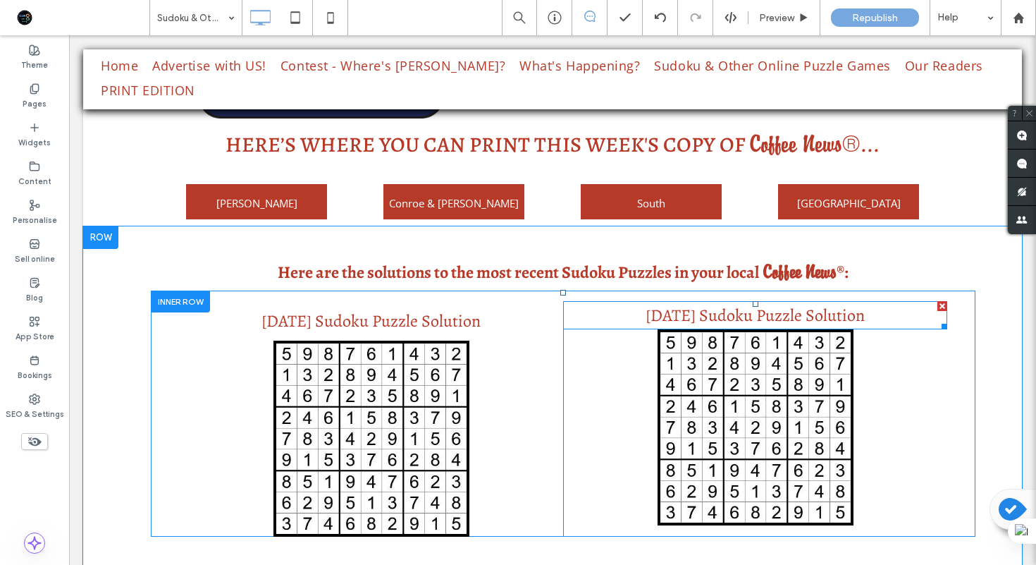
click at [684, 304] on span "October 6th, 2025 Sudoku Puzzle Solution" at bounding box center [755, 315] width 219 height 23
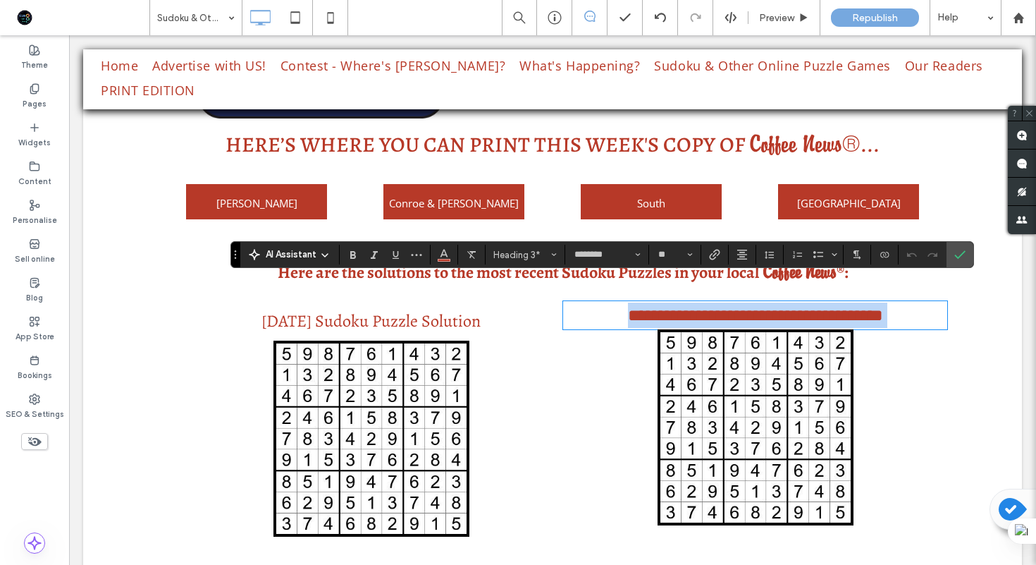
click at [675, 307] on span "**********" at bounding box center [755, 315] width 255 height 17
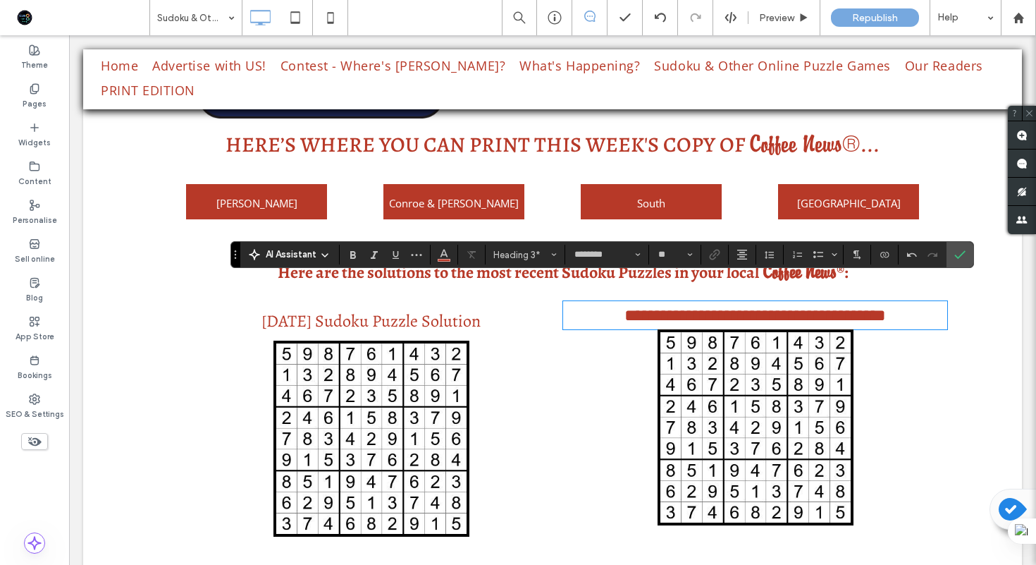
click at [745, 369] on img at bounding box center [756, 427] width 196 height 196
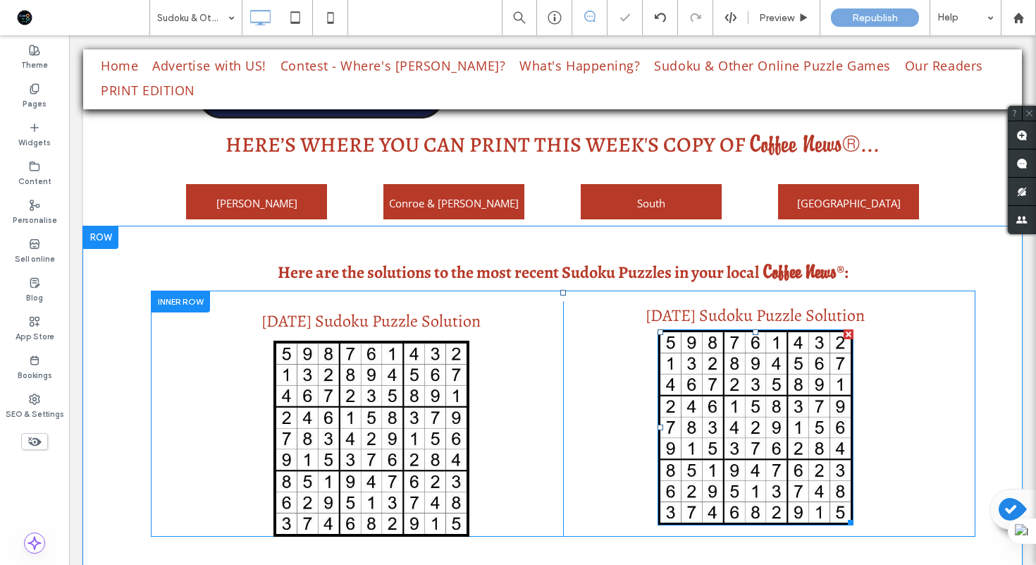
click at [745, 369] on img at bounding box center [756, 427] width 196 height 196
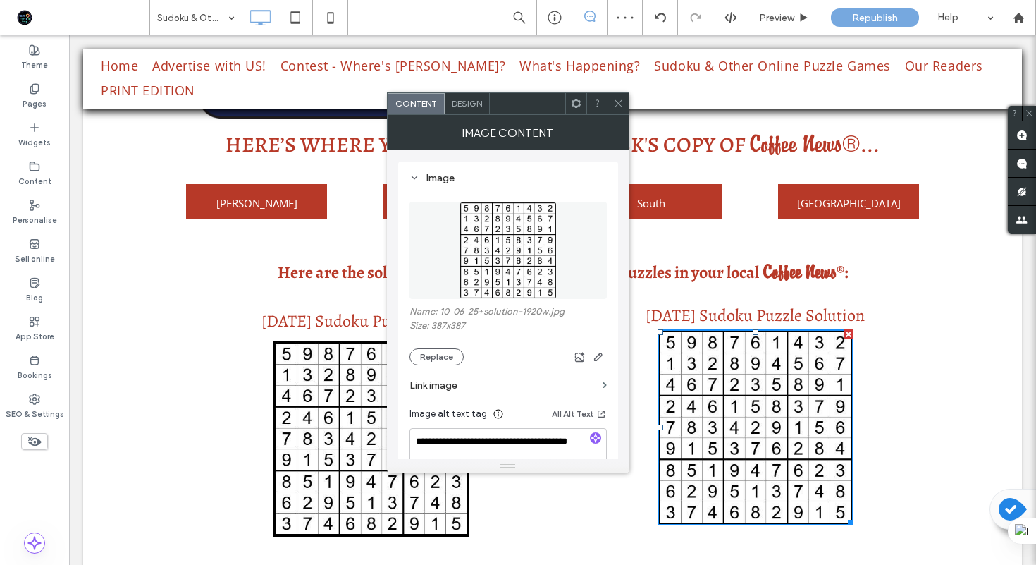
click at [544, 249] on img at bounding box center [508, 250] width 97 height 97
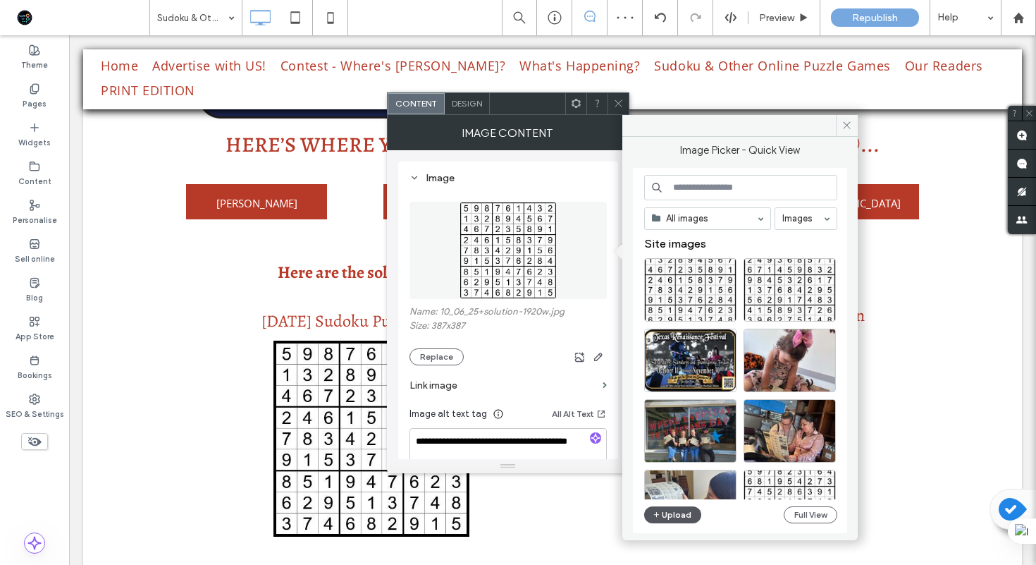
click at [674, 510] on button "Upload" at bounding box center [673, 514] width 58 height 17
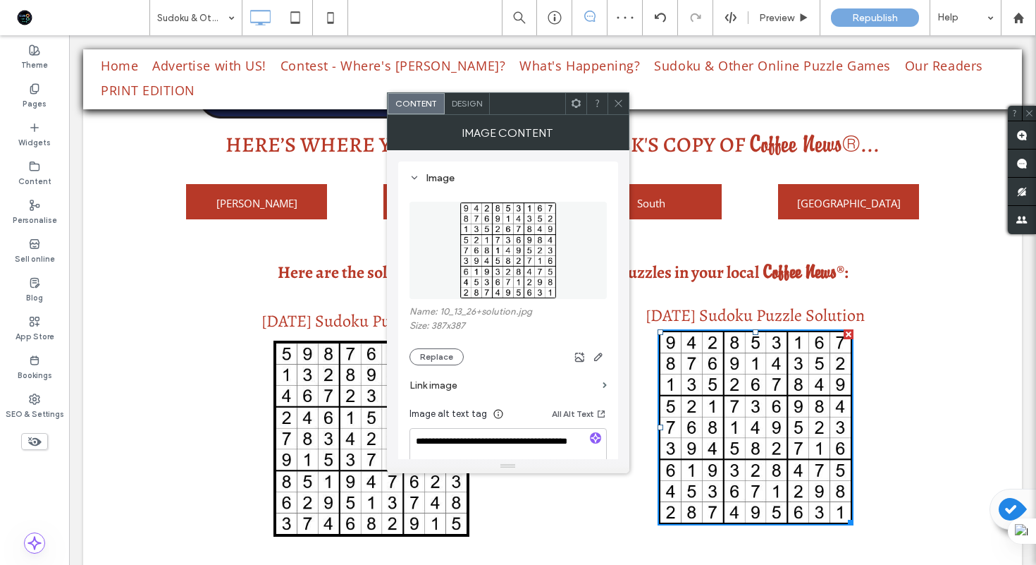
click at [616, 101] on use at bounding box center [618, 103] width 7 height 7
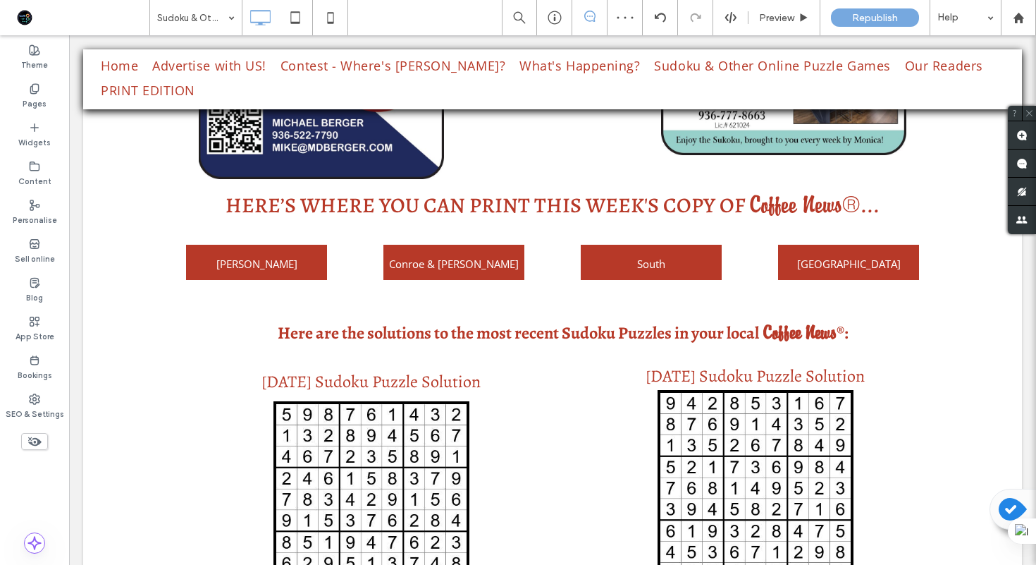
scroll to position [871, 0]
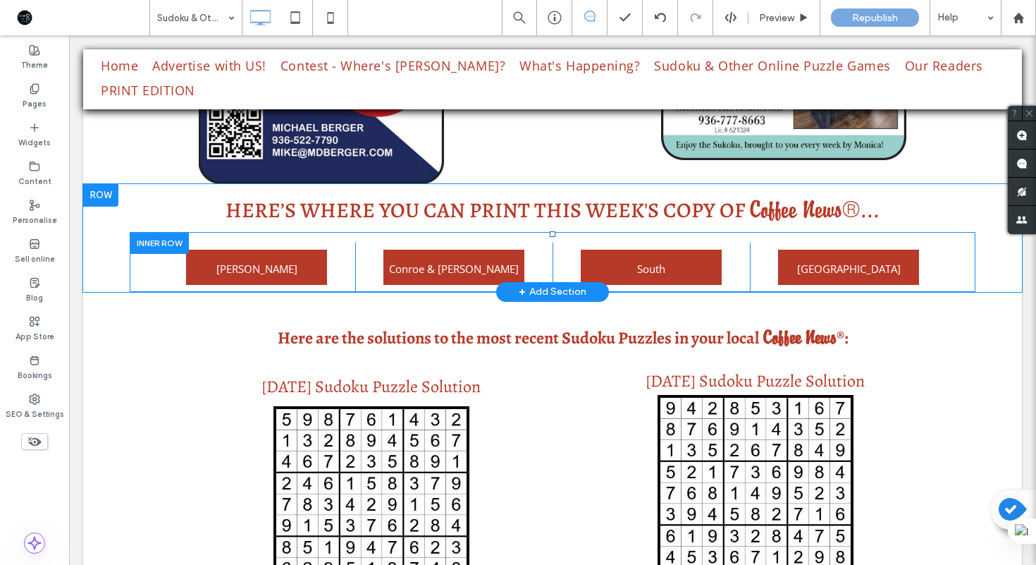
click at [170, 232] on div at bounding box center [159, 243] width 59 height 22
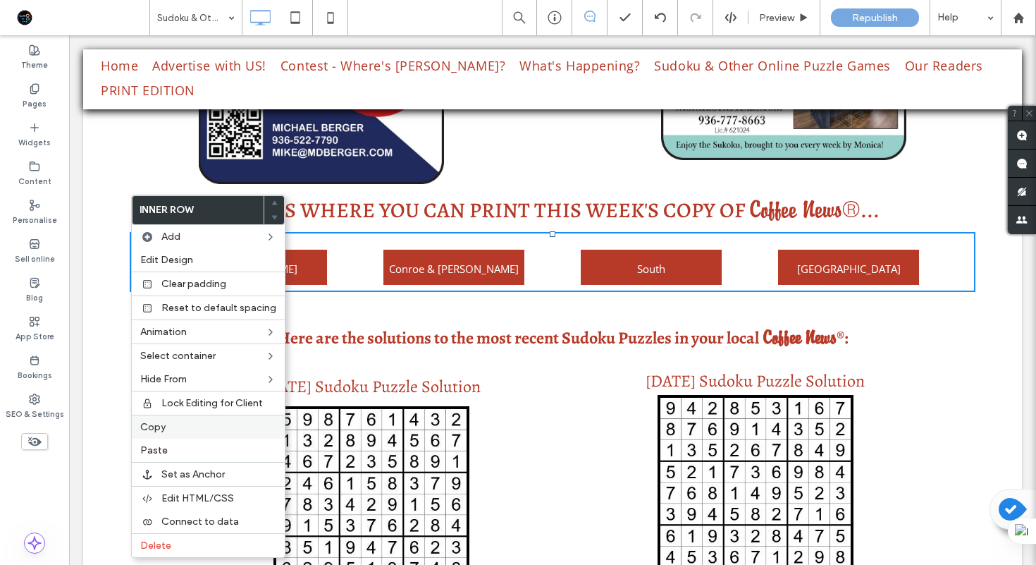
click at [152, 429] on span "Copy" at bounding box center [152, 427] width 25 height 12
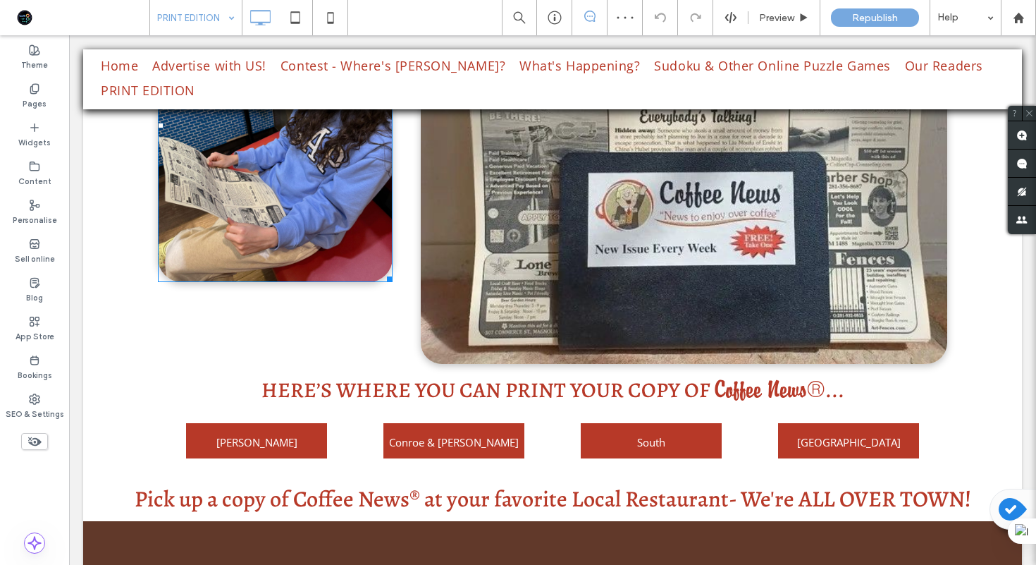
scroll to position [333, 0]
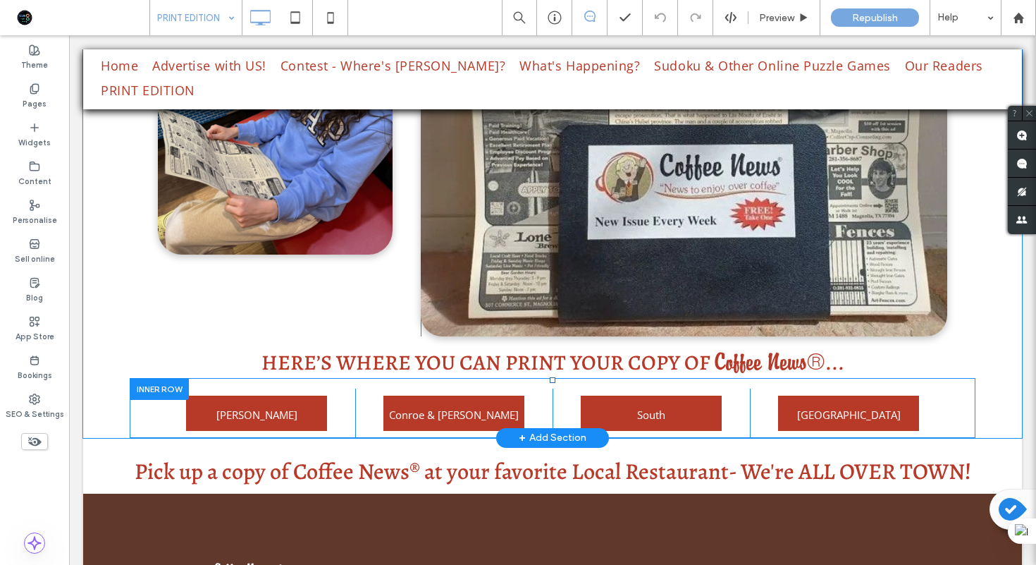
click at [150, 389] on div at bounding box center [159, 389] width 59 height 22
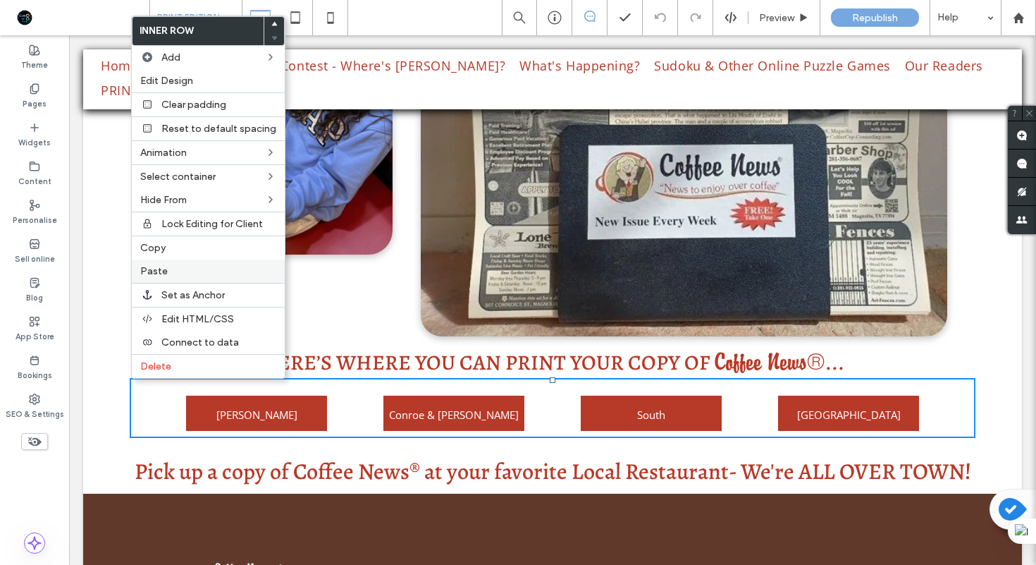
click at [164, 276] on span "Paste" at bounding box center [153, 271] width 27 height 12
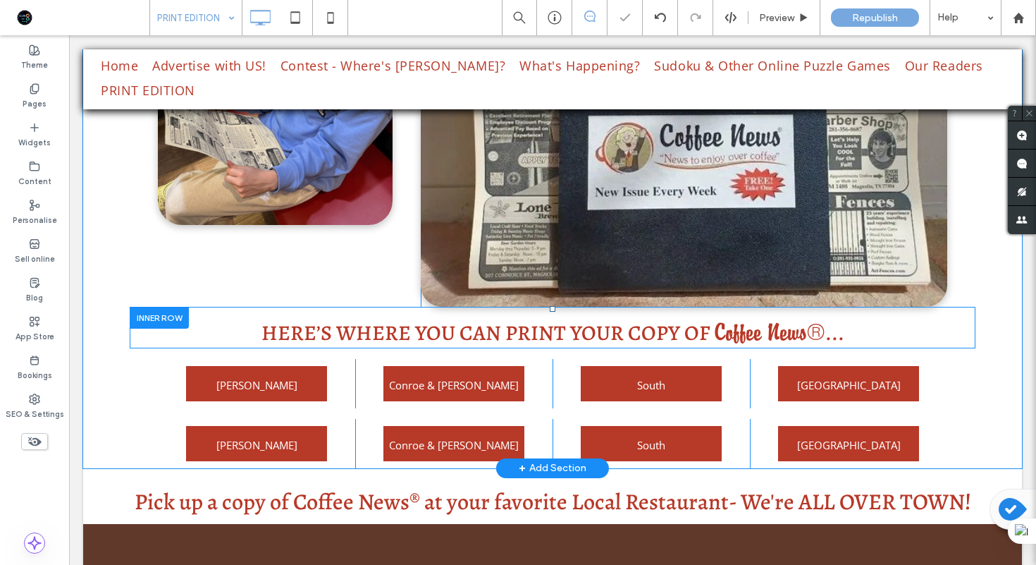
scroll to position [366, 0]
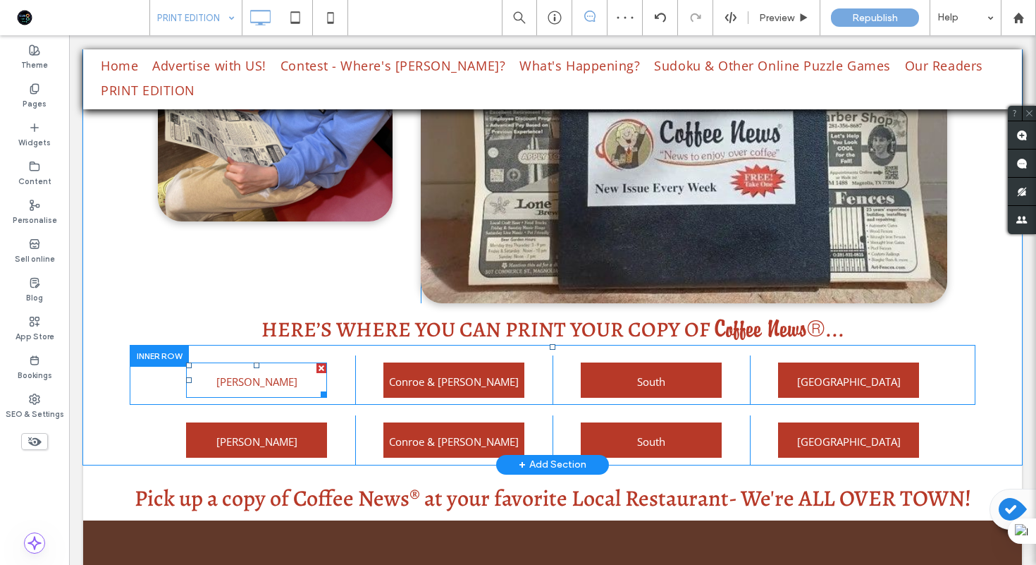
click at [211, 381] on link "Montgomery" at bounding box center [256, 379] width 141 height 35
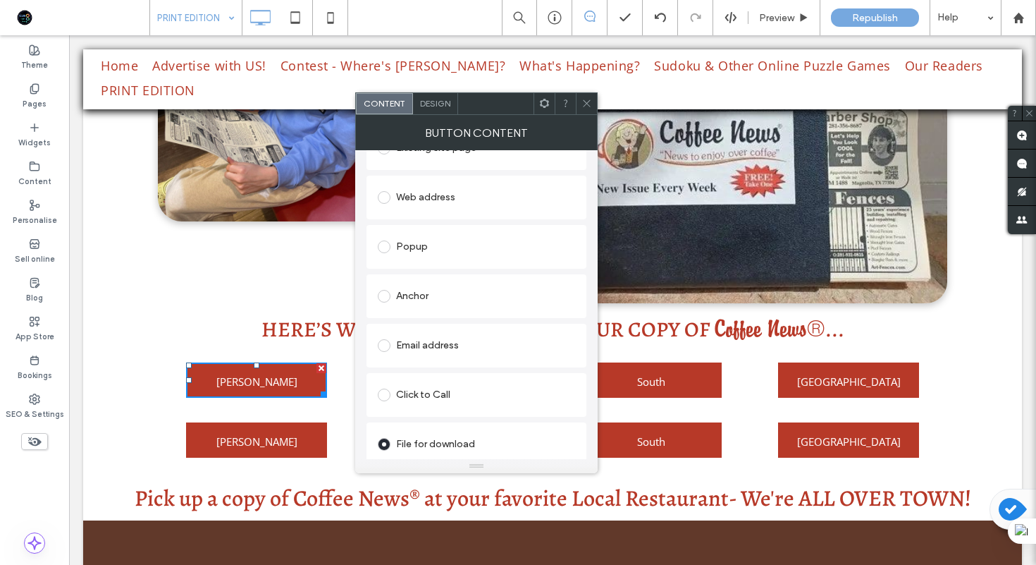
scroll to position [225, 0]
click at [584, 103] on icon at bounding box center [587, 103] width 11 height 11
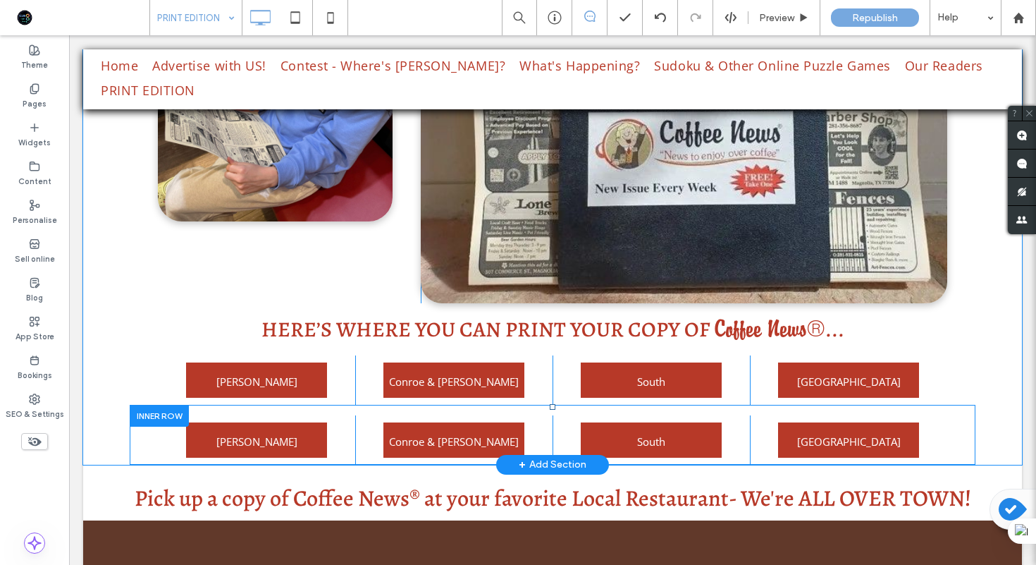
click at [161, 417] on div at bounding box center [159, 416] width 59 height 22
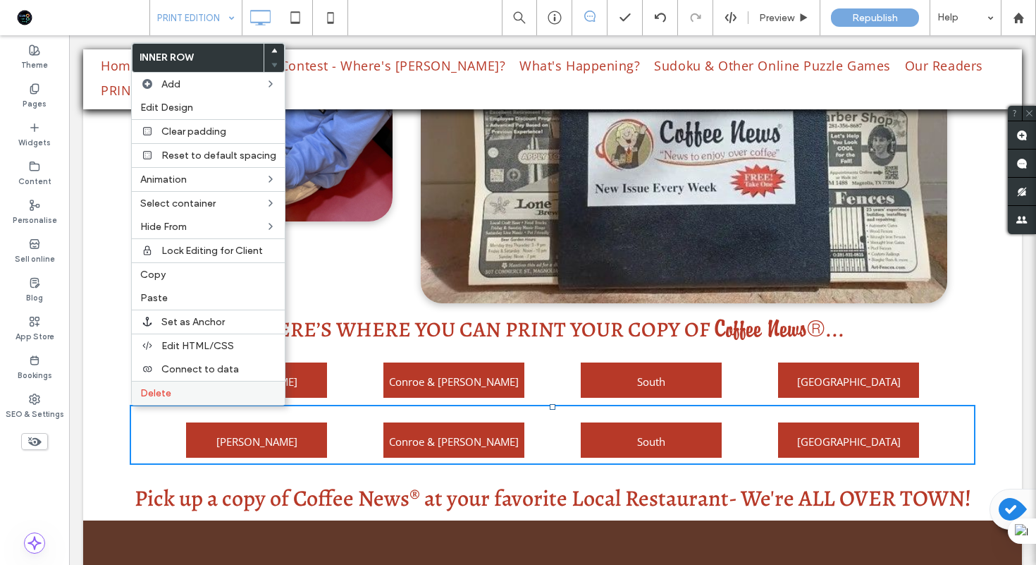
click at [171, 393] on label "Delete" at bounding box center [208, 393] width 136 height 12
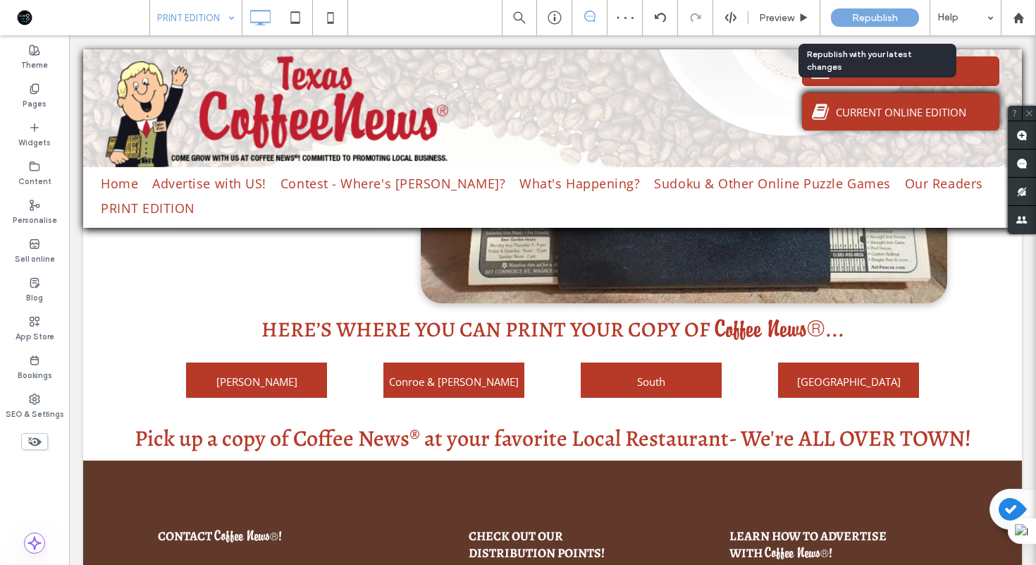
click at [867, 23] on span "Republish" at bounding box center [875, 18] width 46 height 12
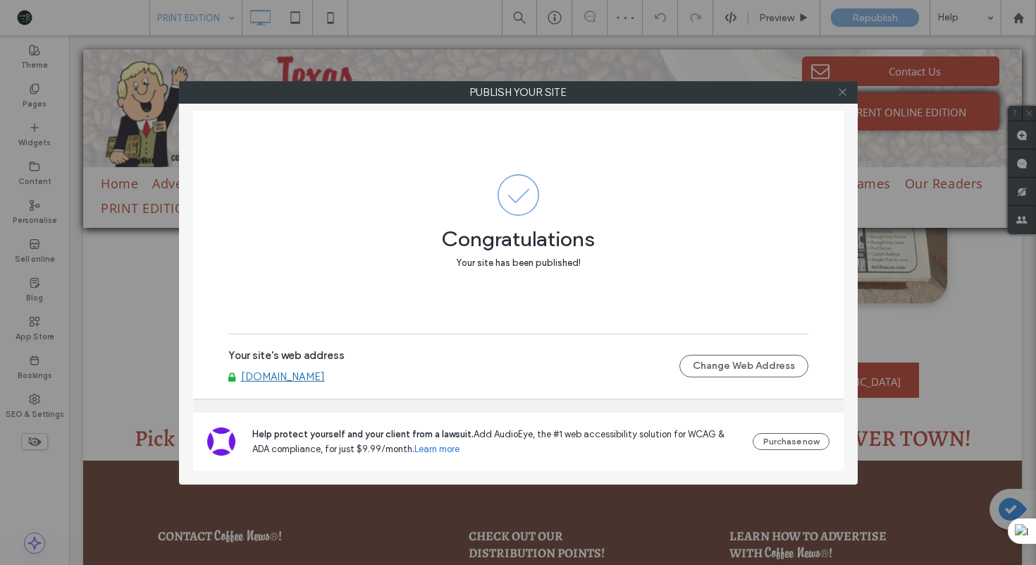
click at [841, 95] on icon at bounding box center [843, 92] width 11 height 11
